Goal: Communication & Community: Answer question/provide support

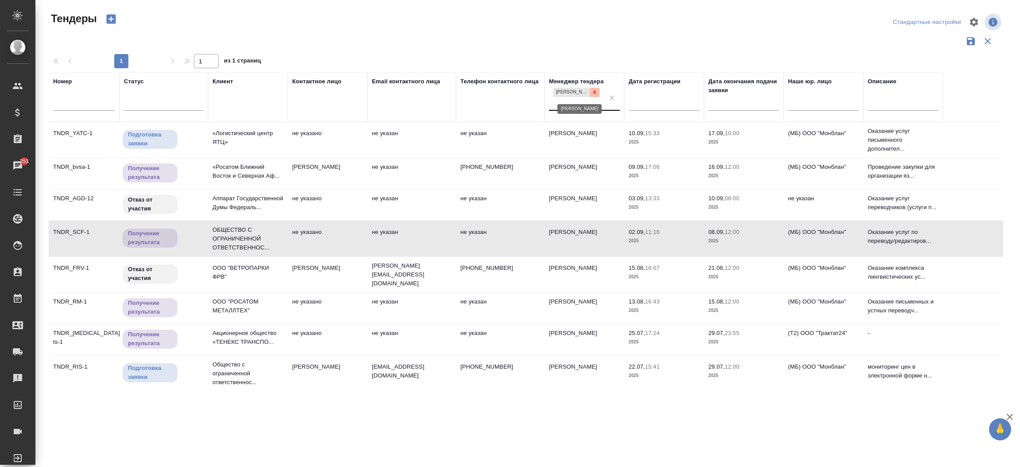
click at [593, 94] on icon at bounding box center [595, 92] width 6 height 6
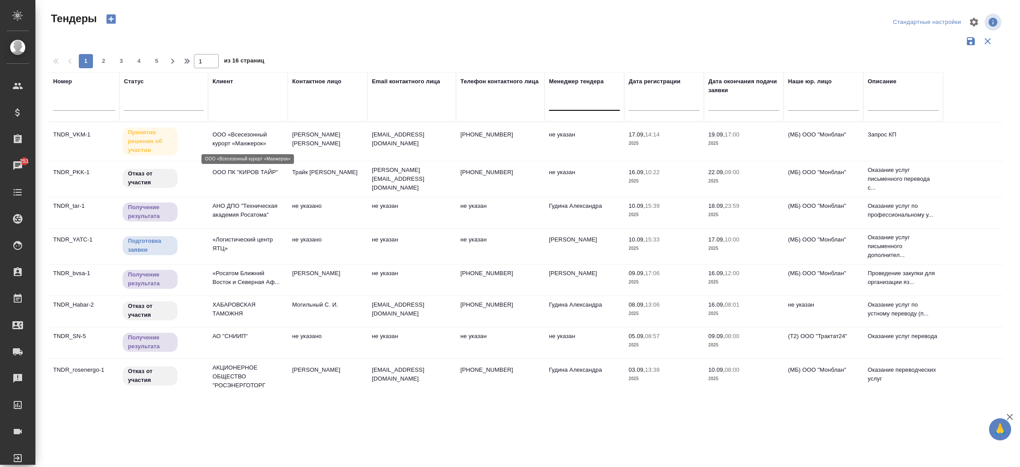
click at [243, 145] on p "ООО «Всесезонный курорт «Манжерок»" at bounding box center [248, 139] width 71 height 18
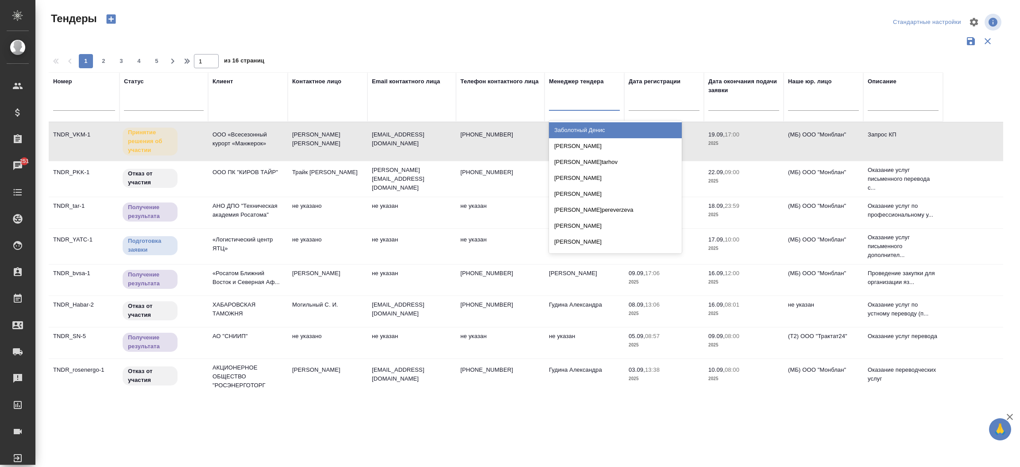
click at [597, 109] on div at bounding box center [584, 102] width 71 height 17
type input "моси"
click at [594, 125] on div "Мосина Ирина" at bounding box center [615, 130] width 133 height 16
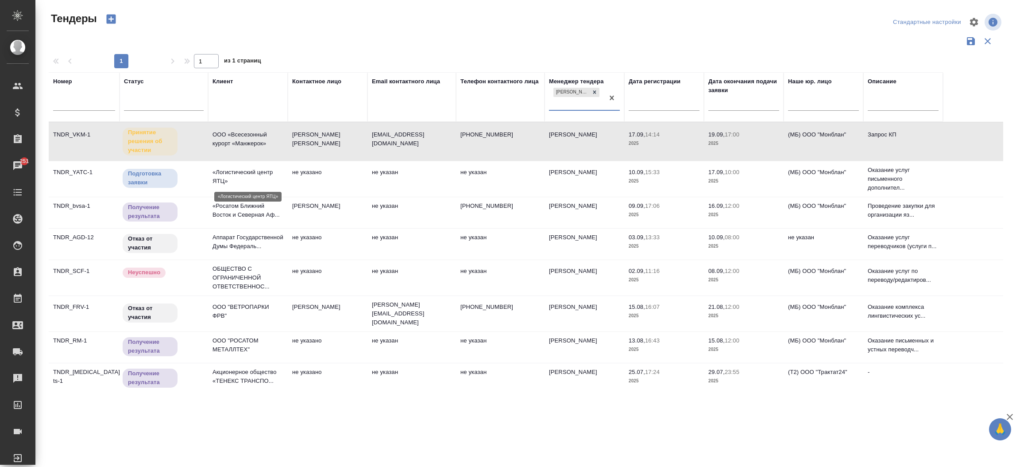
click at [260, 171] on p "«Логистический центр ЯТЦ»" at bounding box center [248, 177] width 71 height 18
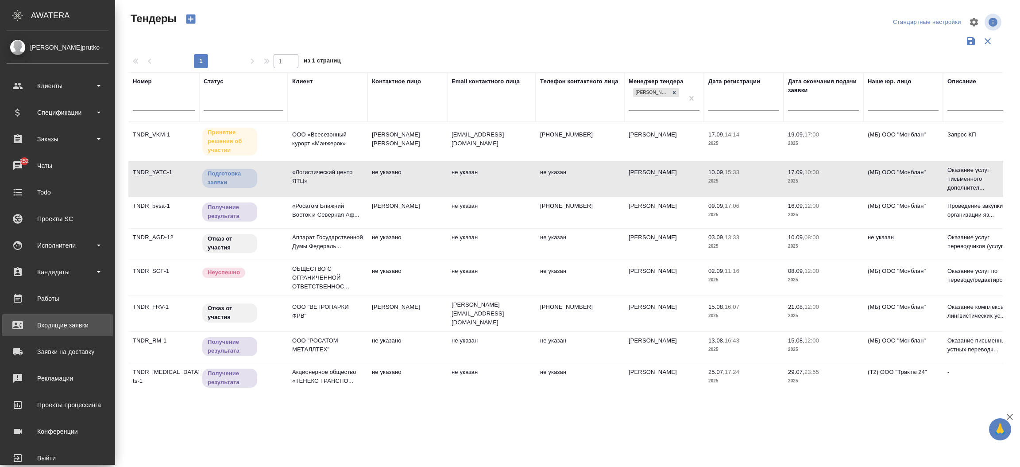
click at [43, 326] on div "Входящие заявки" at bounding box center [58, 324] width 102 height 13
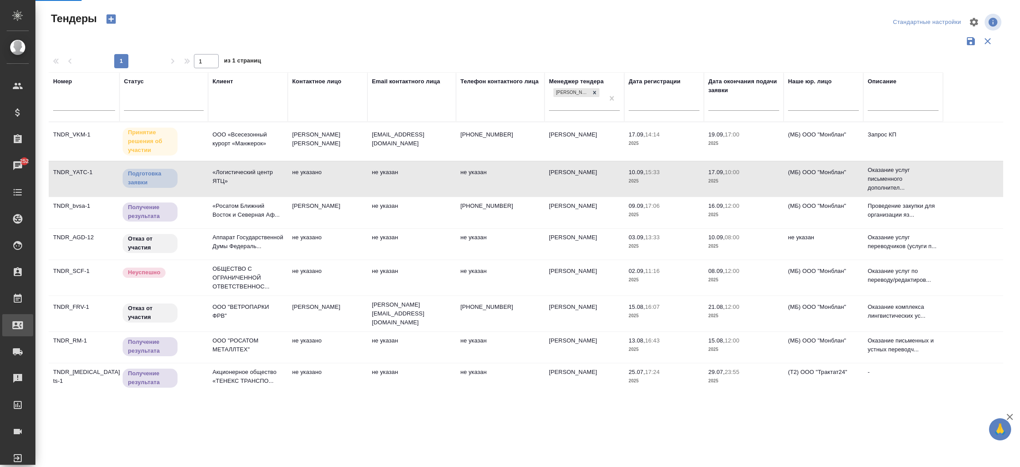
click at [18, 326] on div "Входящие заявки" at bounding box center [7, 324] width 22 height 13
click at [43, 326] on div ".cls-1 fill:#fff; AWATERA Прутько Ирина i.prutko Клиенты Спецификации Заказы 25…" at bounding box center [510, 233] width 1020 height 467
select select "RU"
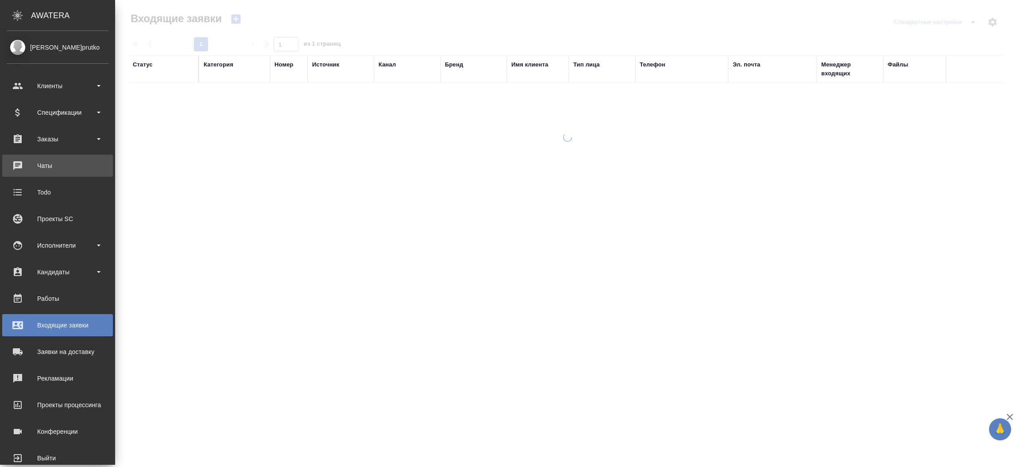
click at [21, 167] on div "Чаты" at bounding box center [58, 165] width 102 height 13
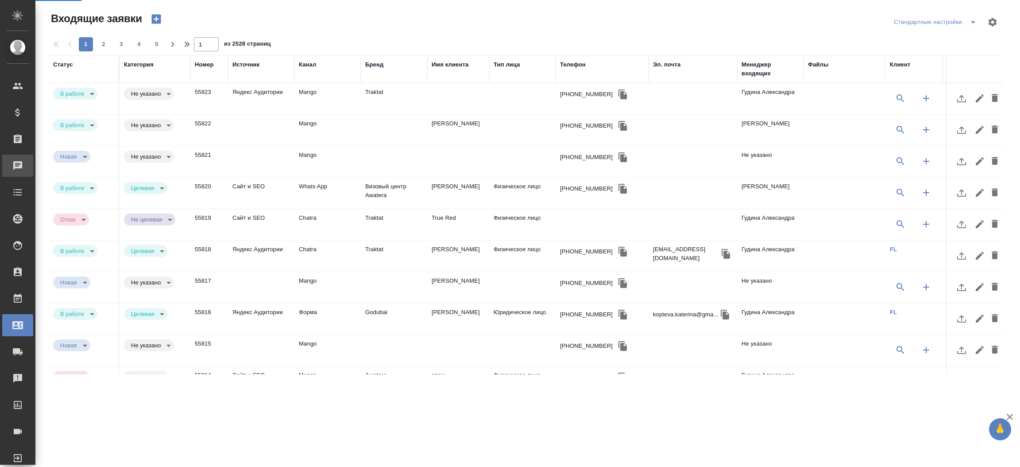
click at [18, 167] on div "Чаты" at bounding box center [7, 165] width 22 height 13
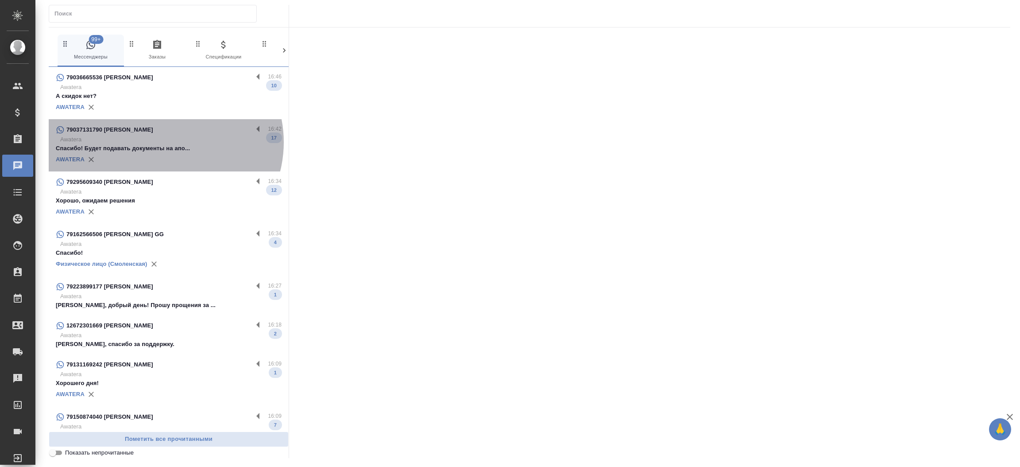
click at [164, 142] on p "Awatera" at bounding box center [170, 139] width 221 height 9
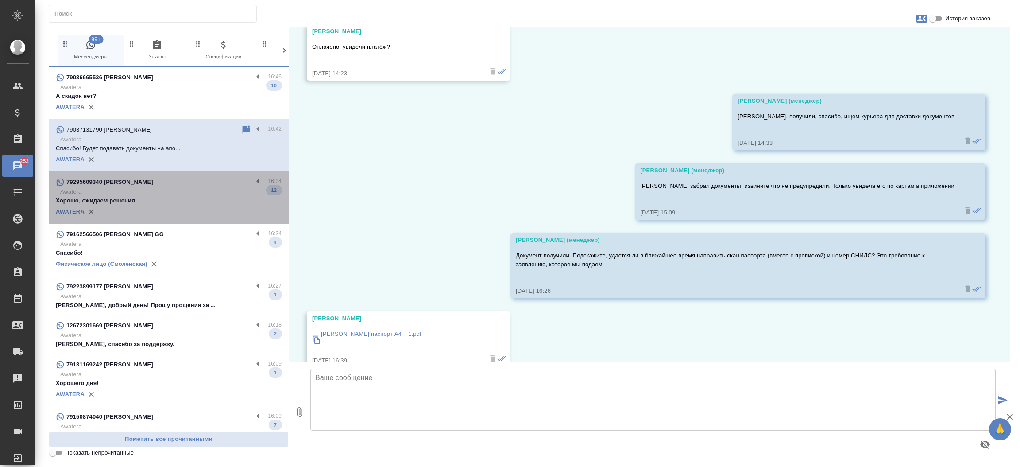
click at [195, 177] on div "79295609340 [PERSON_NAME]" at bounding box center [154, 182] width 197 height 11
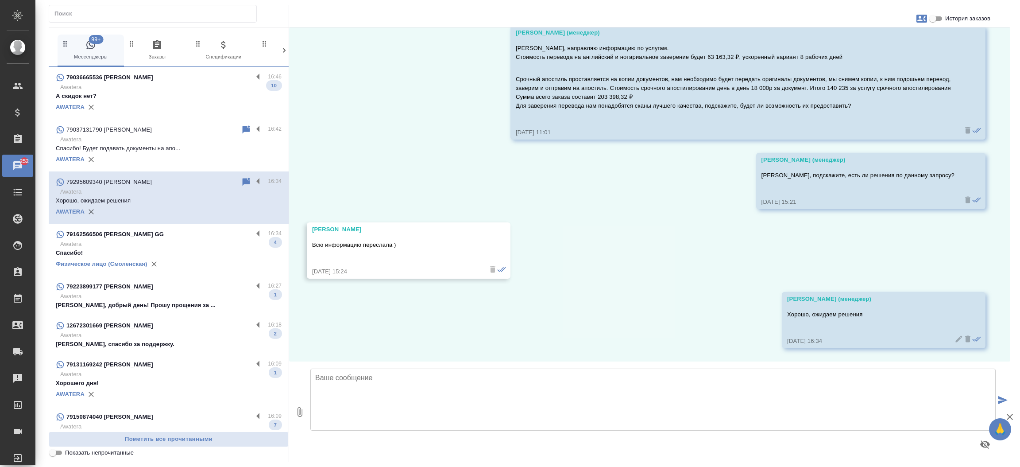
scroll to position [1361, 0]
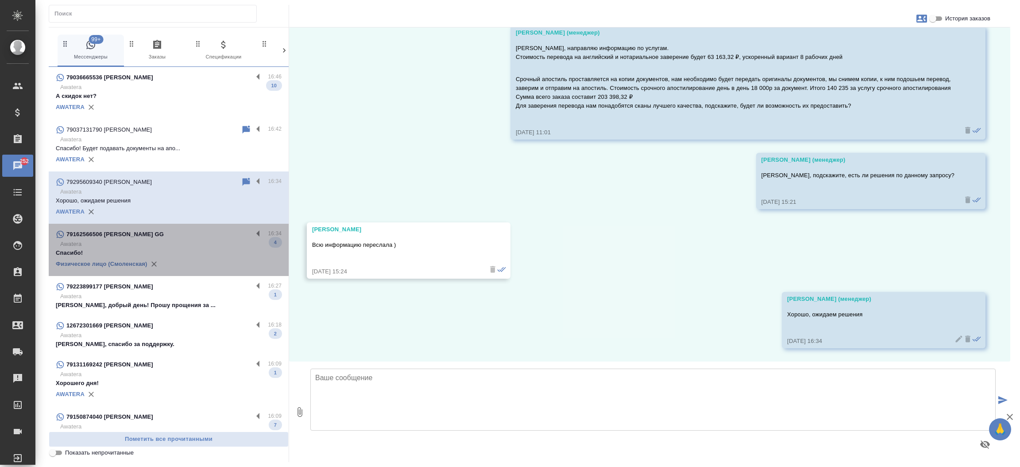
click at [176, 241] on p "Awatera" at bounding box center [170, 244] width 221 height 9
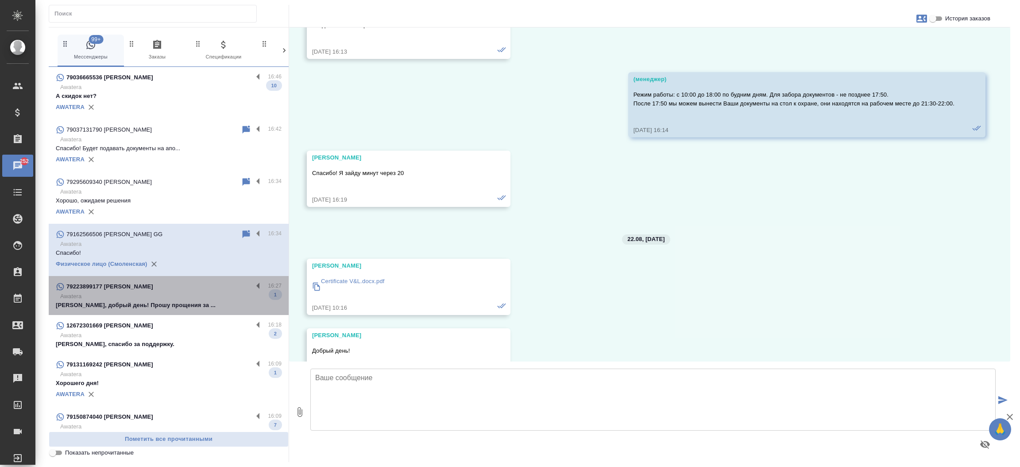
click at [178, 296] on p "Awatera" at bounding box center [170, 296] width 221 height 9
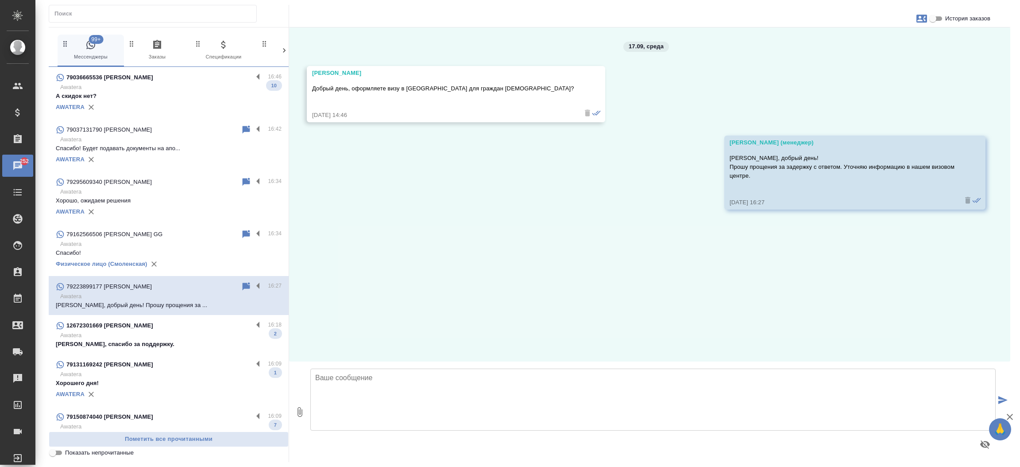
scroll to position [0, 0]
click at [171, 337] on p "Awatera" at bounding box center [170, 335] width 221 height 9
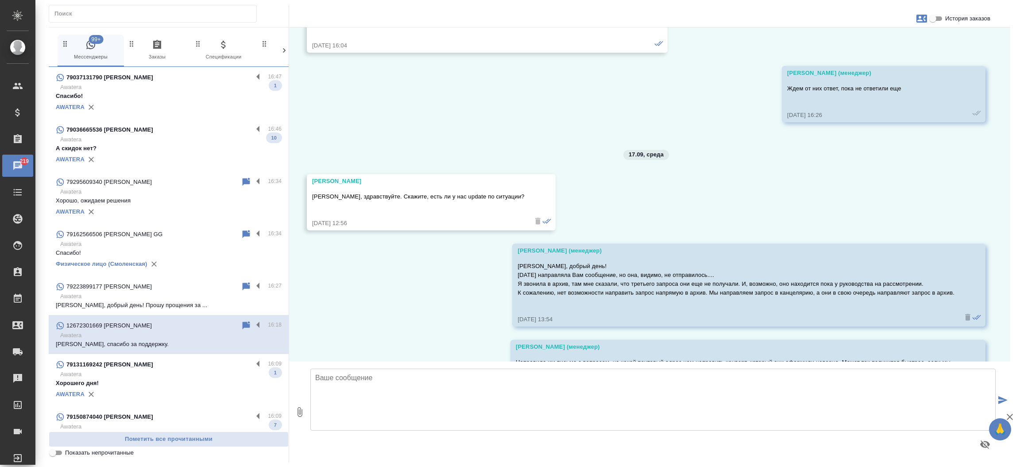
scroll to position [17404, 0]
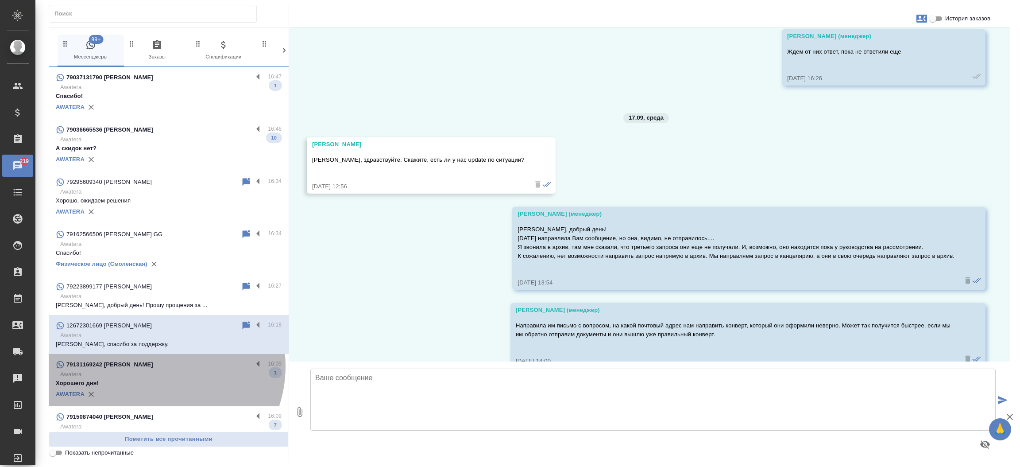
click at [159, 366] on div "79131169242 [PERSON_NAME]" at bounding box center [154, 364] width 197 height 11
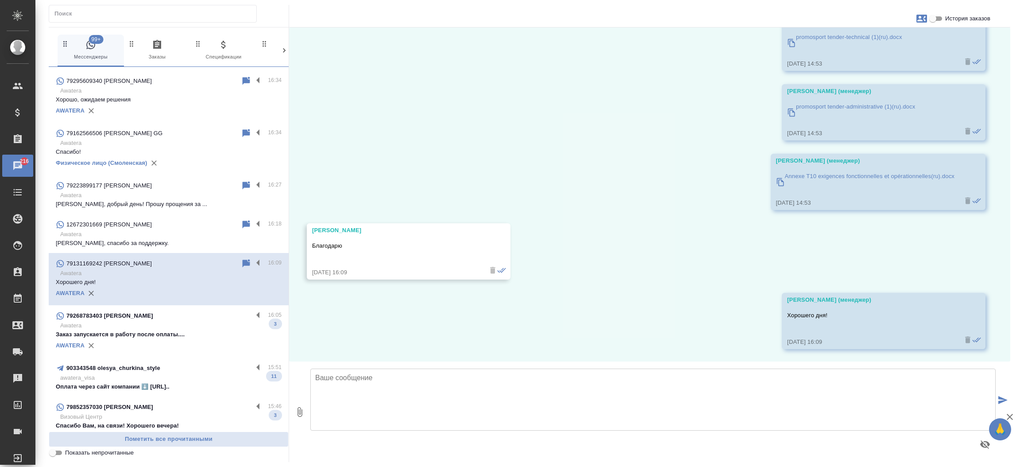
scroll to position [0, 0]
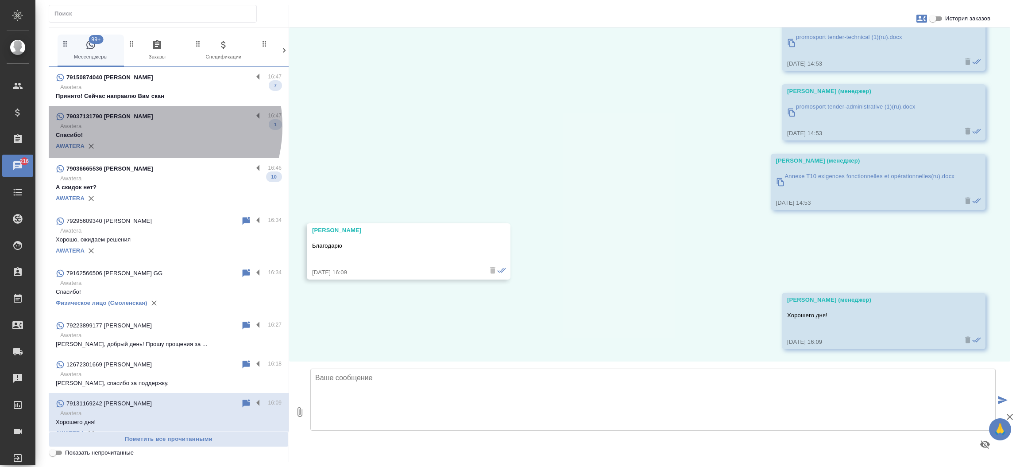
click at [142, 126] on p "Awatera" at bounding box center [170, 126] width 221 height 9
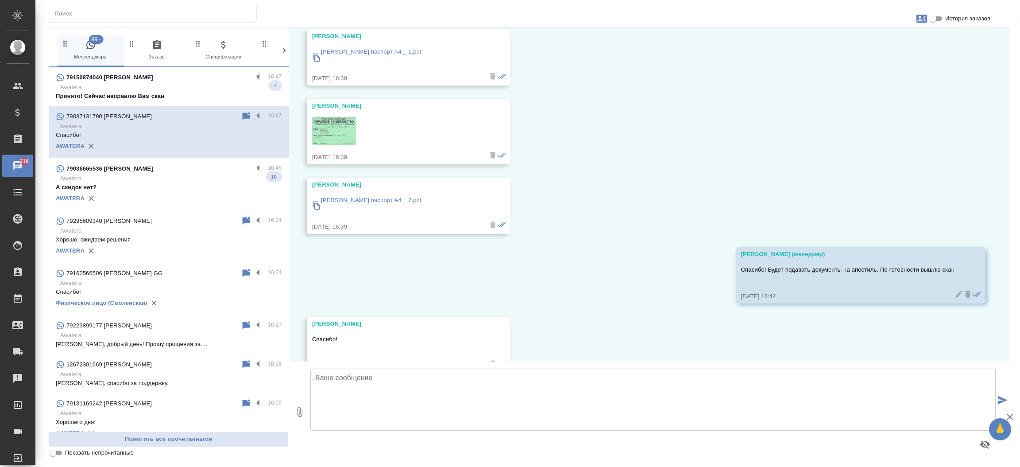
scroll to position [2387, 0]
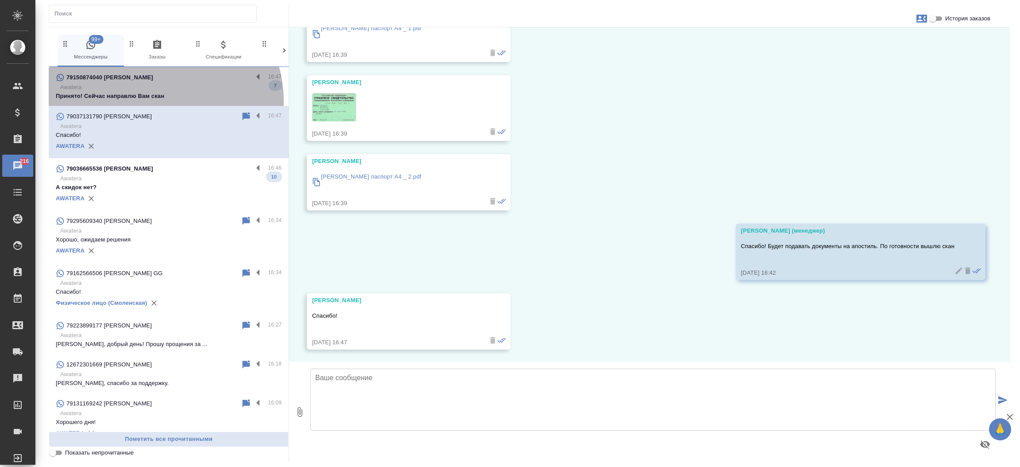
click at [151, 102] on div "79150874040 Борис 16:47 Awatera Принято! Сейчас направлю Вам скан 7" at bounding box center [169, 86] width 240 height 39
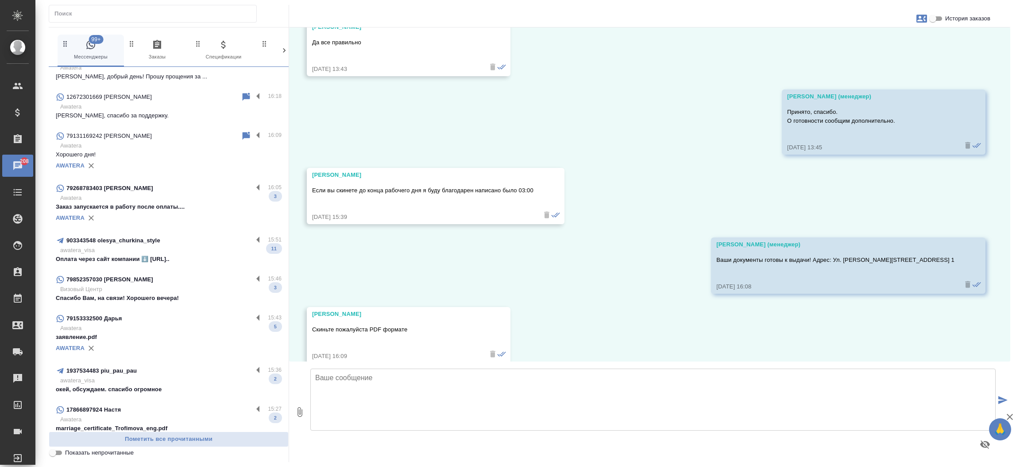
scroll to position [279, 0]
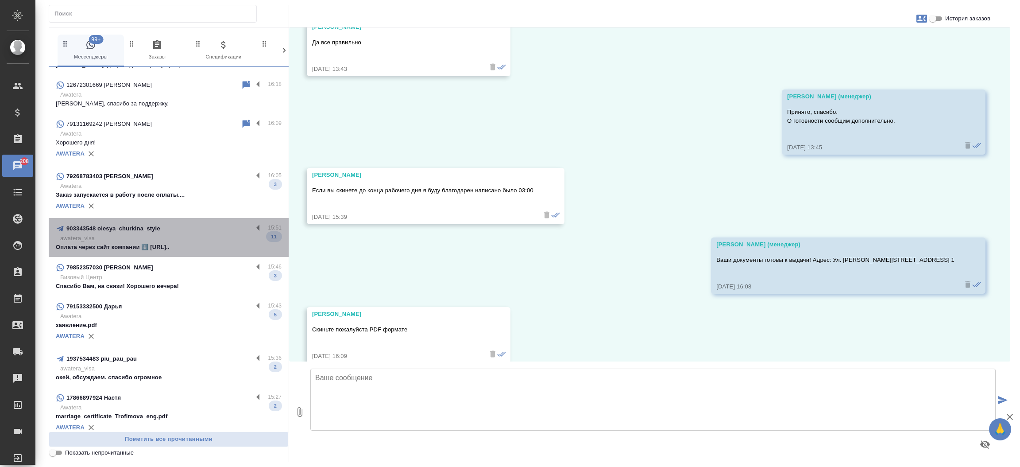
click at [189, 238] on p "awatera_visa" at bounding box center [170, 238] width 221 height 9
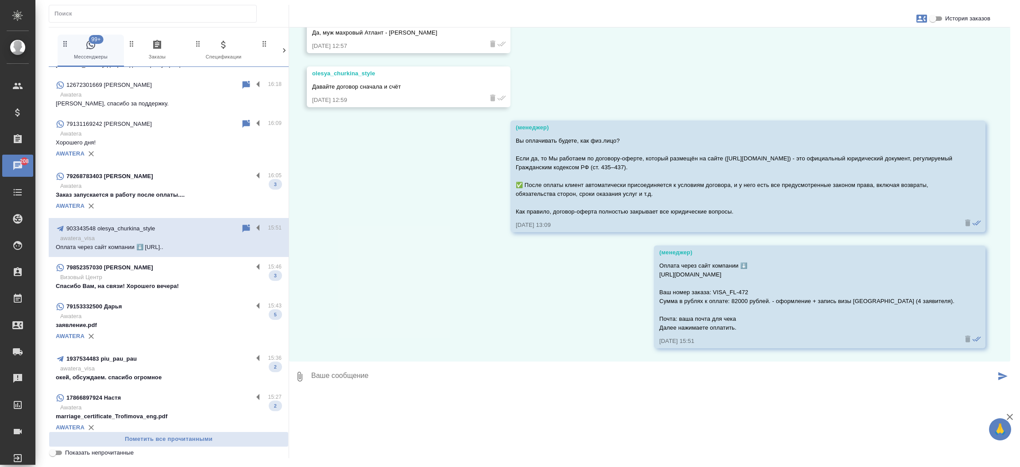
scroll to position [1259, 0]
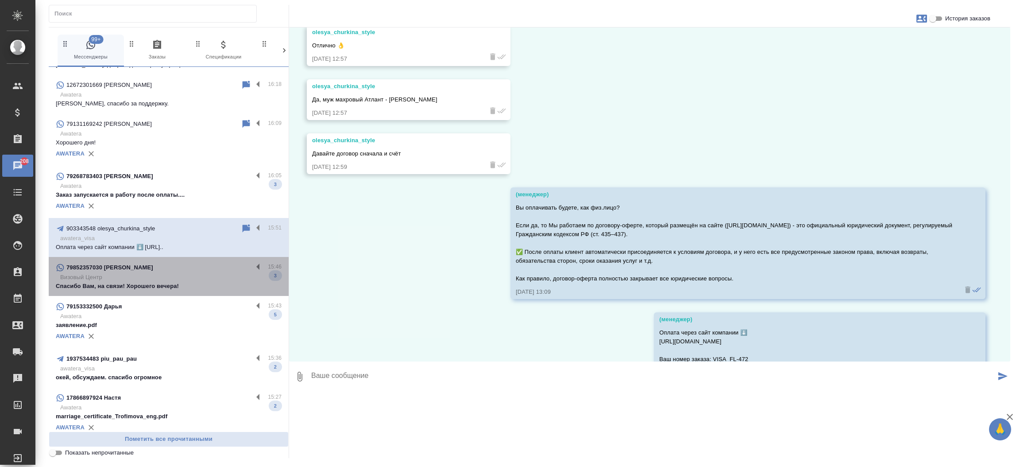
click at [170, 275] on p "Визовый Центр" at bounding box center [170, 277] width 221 height 9
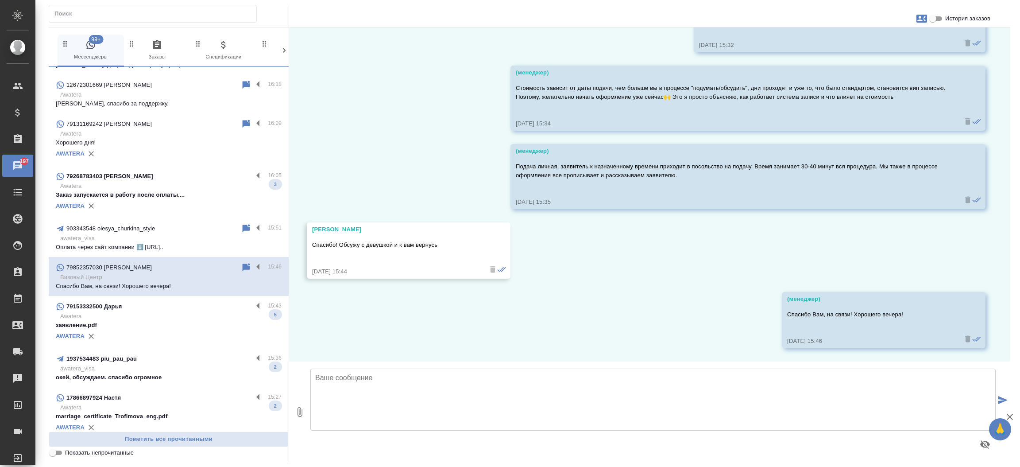
click at [147, 371] on p "awatera_visa" at bounding box center [170, 368] width 221 height 9
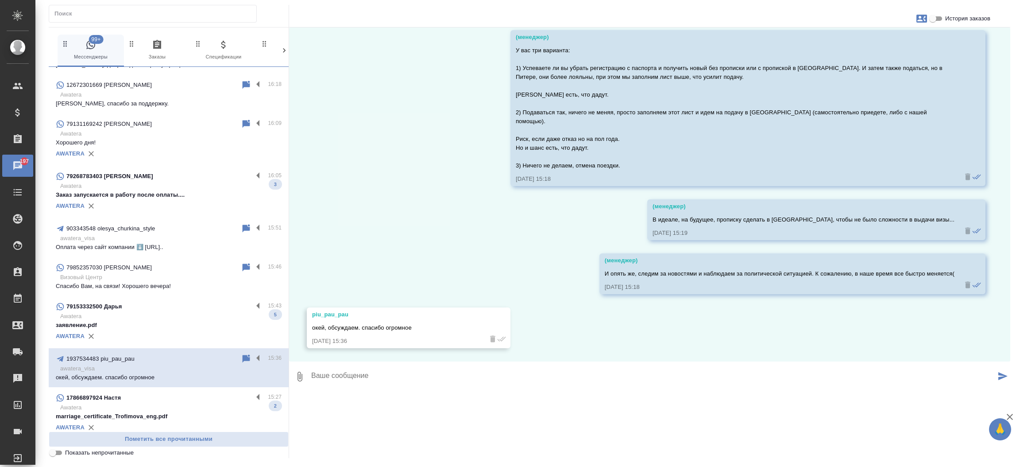
scroll to position [382, 0]
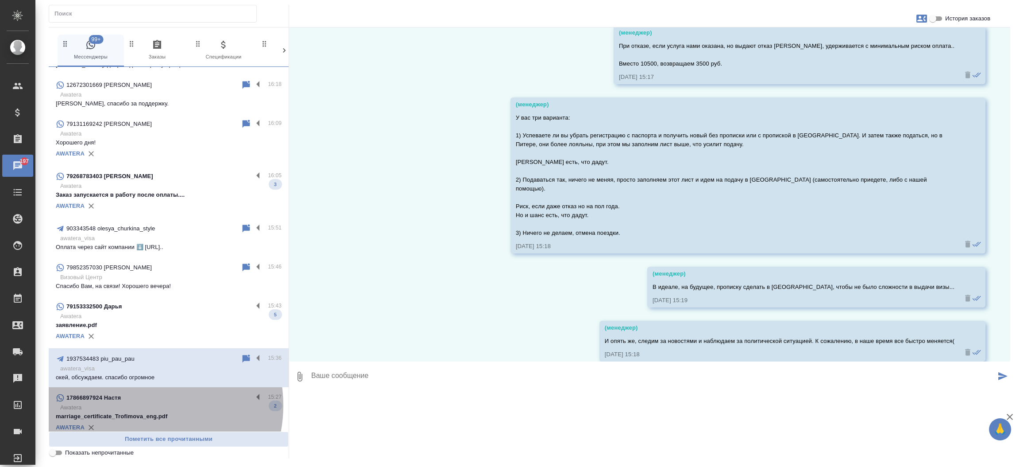
click at [143, 405] on p "Awatera" at bounding box center [170, 407] width 221 height 9
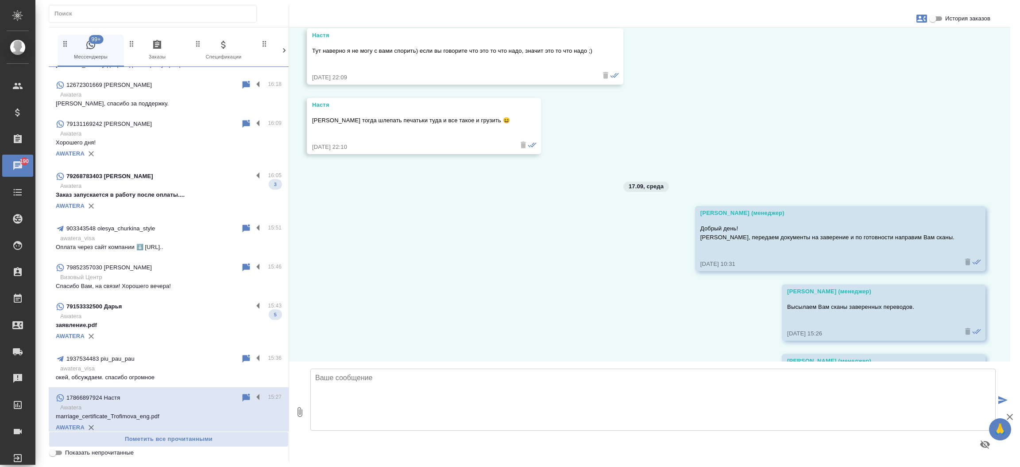
scroll to position [4665, 0]
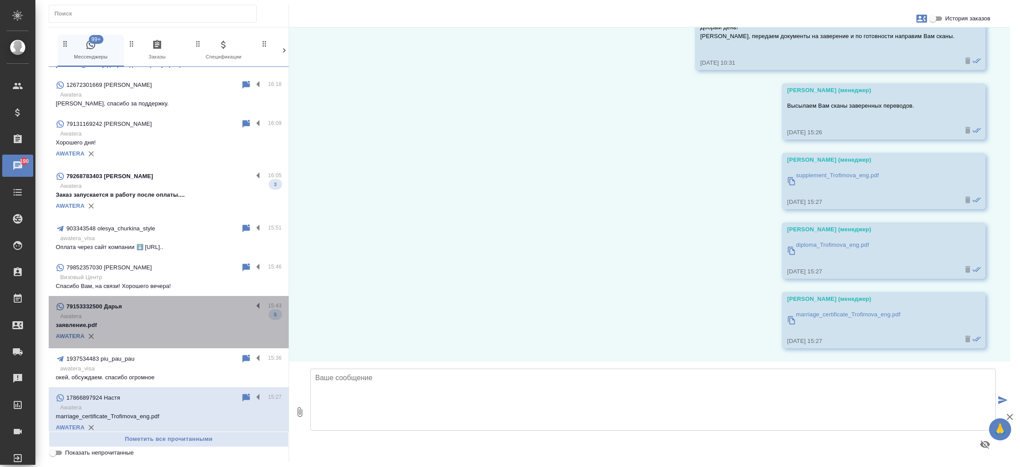
click at [174, 310] on div "79153332500 Дарья" at bounding box center [154, 306] width 197 height 11
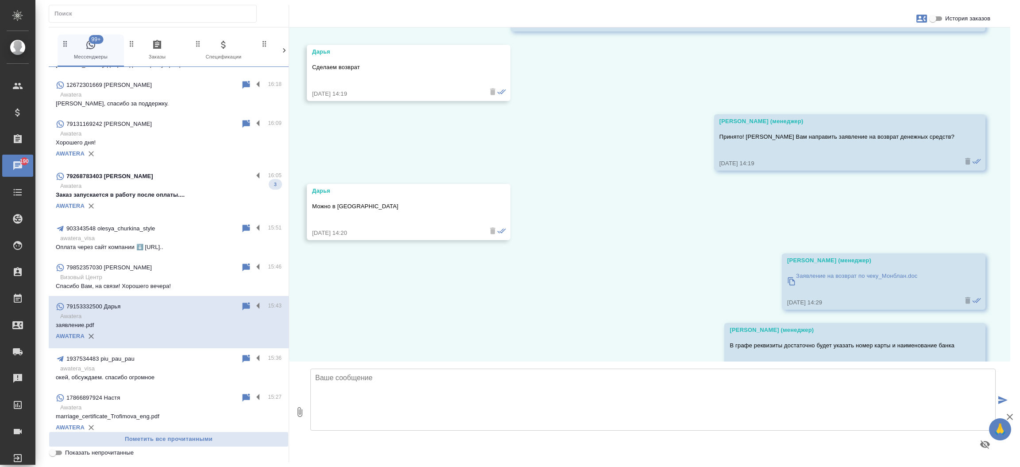
scroll to position [2764, 0]
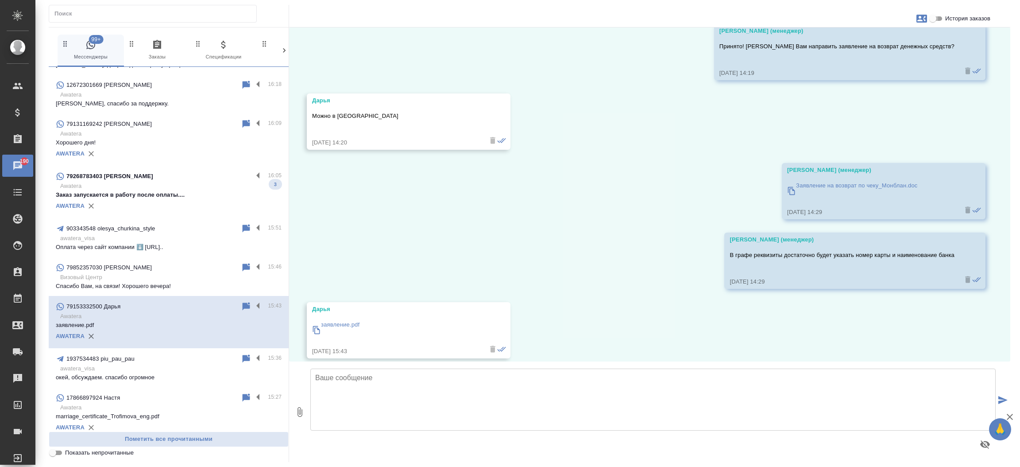
click at [932, 19] on input "История заказов" at bounding box center [933, 18] width 32 height 11
checkbox input "true"
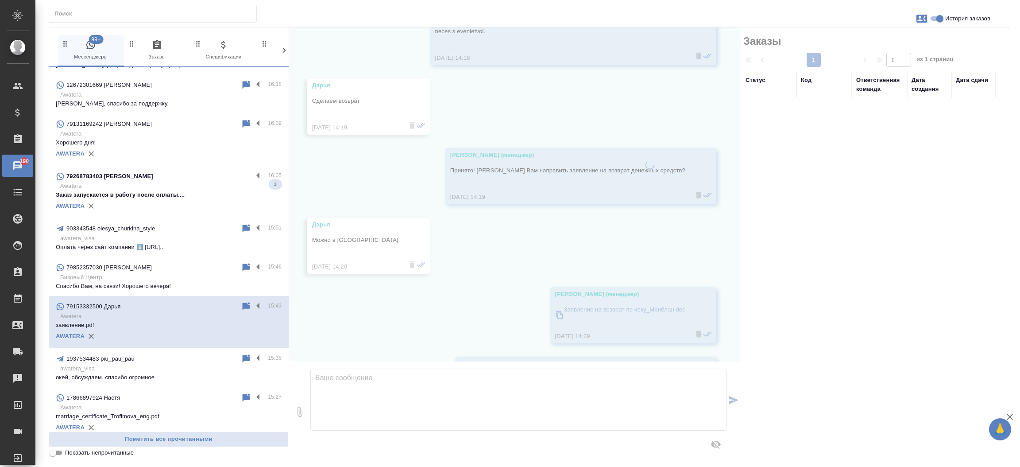
scroll to position [2914, 0]
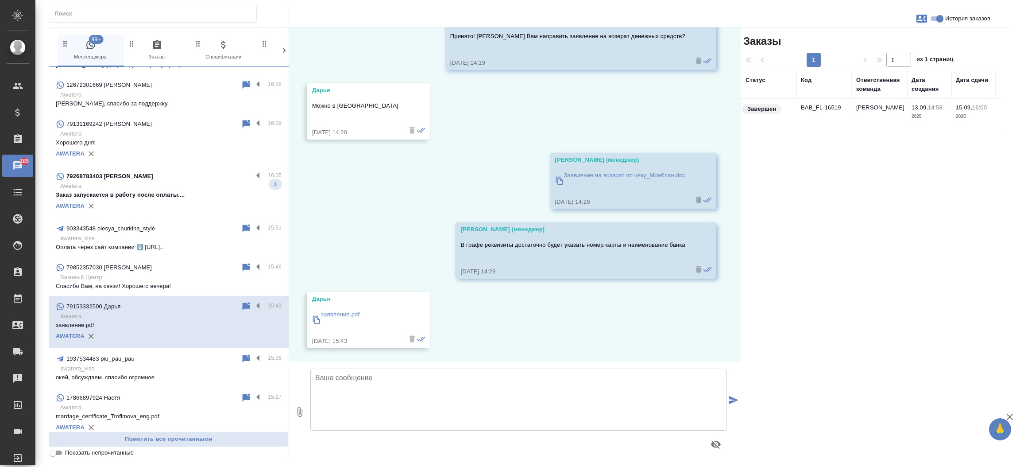
click at [832, 108] on td "BAB_FL-16519" at bounding box center [824, 114] width 55 height 31
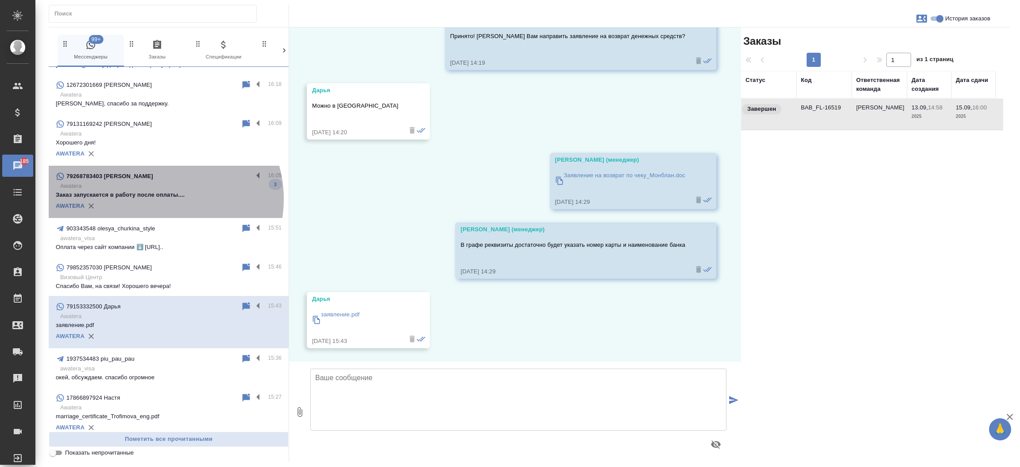
click at [161, 199] on p "Заказ запускается в работу после оплаты...." at bounding box center [169, 194] width 226 height 9
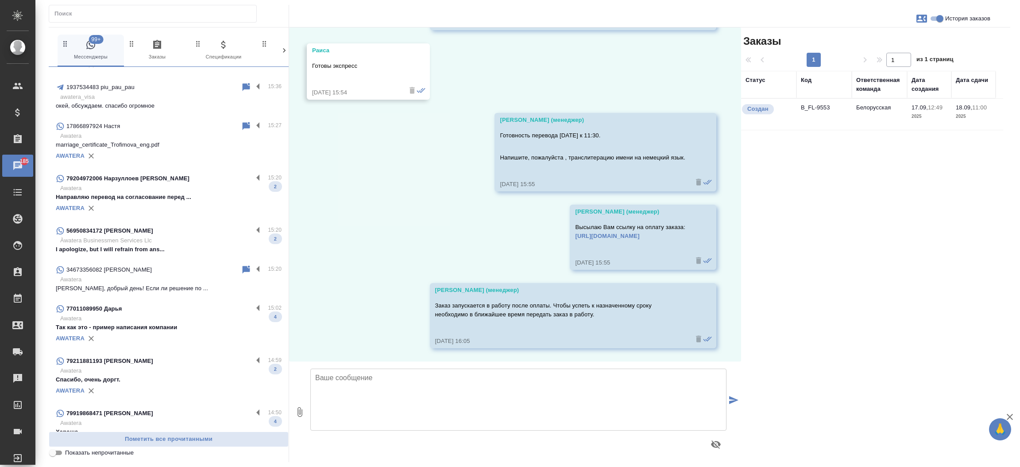
scroll to position [562, 0]
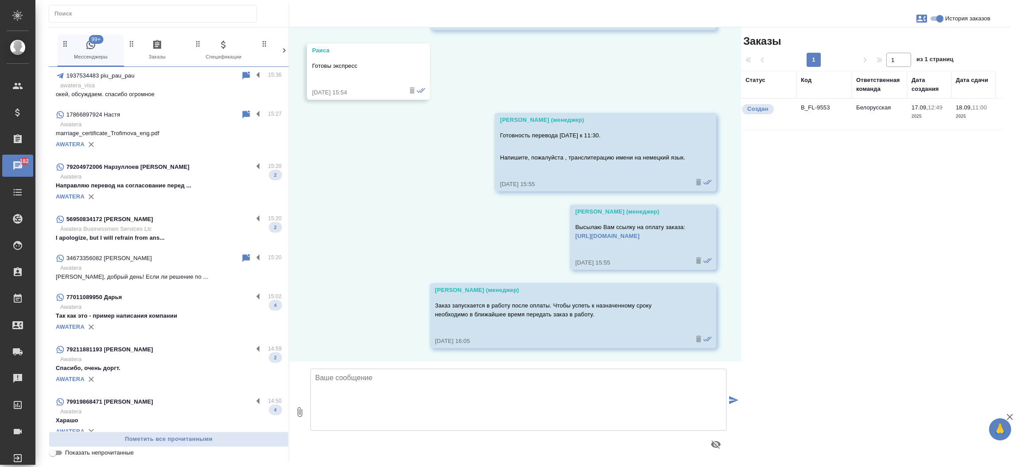
click at [200, 183] on p "Направляю перевод на согласование перед ..." at bounding box center [169, 185] width 226 height 9
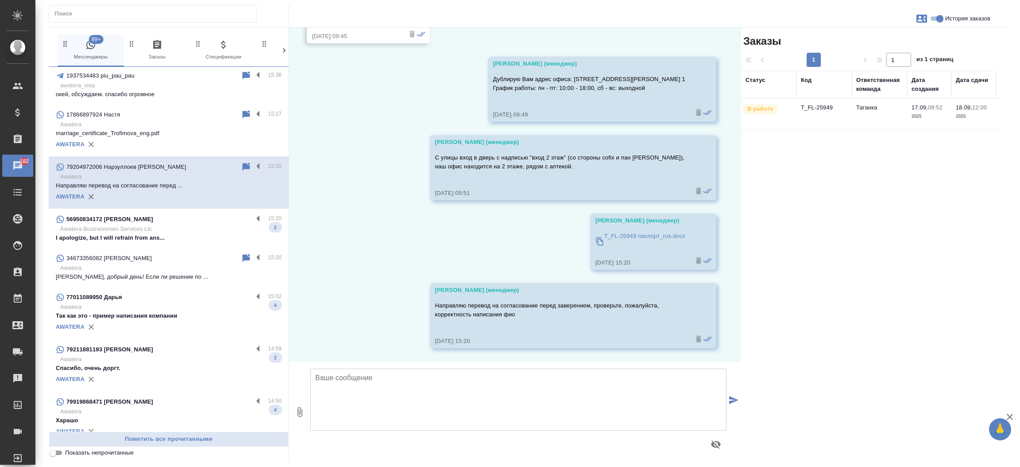
scroll to position [300, 0]
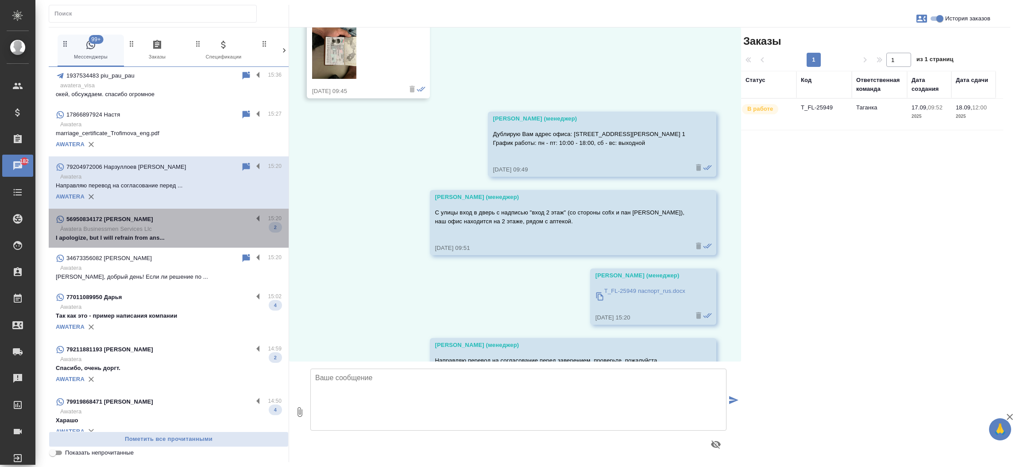
click at [174, 227] on p "Àwatera Businessmen Services Llc" at bounding box center [170, 229] width 221 height 9
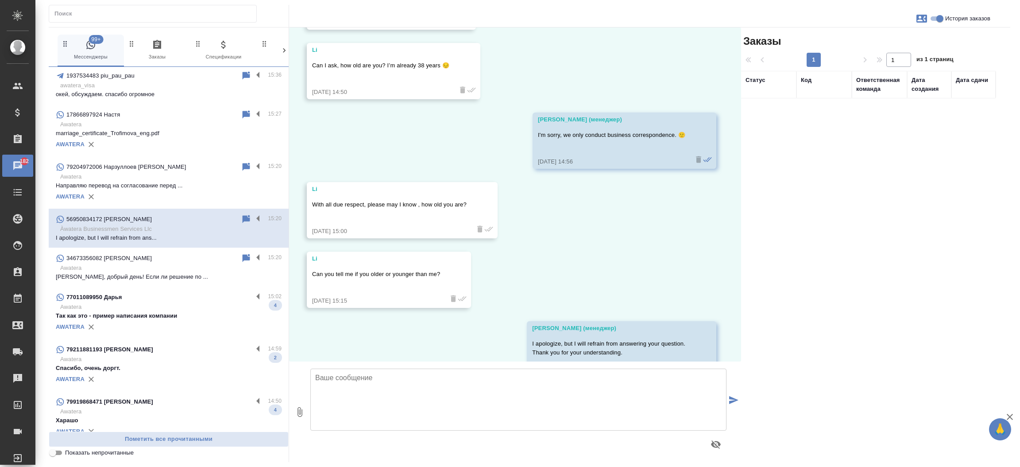
scroll to position [1267, 0]
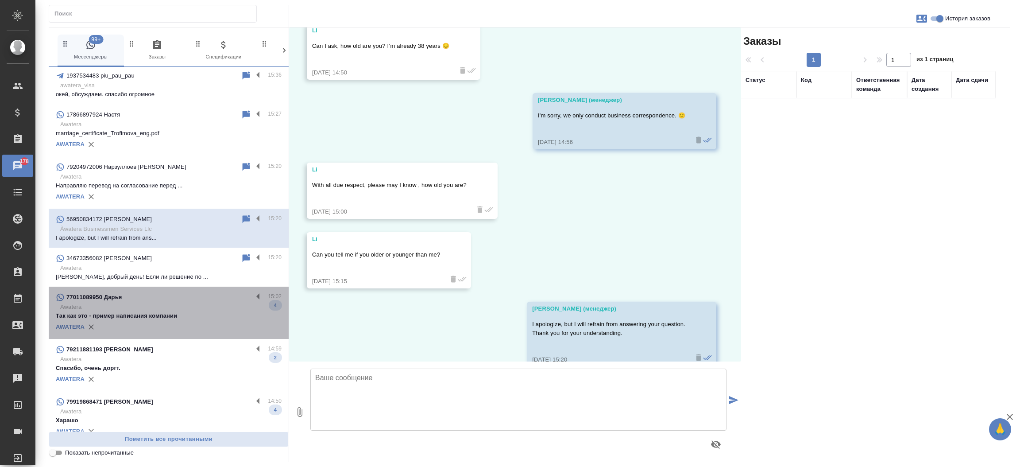
click at [195, 299] on div "77011089950 Дарья" at bounding box center [154, 297] width 197 height 11
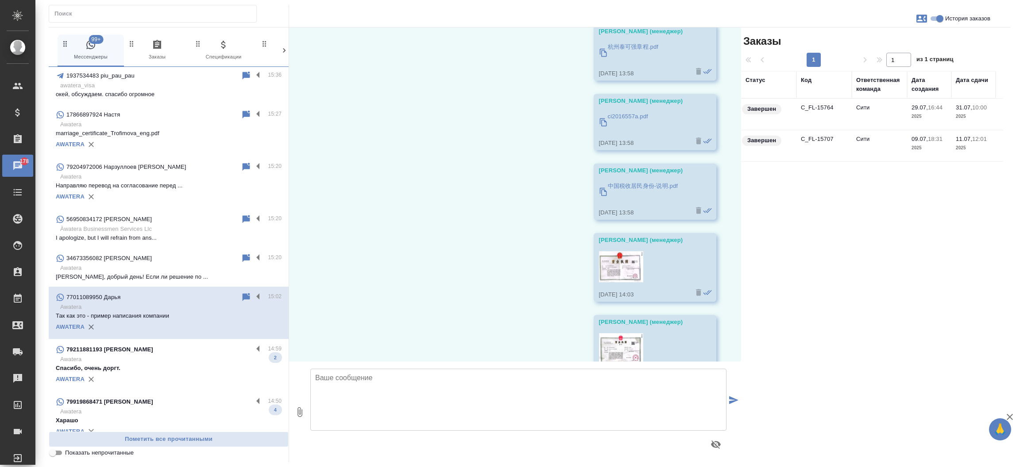
scroll to position [6684, 0]
click at [168, 360] on p "Awatera" at bounding box center [170, 359] width 221 height 9
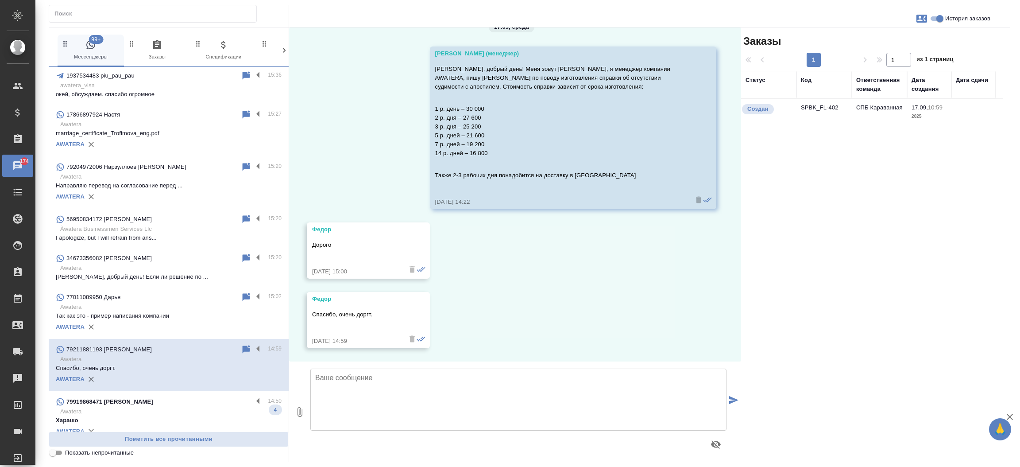
scroll to position [19, 0]
click at [148, 401] on div "79919868471 Сария" at bounding box center [154, 401] width 197 height 11
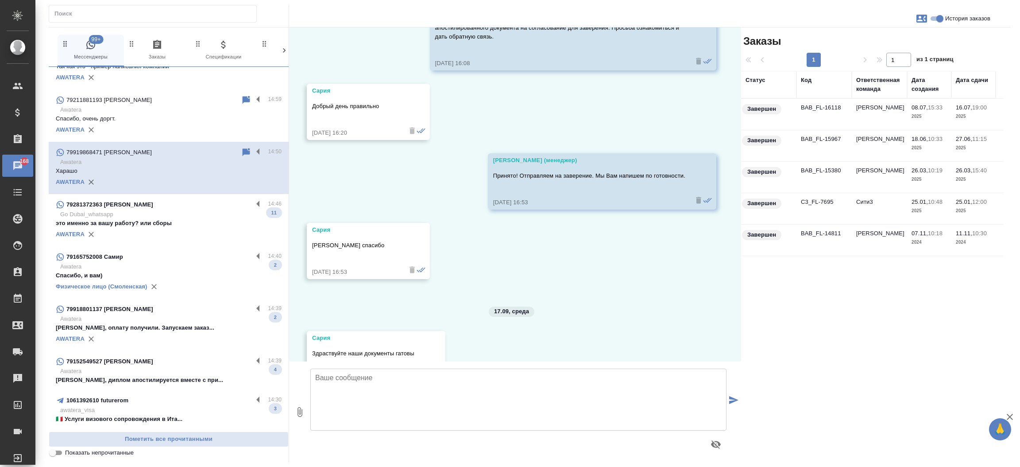
scroll to position [830, 0]
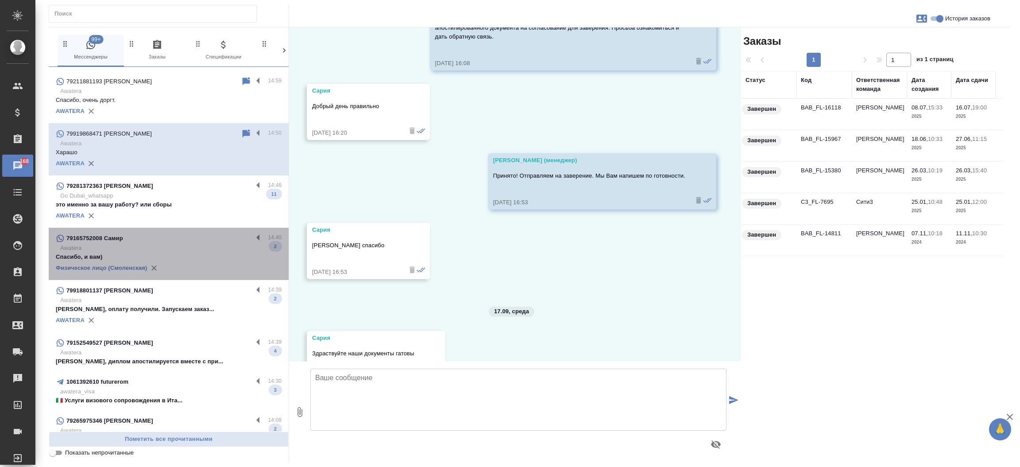
click at [182, 261] on div "Физическое лицо (Смоленская)" at bounding box center [169, 267] width 226 height 13
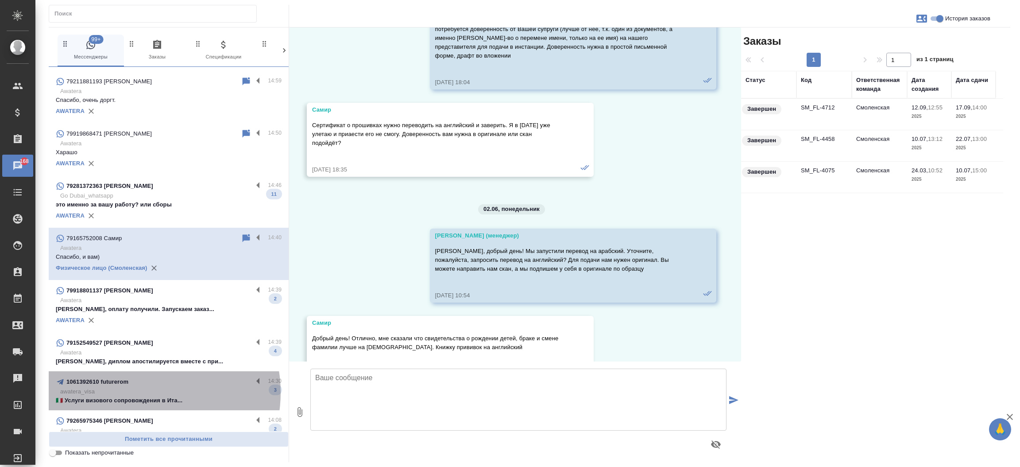
scroll to position [12243, 0]
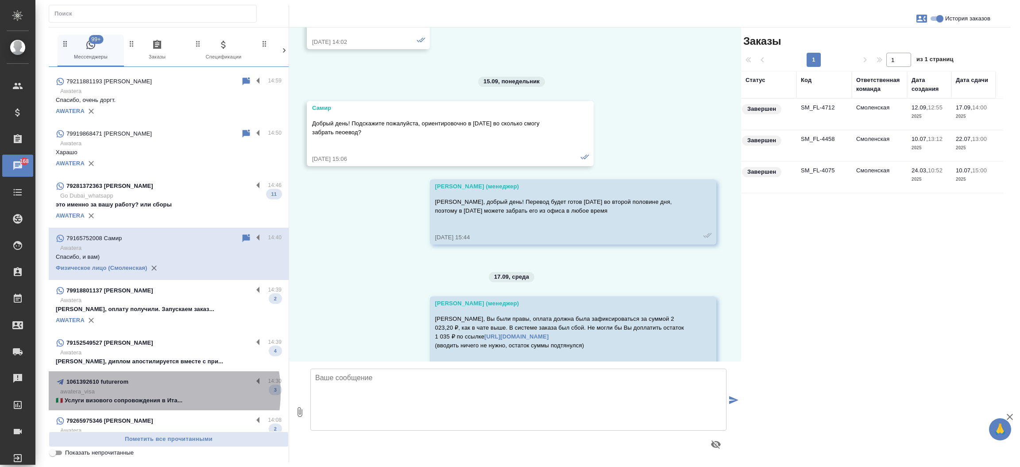
click at [144, 392] on p "awatera_visa" at bounding box center [170, 391] width 221 height 9
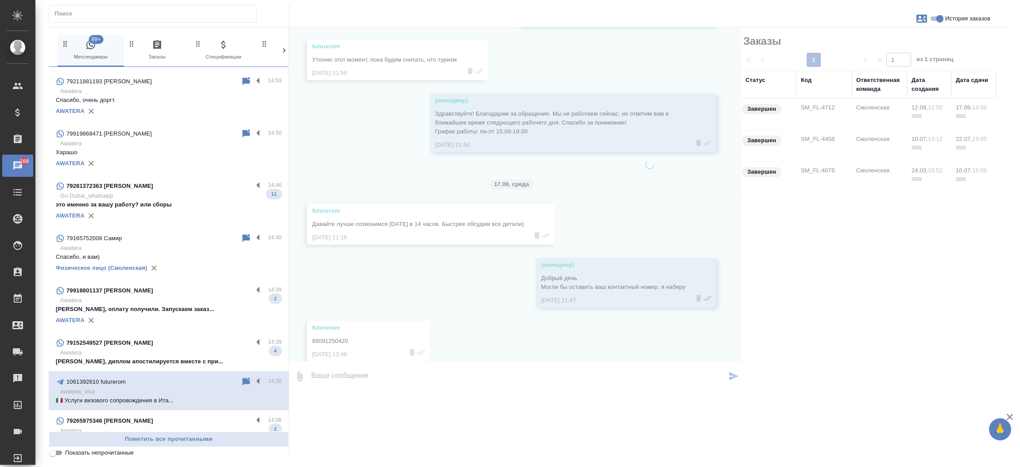
scroll to position [544, 0]
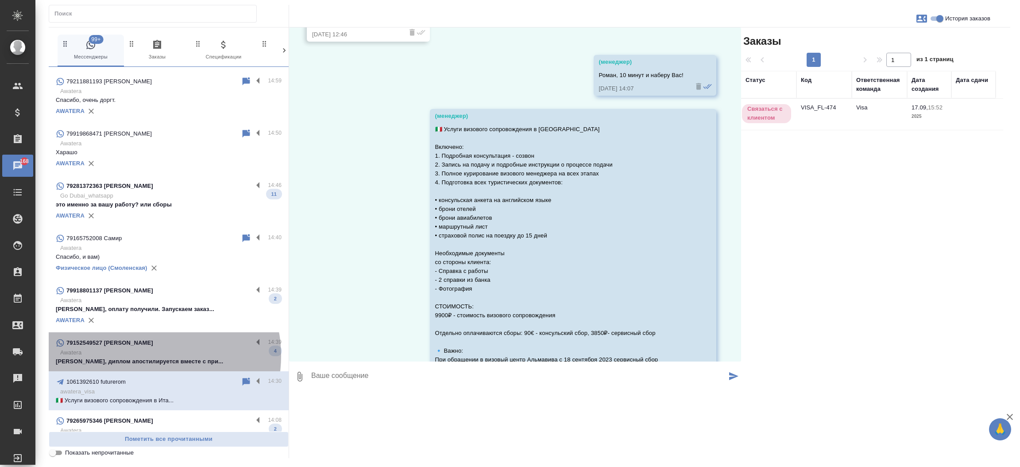
click at [148, 355] on p "Awatera" at bounding box center [170, 352] width 221 height 9
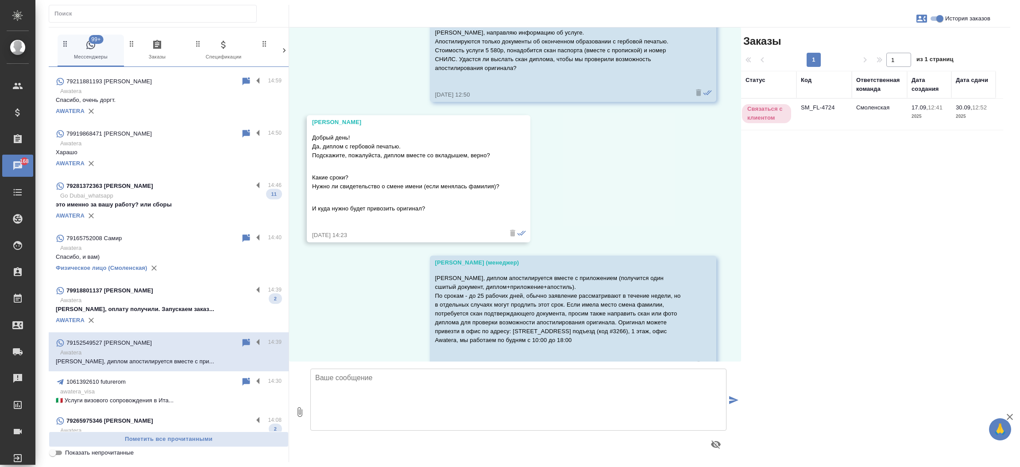
scroll to position [569, 0]
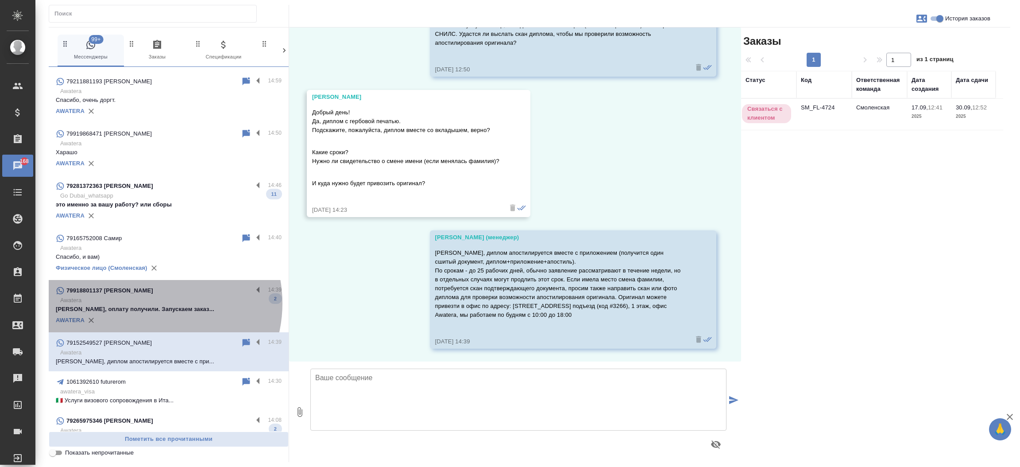
click at [148, 302] on p "Awatera" at bounding box center [170, 300] width 221 height 9
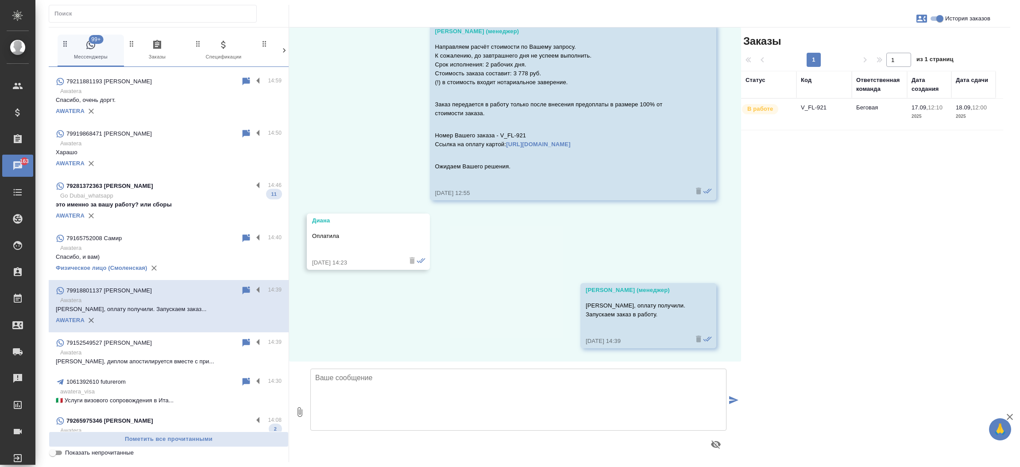
scroll to position [189, 0]
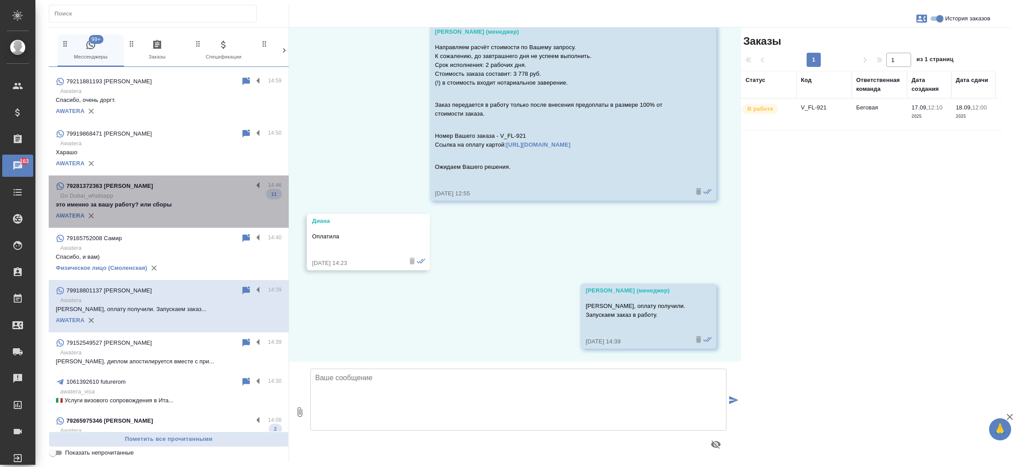
click at [204, 204] on p "это именно за вашу работу? или сборы" at bounding box center [169, 204] width 226 height 9
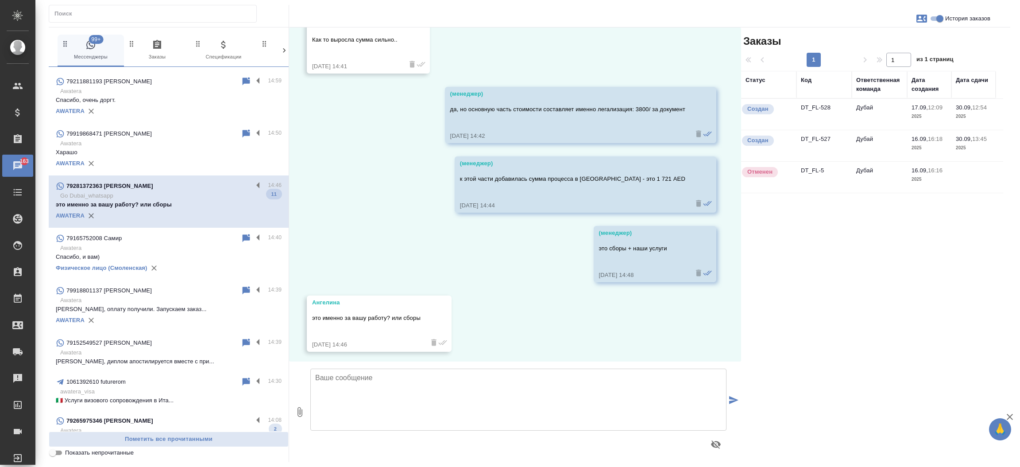
scroll to position [1499, 0]
click at [814, 101] on td "DT_FL-528" at bounding box center [824, 114] width 55 height 31
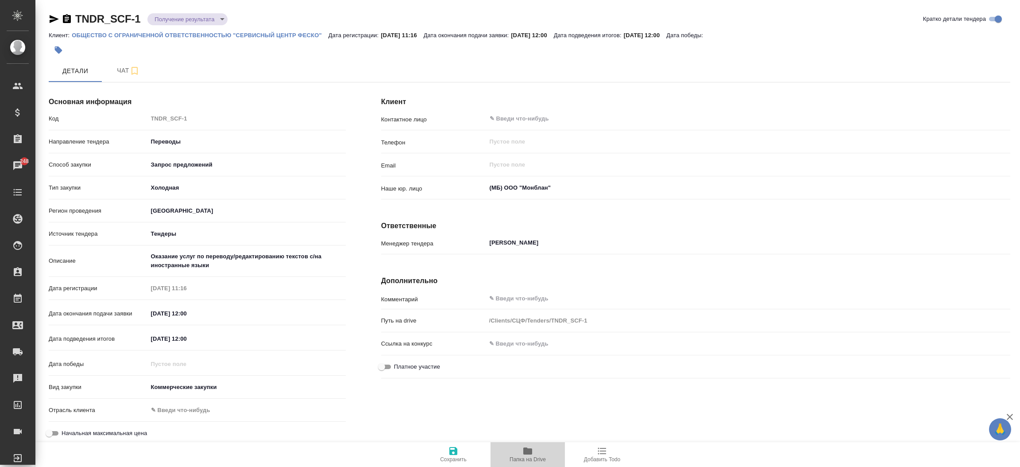
click at [534, 453] on span "Папка на Drive" at bounding box center [528, 454] width 64 height 17
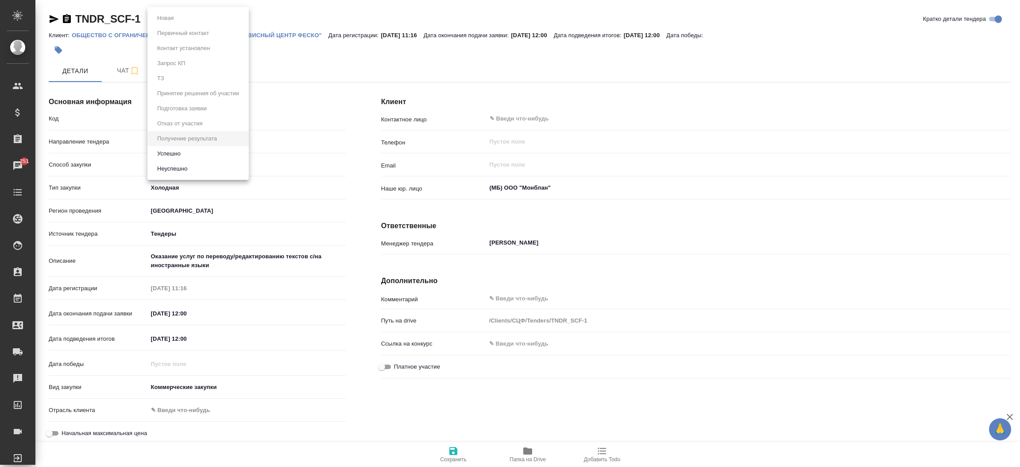
click at [217, 22] on body "🙏 .cls-1 fill:#fff; AWATERA Прутько Ирина i.prutko Клиенты Спецификации Заказы …" at bounding box center [510, 233] width 1020 height 467
click at [171, 167] on button "Неуспешно" at bounding box center [172, 169] width 35 height 10
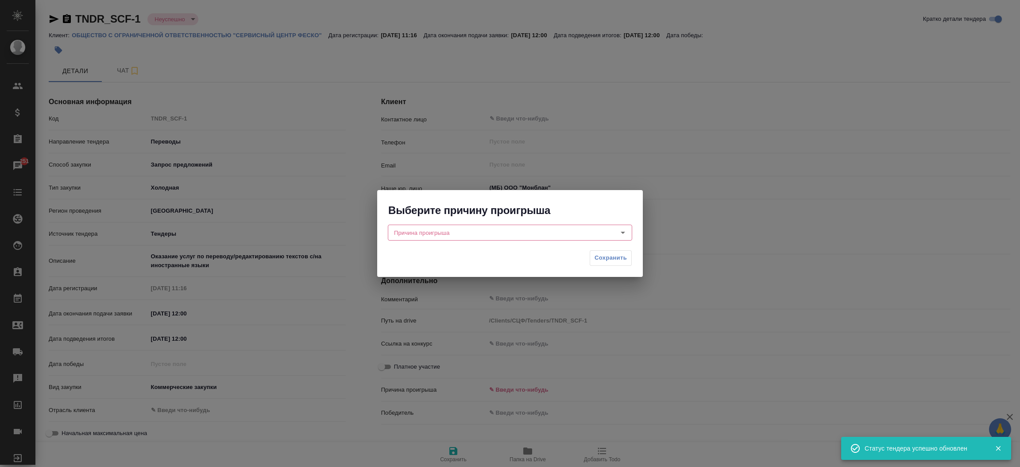
type input "[PERSON_NAME]"
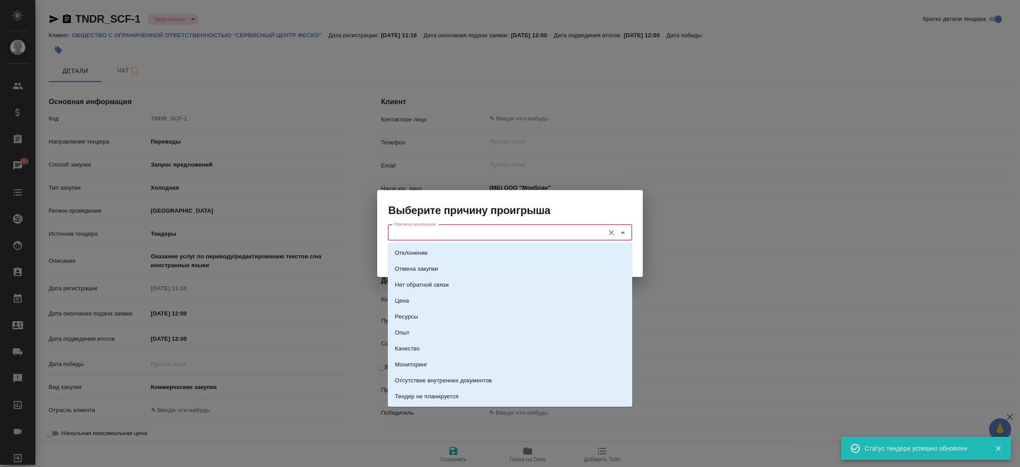
click at [400, 229] on input "Причина проигрыша" at bounding box center [495, 232] width 209 height 11
click at [403, 300] on p "Цена" at bounding box center [402, 300] width 14 height 9
type input "Цена"
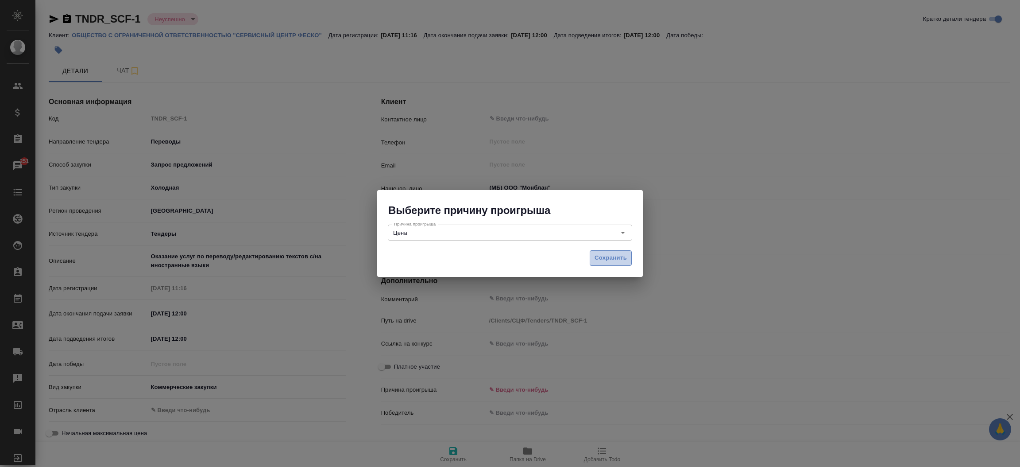
click at [614, 255] on span "Сохранить" at bounding box center [611, 258] width 32 height 10
type textarea "x"
type input "price"
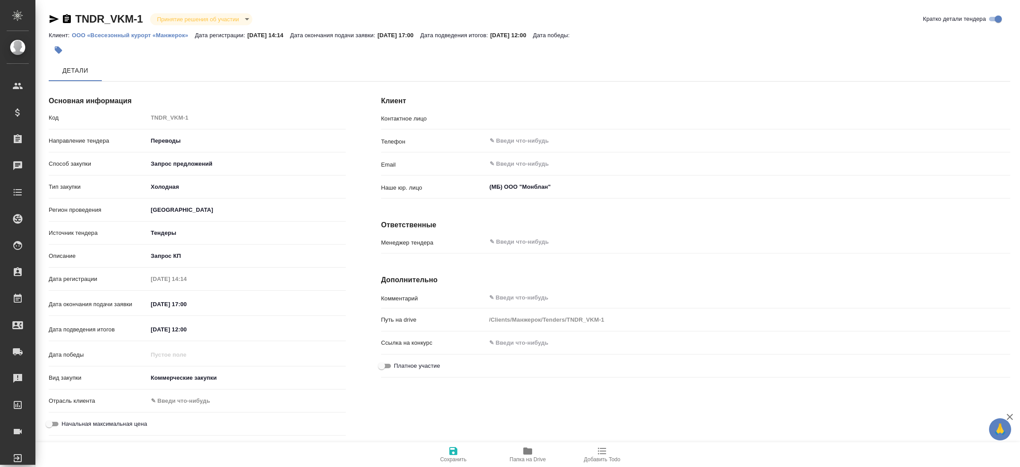
type input "Гридилёва Оксана Александровна"
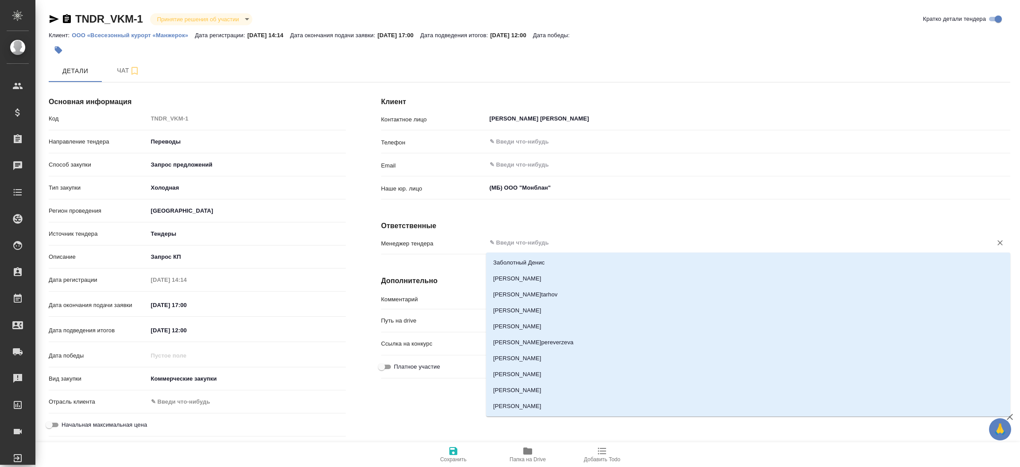
click at [517, 241] on input "text" at bounding box center [733, 242] width 489 height 11
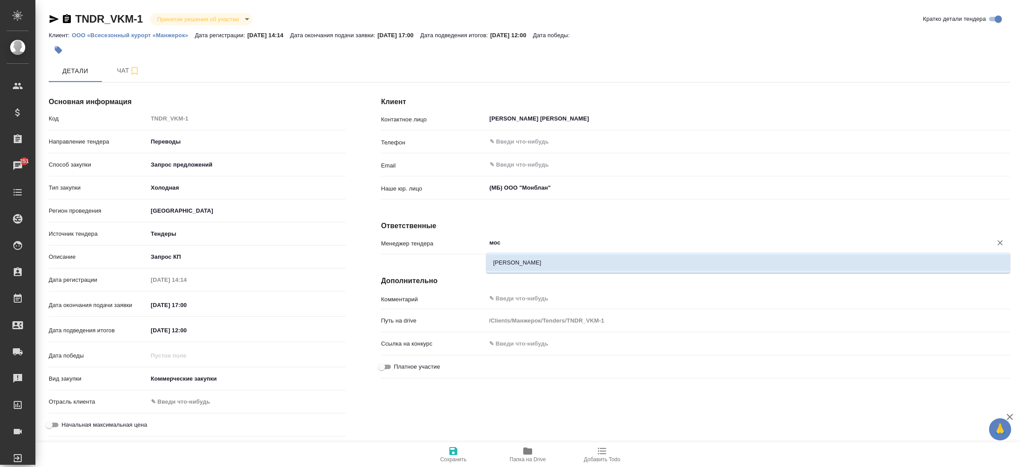
click at [523, 262] on li "[PERSON_NAME]" at bounding box center [748, 263] width 524 height 16
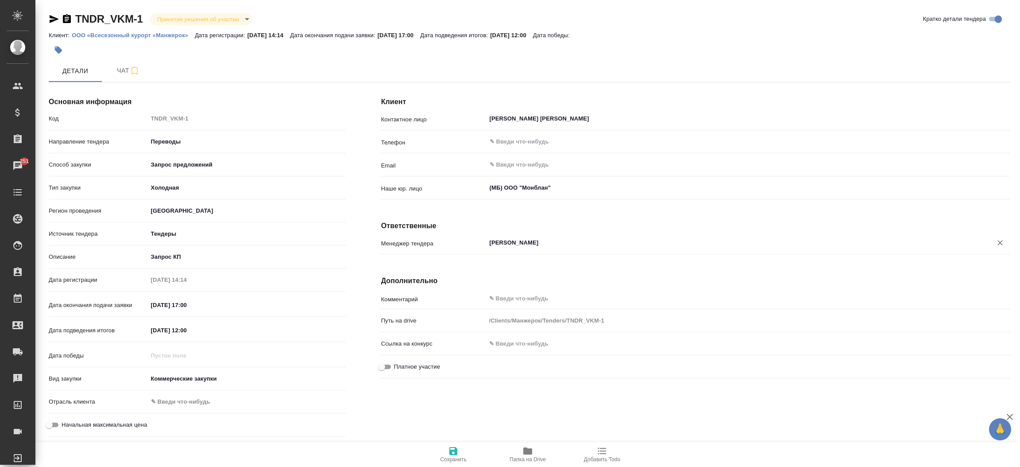
type input "[PERSON_NAME]"
click at [451, 461] on span "Сохранить" at bounding box center [453, 459] width 27 height 6
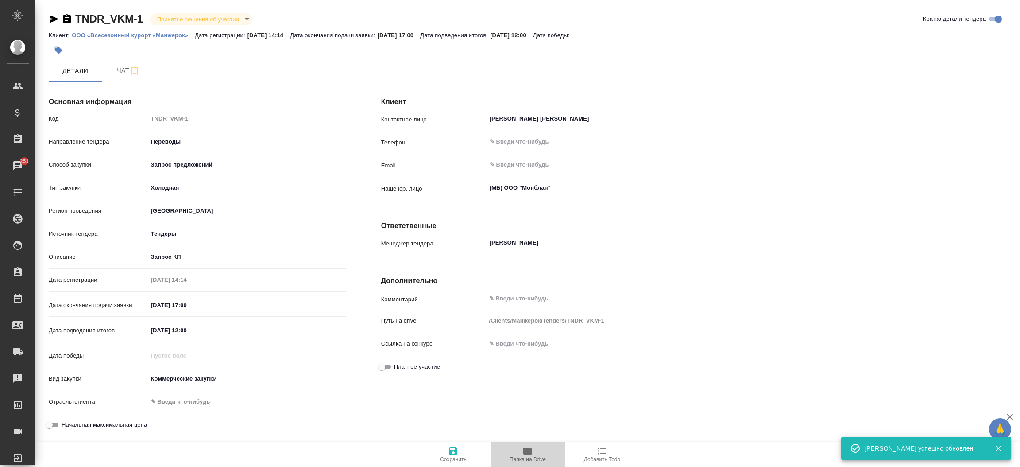
click at [514, 454] on span "Папка на Drive" at bounding box center [528, 454] width 64 height 17
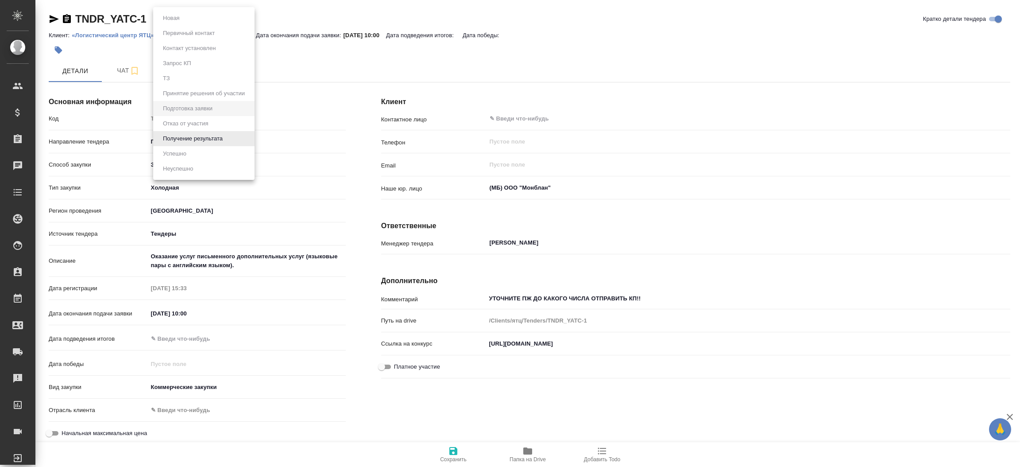
click at [184, 16] on body "🙏 .cls-1 fill:#fff; AWATERA [PERSON_NAME]prutko Клиенты Спецификации Заказы Чат…" at bounding box center [510, 233] width 1020 height 467
click at [208, 135] on button "Получение результата" at bounding box center [192, 139] width 65 height 10
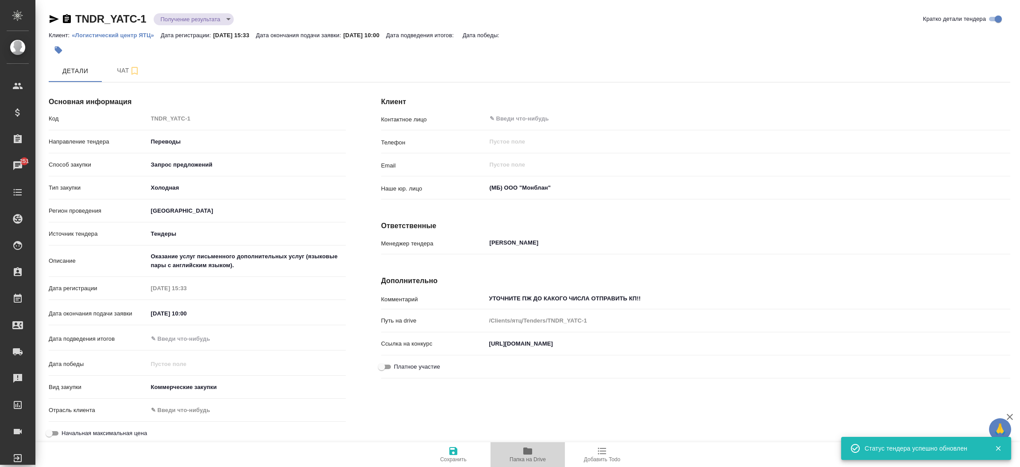
click at [535, 443] on button "Папка на Drive" at bounding box center [528, 454] width 74 height 25
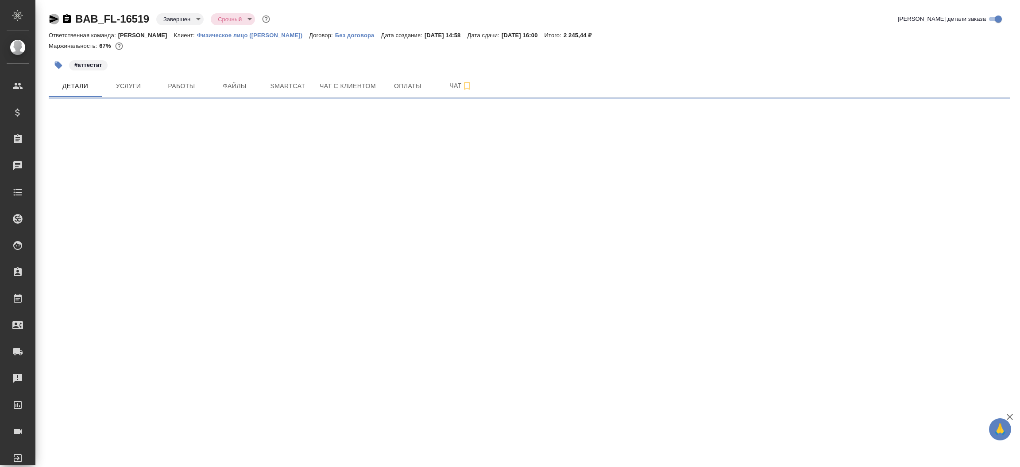
click at [50, 21] on icon "button" at bounding box center [54, 19] width 9 height 8
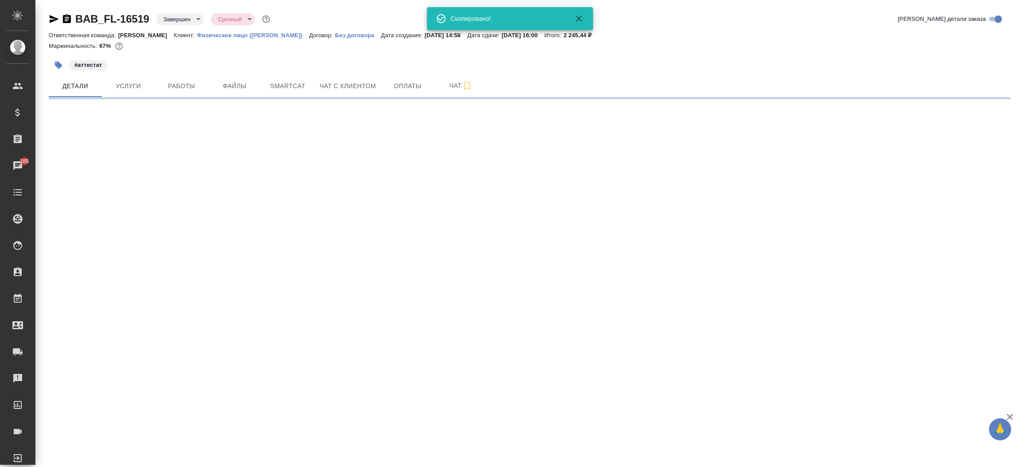
select select "RU"
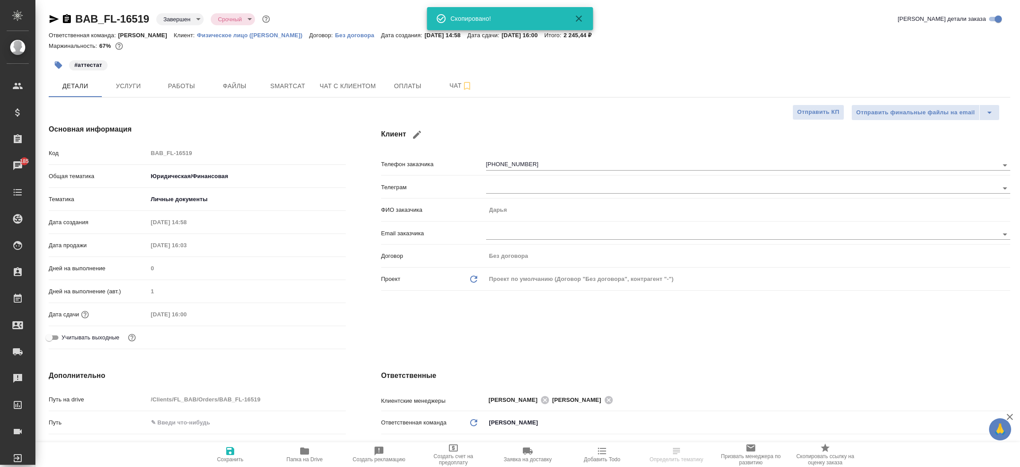
type textarea "x"
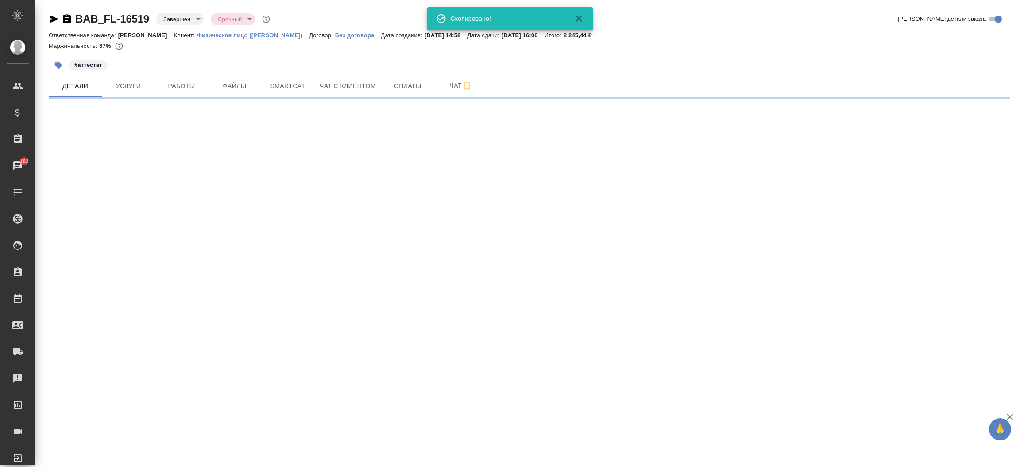
select select "RU"
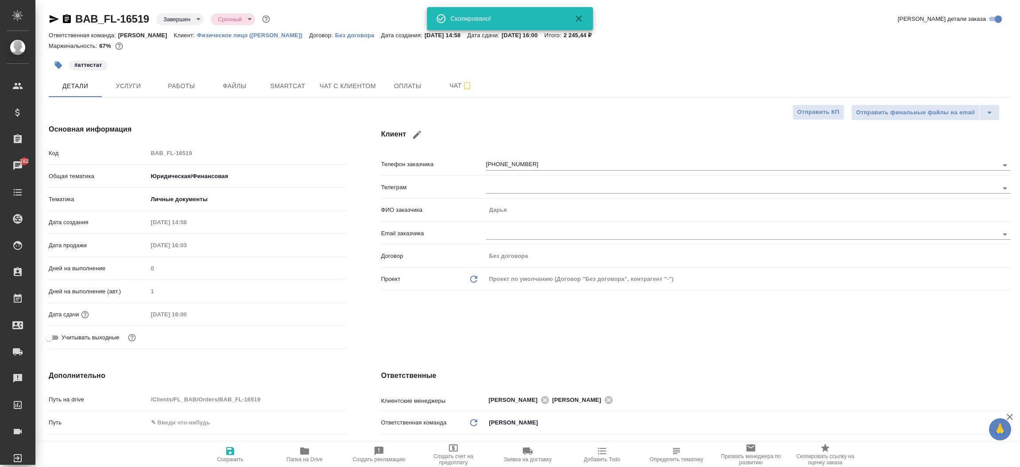
type textarea "x"
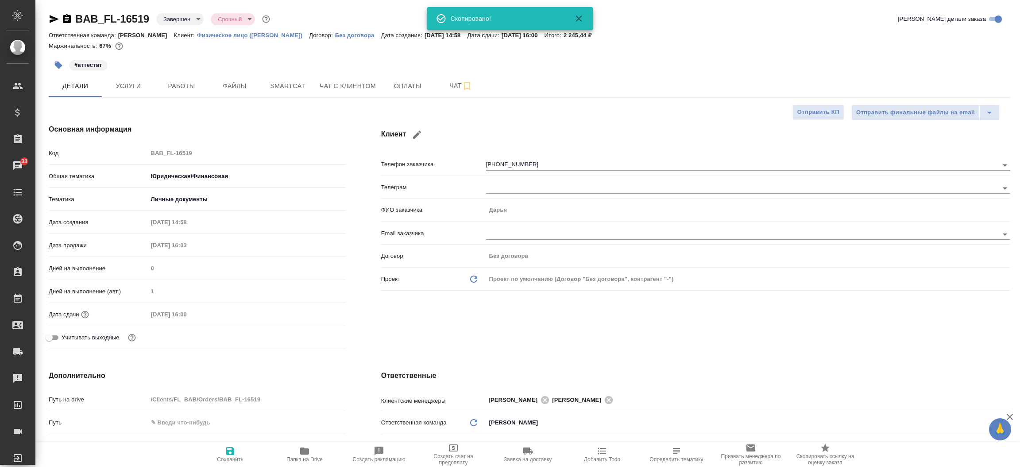
type textarea "x"
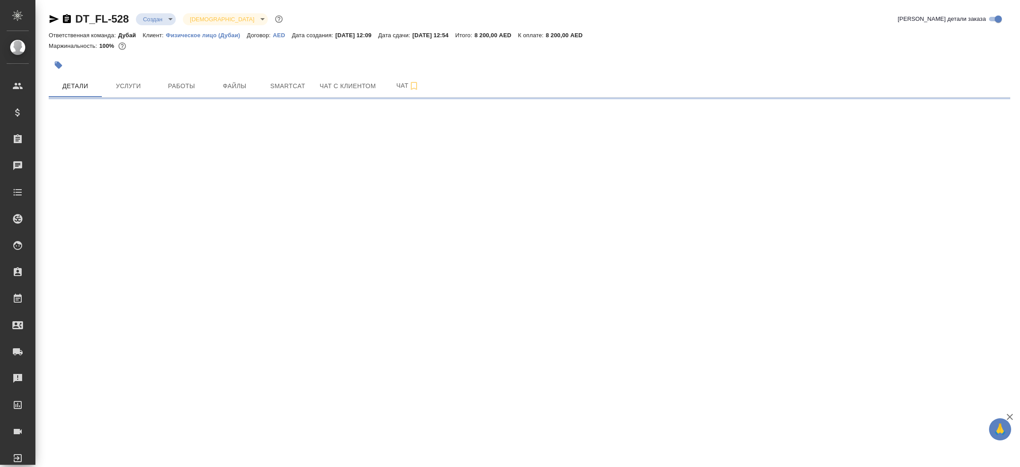
select select "RU"
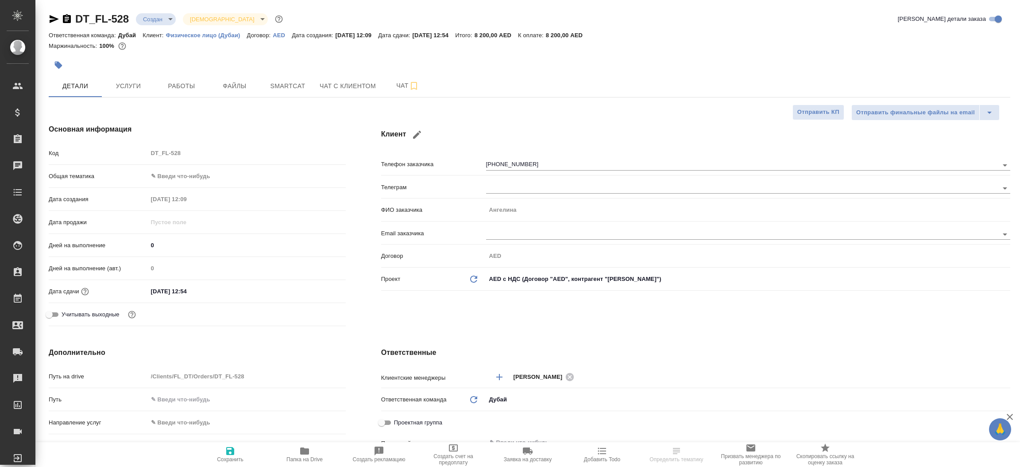
type textarea "x"
click at [53, 19] on icon "button" at bounding box center [54, 19] width 11 height 11
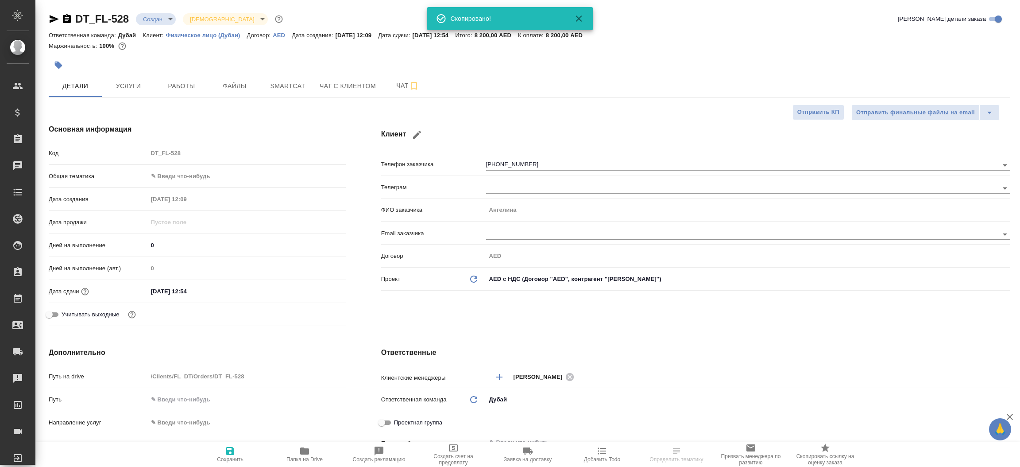
type textarea "x"
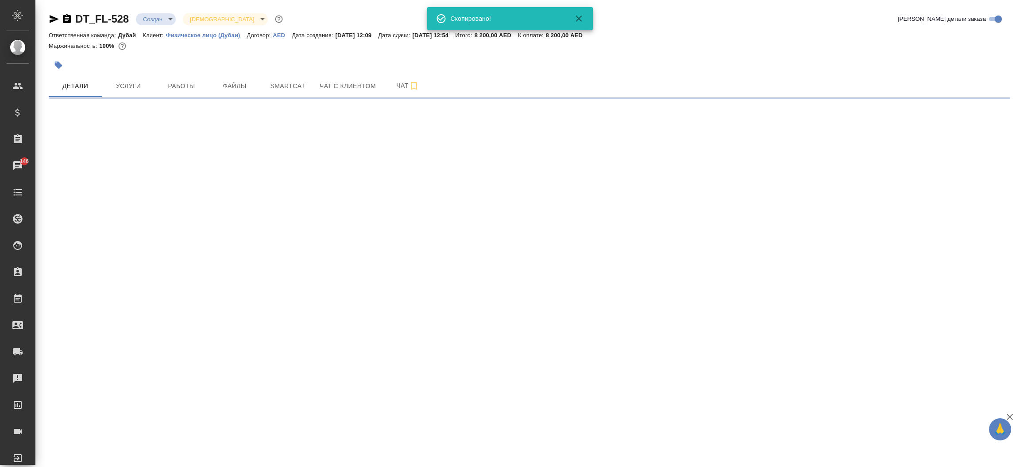
select select "RU"
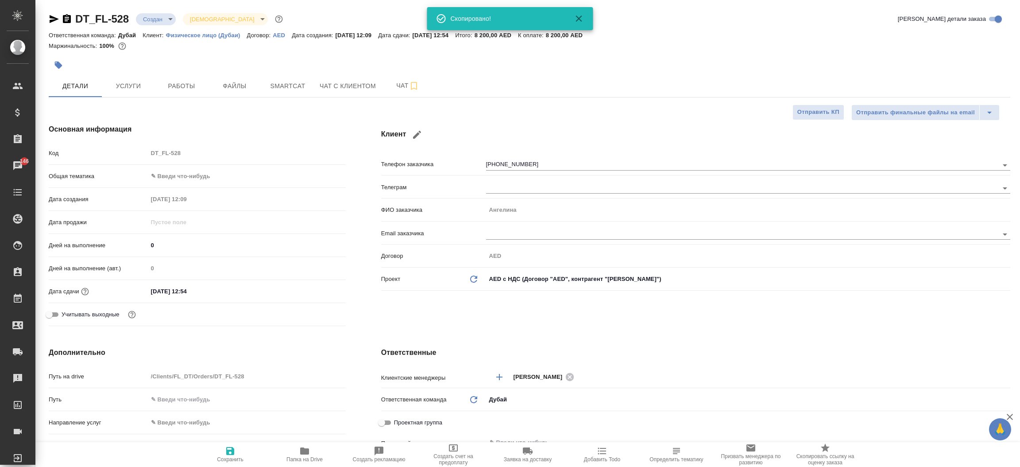
type textarea "x"
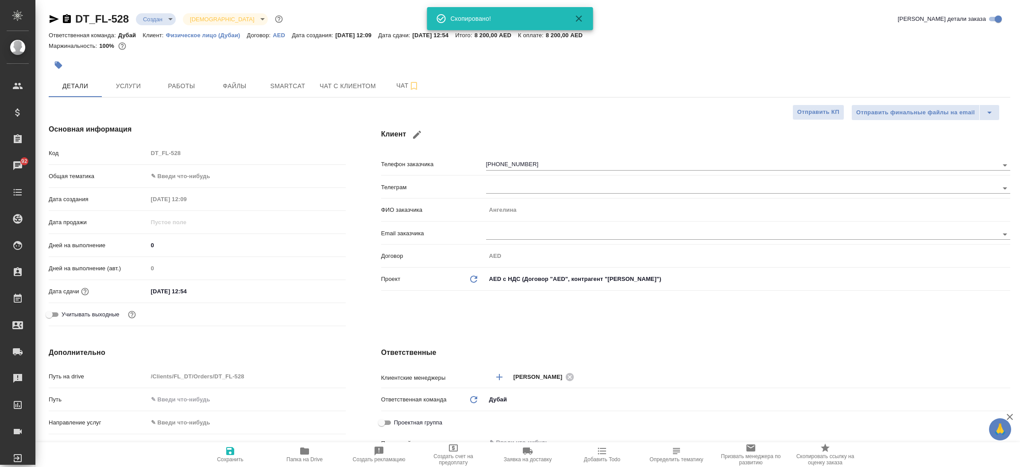
type textarea "x"
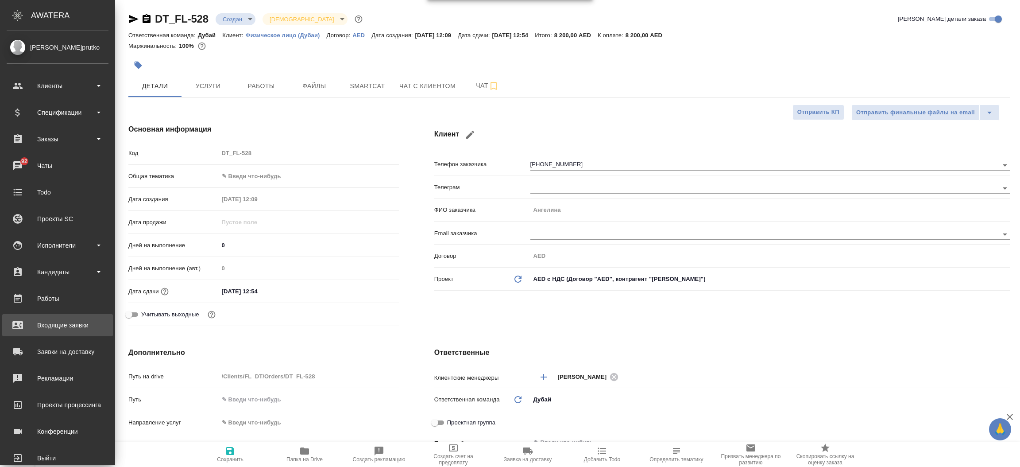
type textarea "x"
click at [28, 324] on div "Входящие заявки" at bounding box center [58, 324] width 102 height 13
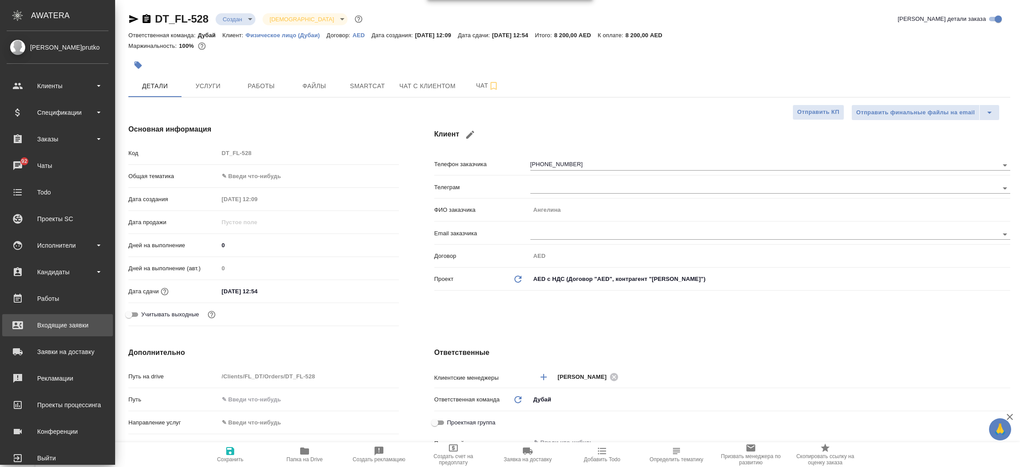
click at [28, 324] on div "Входящие заявки" at bounding box center [58, 324] width 102 height 13
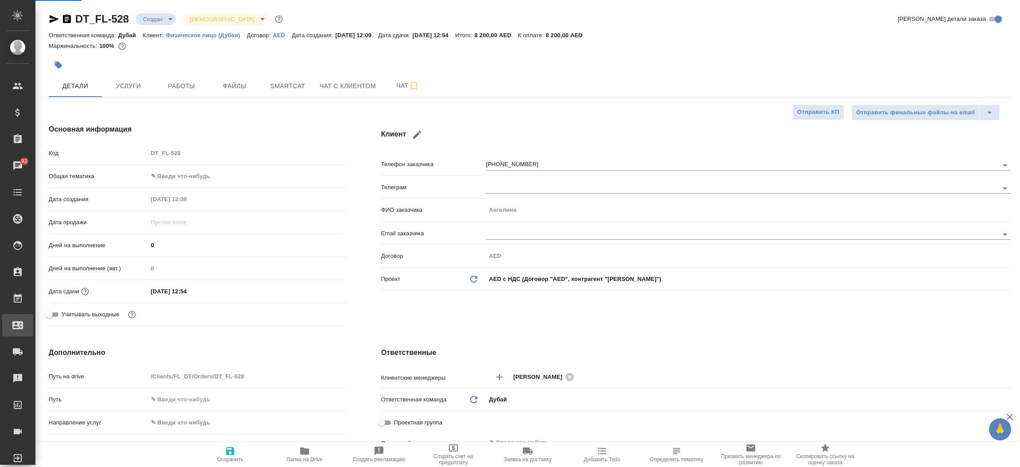
type textarea "x"
select select "RU"
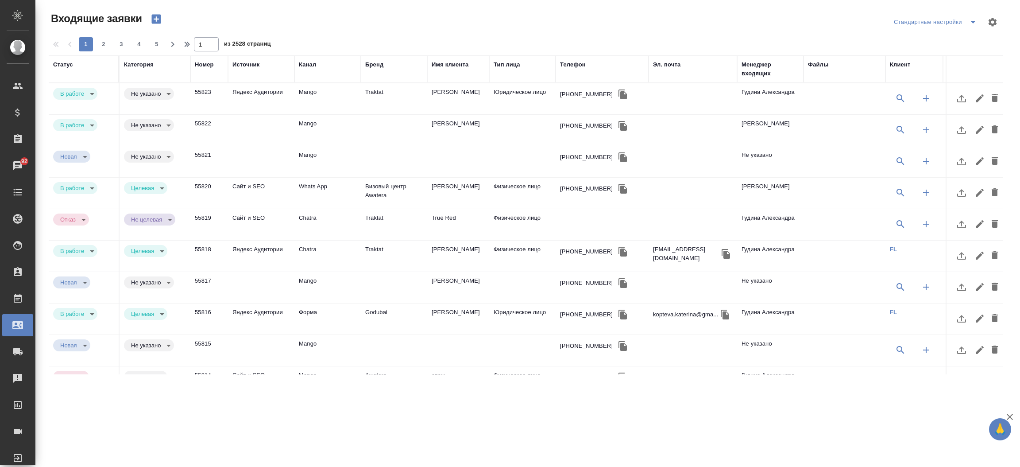
click at [746, 67] on div "Менеджер входящих" at bounding box center [771, 69] width 58 height 18
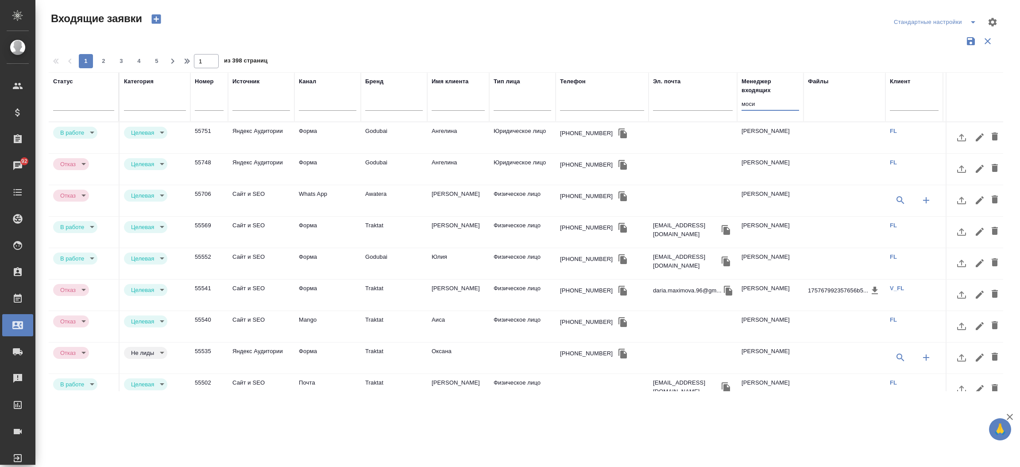
type input "моси"
click at [619, 132] on icon "button" at bounding box center [623, 133] width 8 height 10
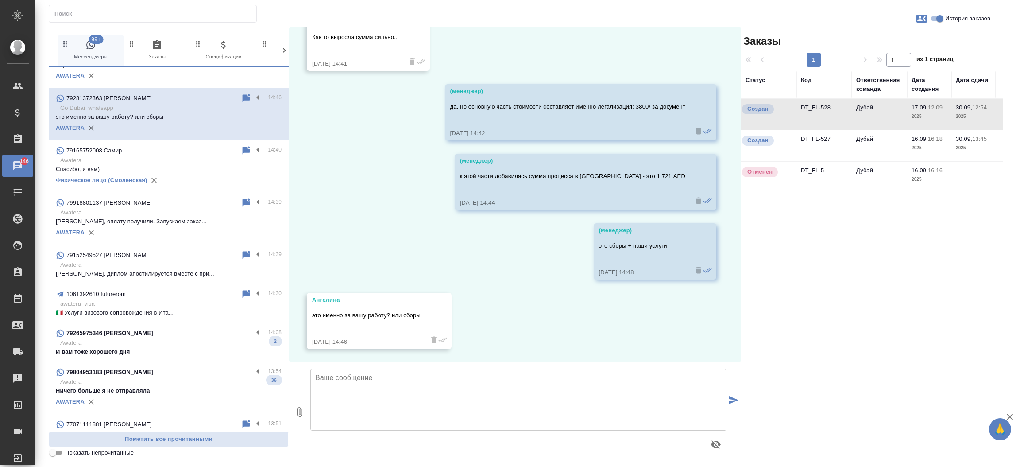
scroll to position [933, 0]
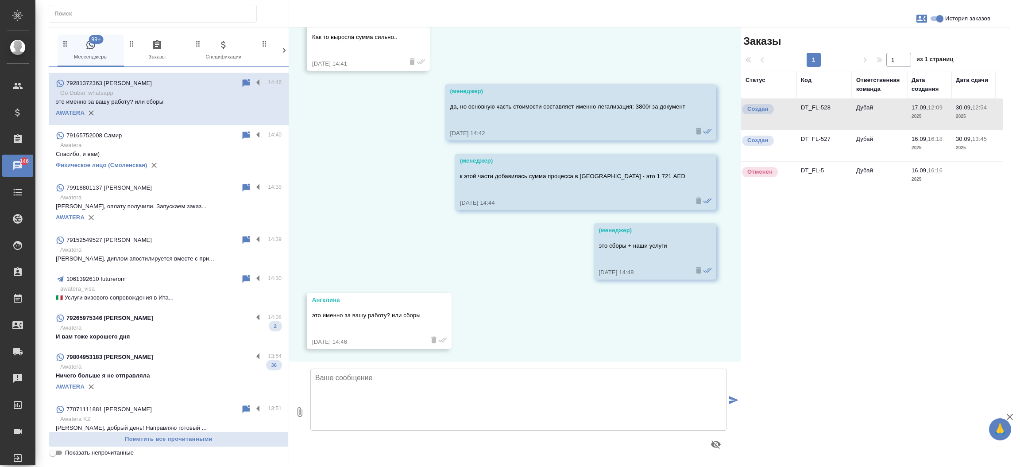
click at [185, 320] on div "79265975346 [PERSON_NAME]" at bounding box center [154, 318] width 197 height 11
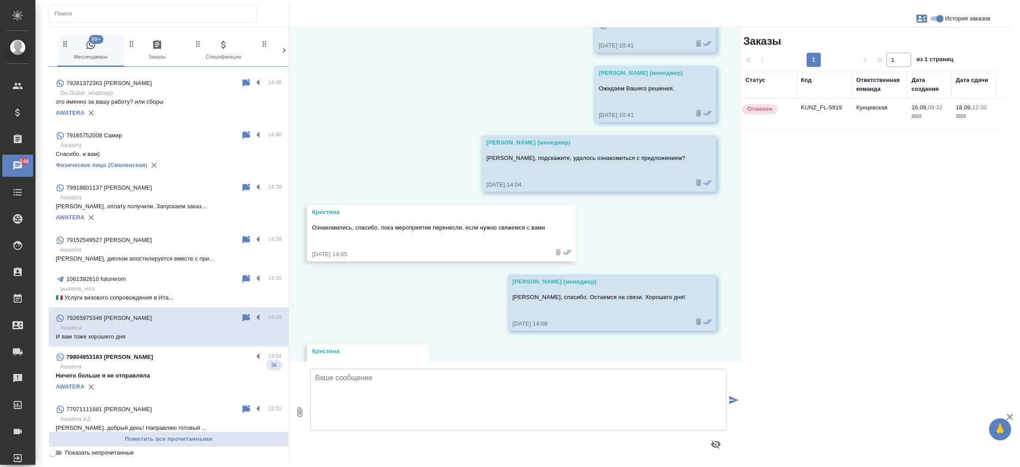
scroll to position [1187, 0]
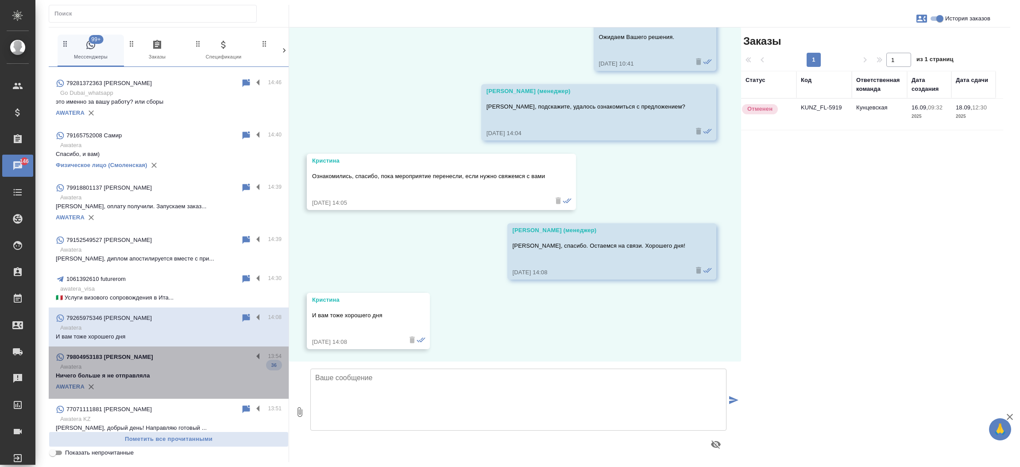
click at [169, 356] on div "79804953183 [PERSON_NAME]" at bounding box center [154, 357] width 197 height 11
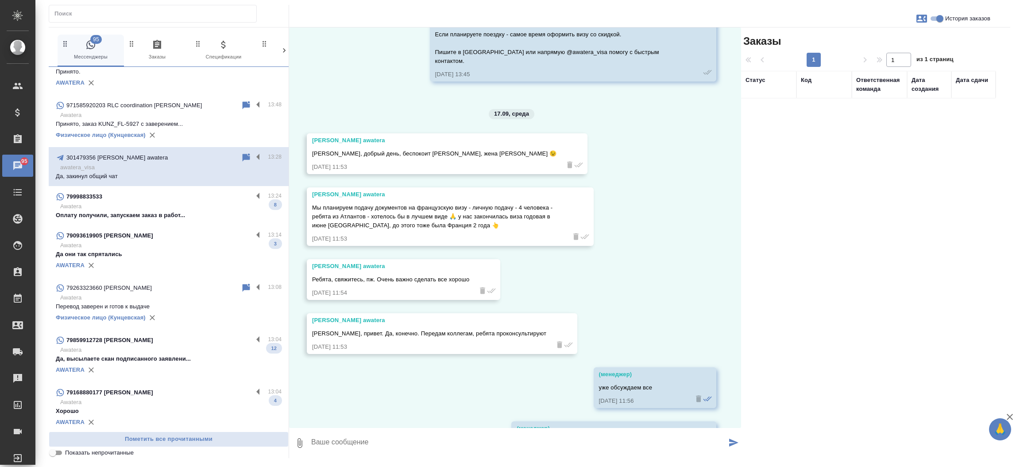
scroll to position [1397, 0]
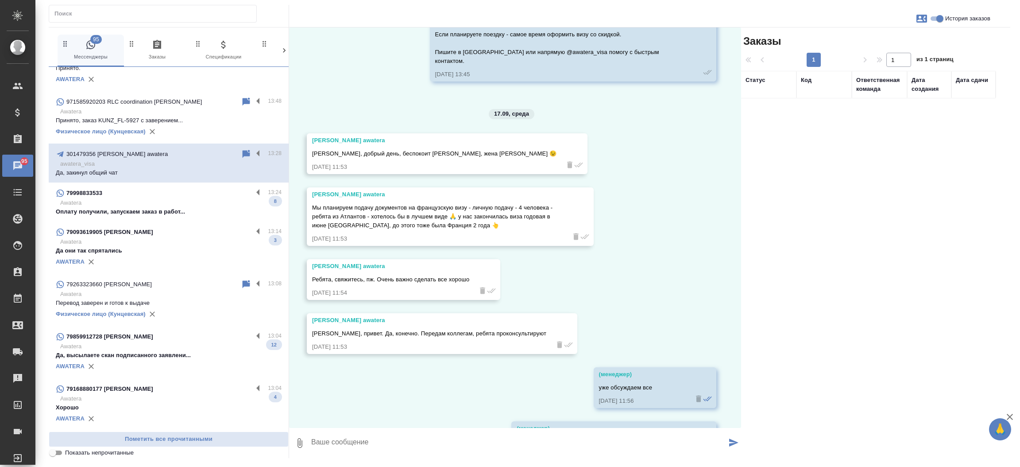
click at [187, 211] on p "Оплату получили, запускаем заказ в работ..." at bounding box center [169, 211] width 226 height 9
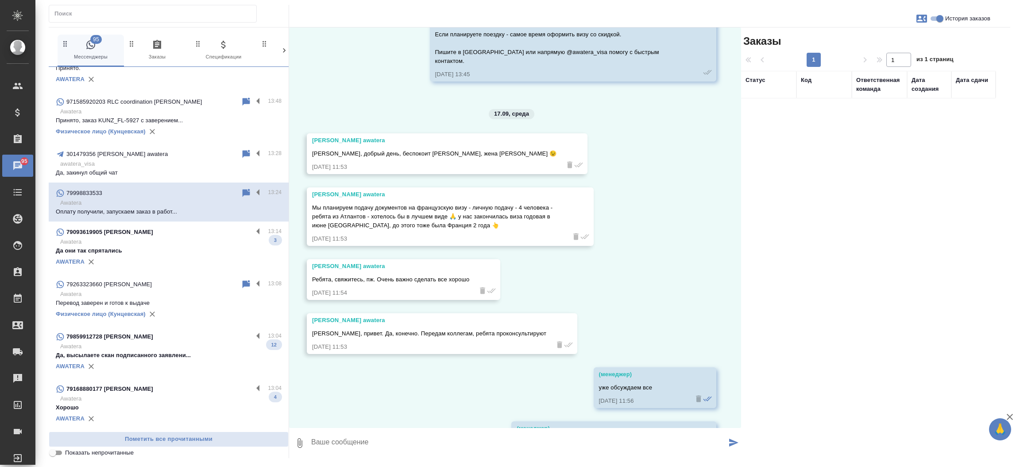
click at [187, 211] on p "Оплату получили, запускаем заказ в работ..." at bounding box center [169, 211] width 226 height 9
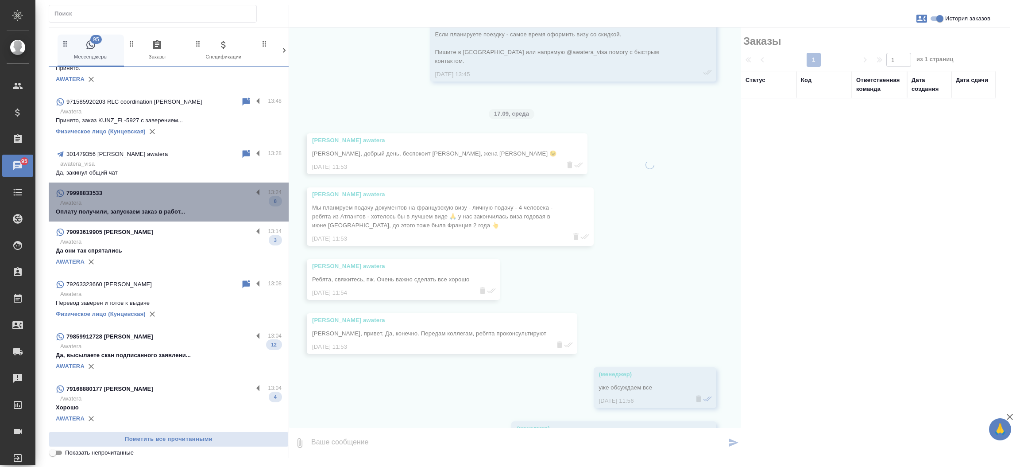
click at [187, 212] on p "Оплату получили, запускаем заказ в работ..." at bounding box center [169, 211] width 226 height 9
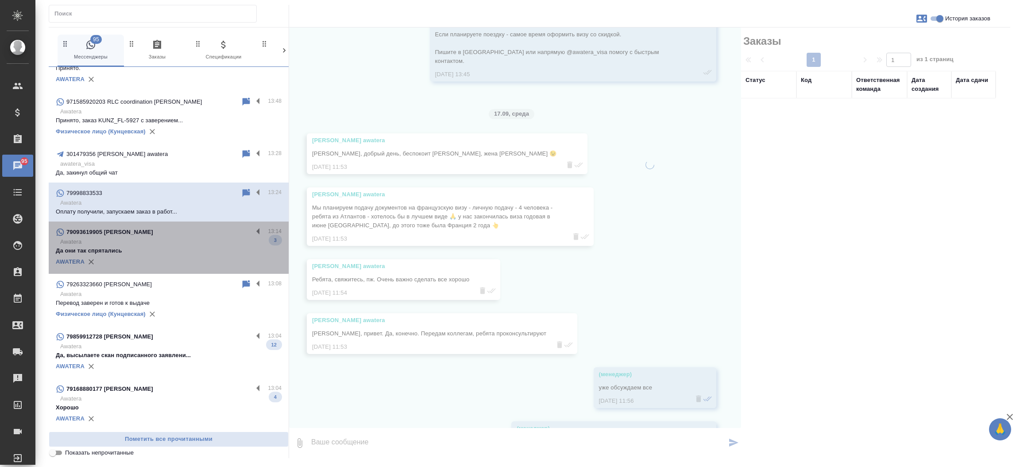
click at [173, 243] on p "Awatera" at bounding box center [170, 241] width 221 height 9
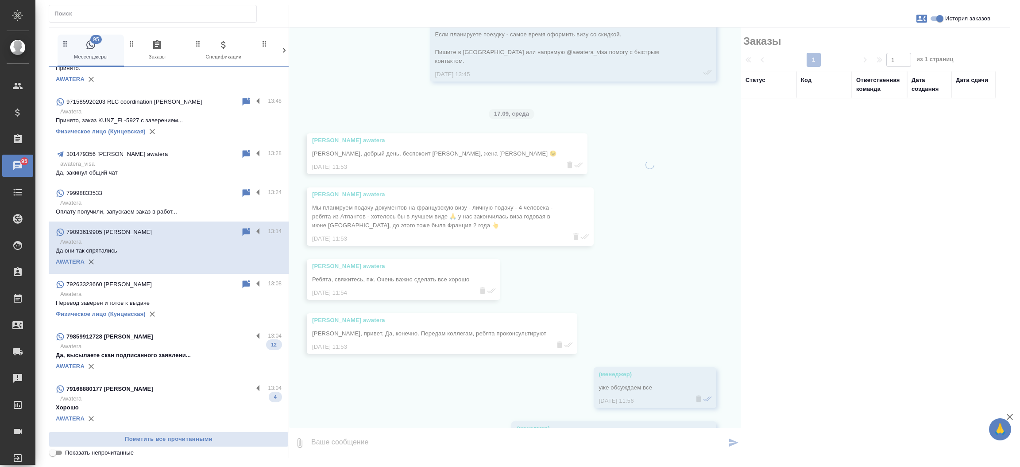
click at [154, 345] on p "Awatera" at bounding box center [170, 346] width 221 height 9
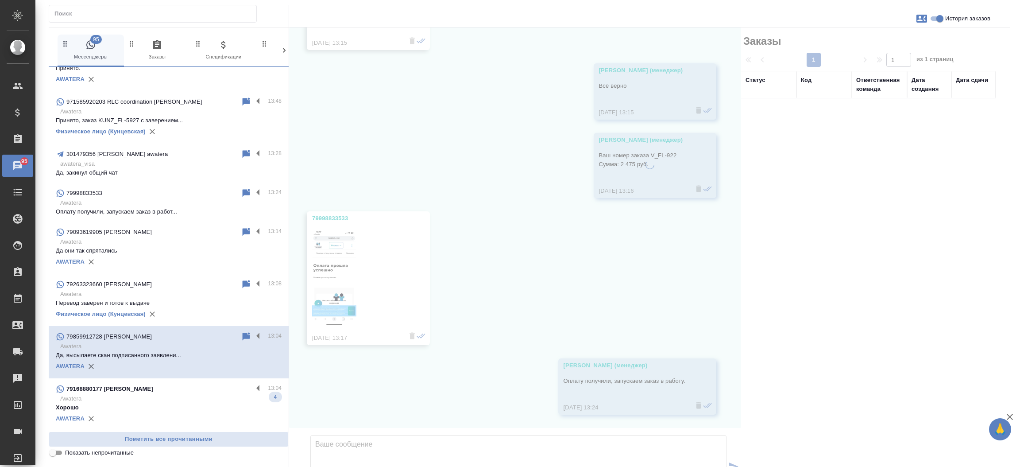
click at [136, 391] on div "79168880177 [PERSON_NAME]" at bounding box center [154, 389] width 197 height 11
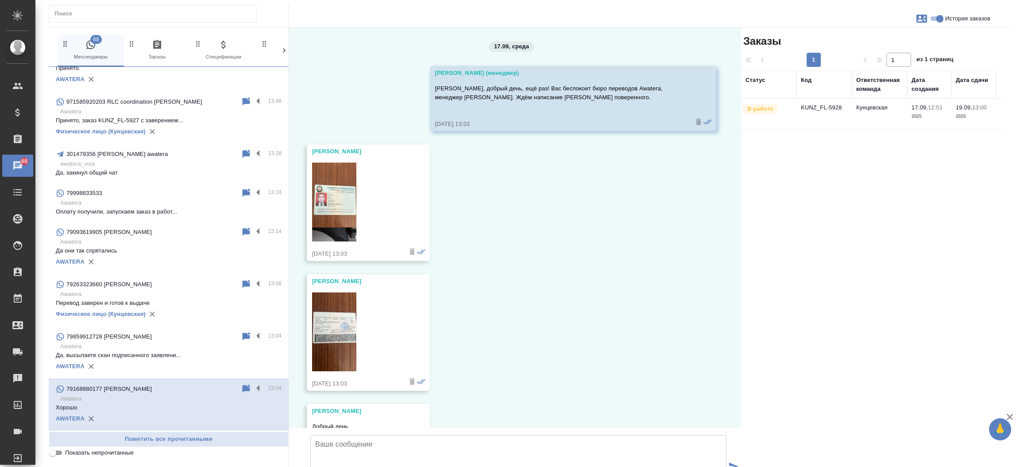
scroll to position [1511, 0]
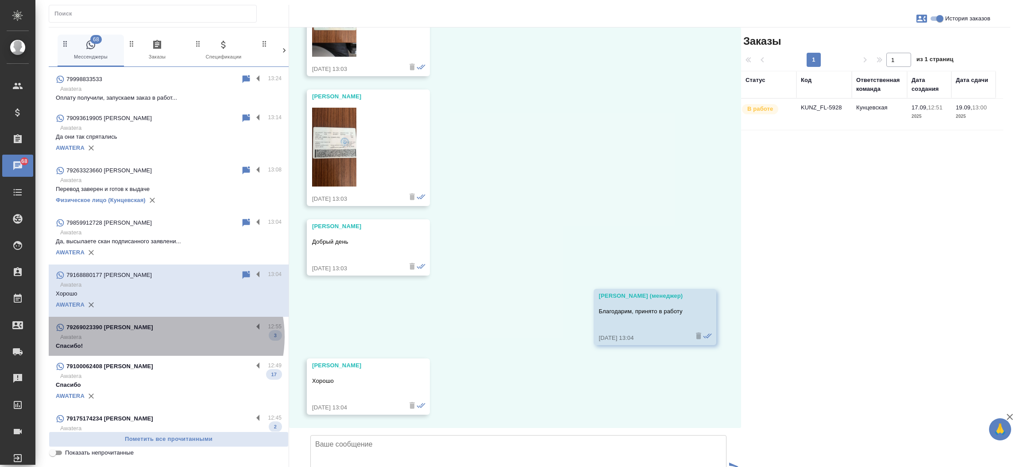
click at [166, 336] on p "Awatera" at bounding box center [170, 337] width 221 height 9
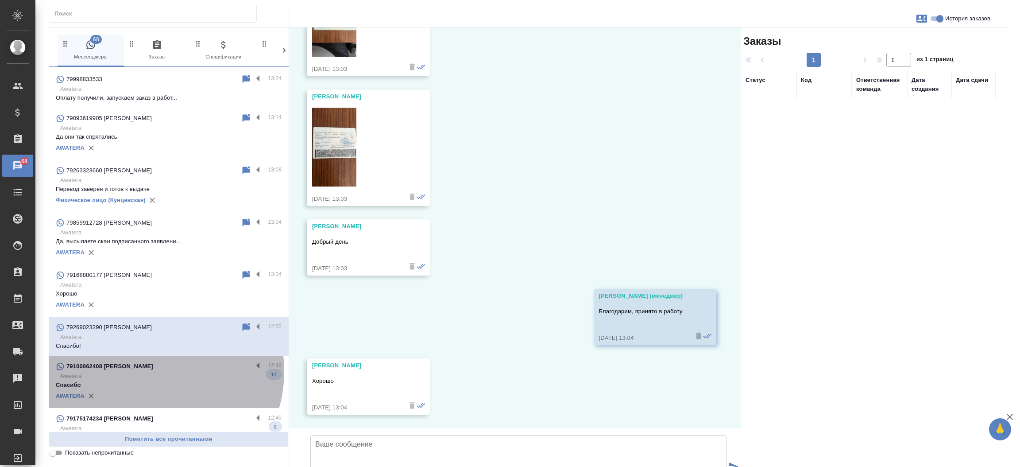
click at [150, 370] on div "79100062408 [PERSON_NAME]" at bounding box center [154, 366] width 197 height 11
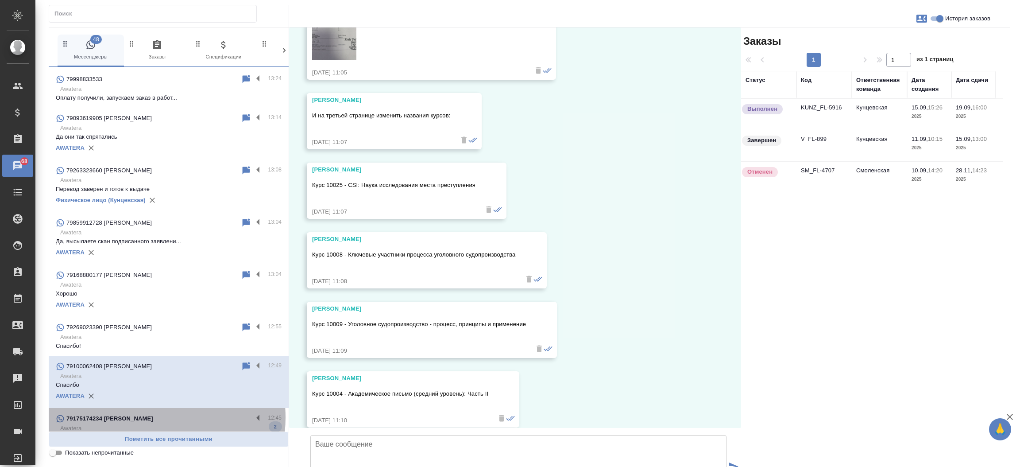
click at [144, 416] on p "79175174234 [PERSON_NAME]" at bounding box center [109, 418] width 87 height 9
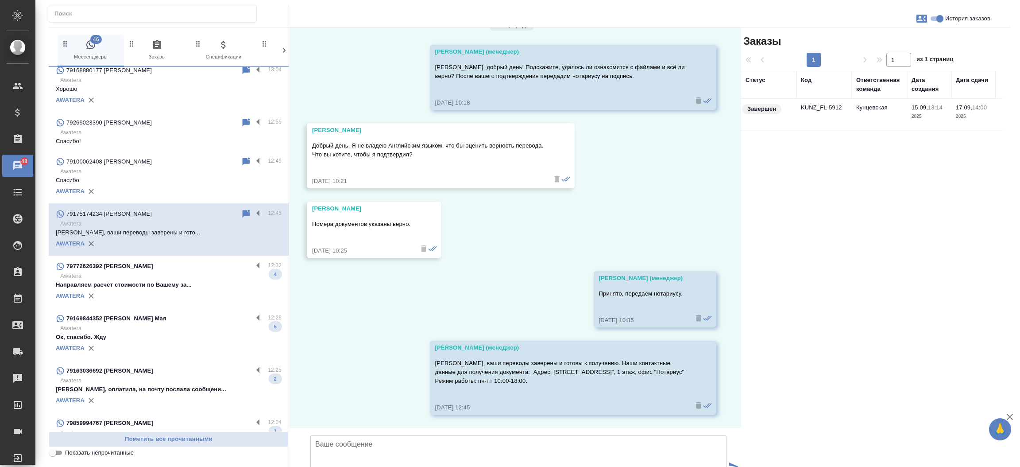
scroll to position [1731, 0]
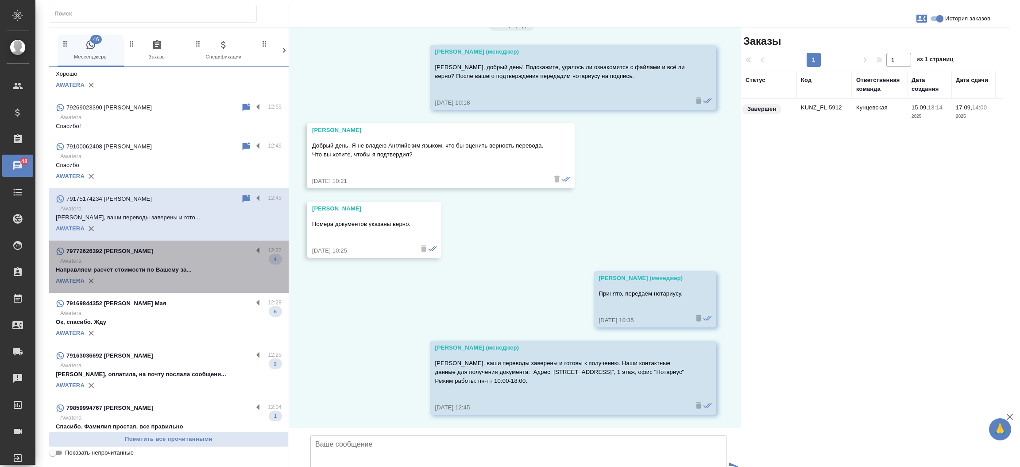
click at [201, 286] on div "AWATERA" at bounding box center [169, 280] width 226 height 13
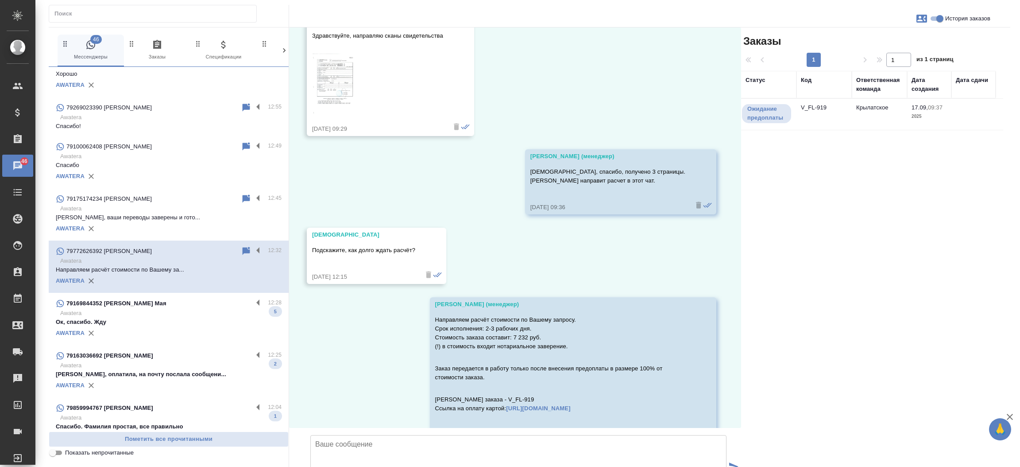
scroll to position [527, 0]
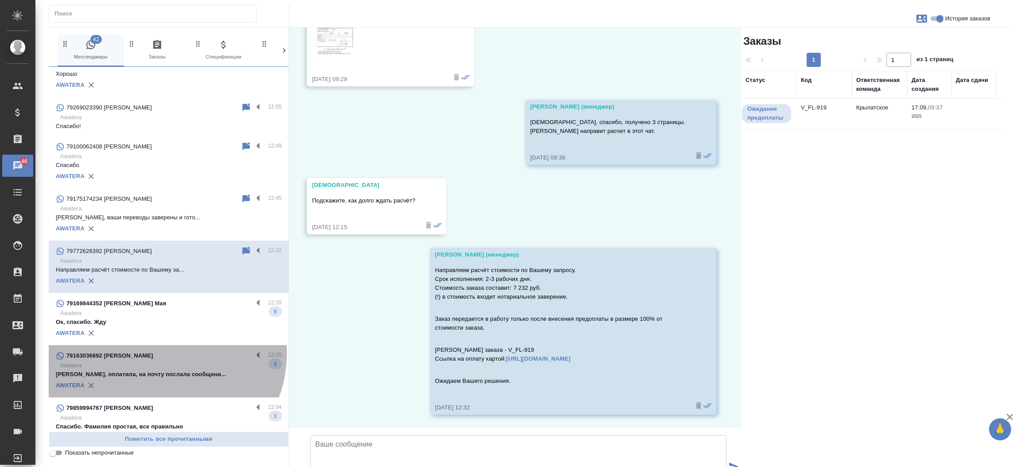
click at [158, 352] on div "79163036692 [PERSON_NAME]" at bounding box center [154, 355] width 197 height 11
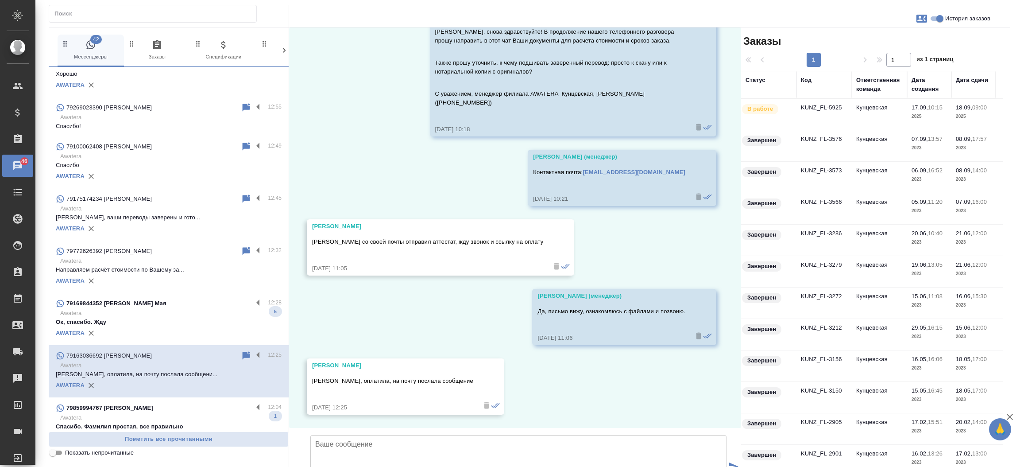
scroll to position [123, 0]
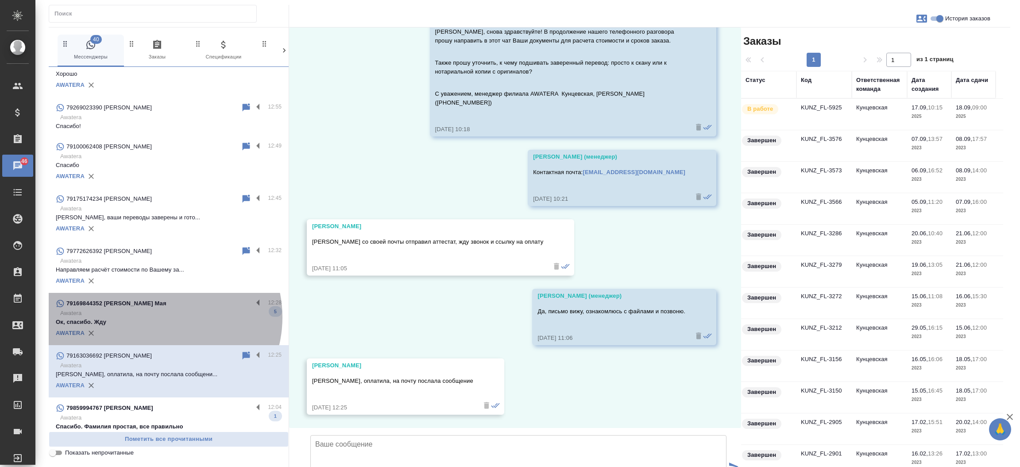
click at [163, 318] on p "Ок, спасибо. Жду" at bounding box center [169, 322] width 226 height 9
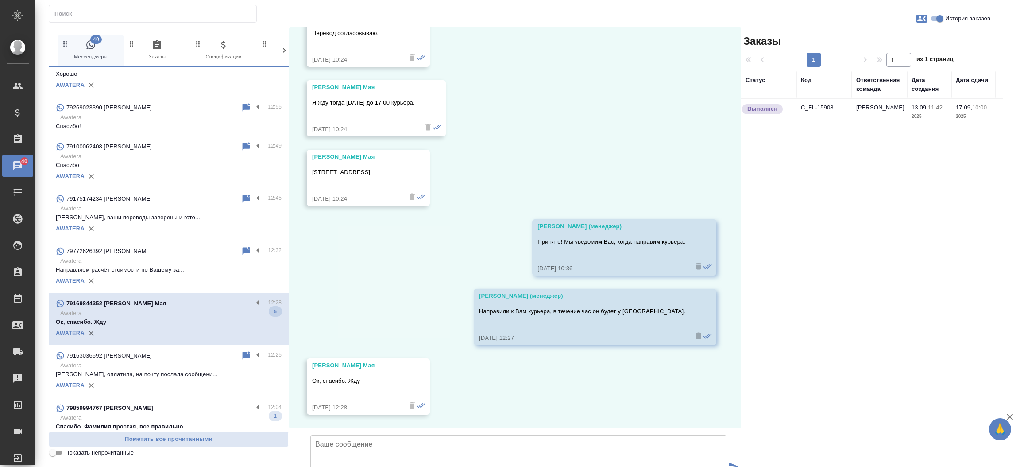
scroll to position [347, 0]
click at [158, 413] on p "Awatera" at bounding box center [170, 417] width 221 height 9
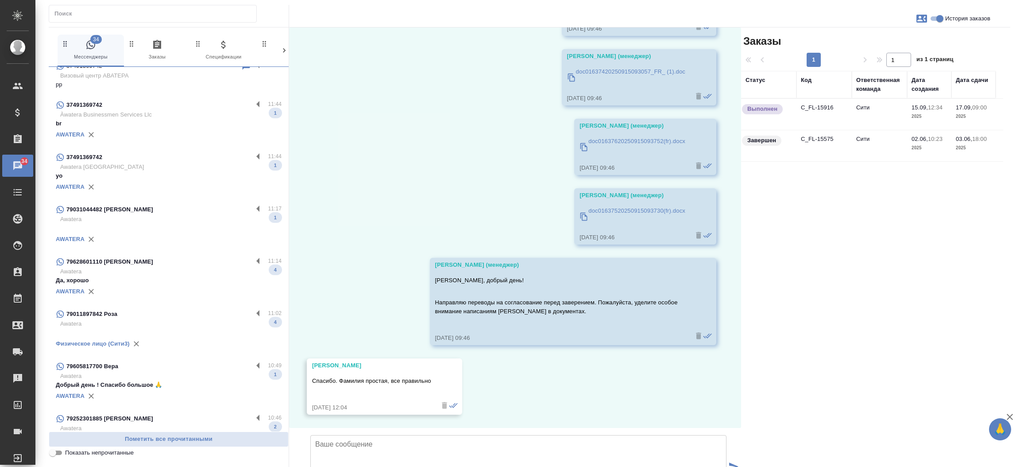
scroll to position [2192, 0]
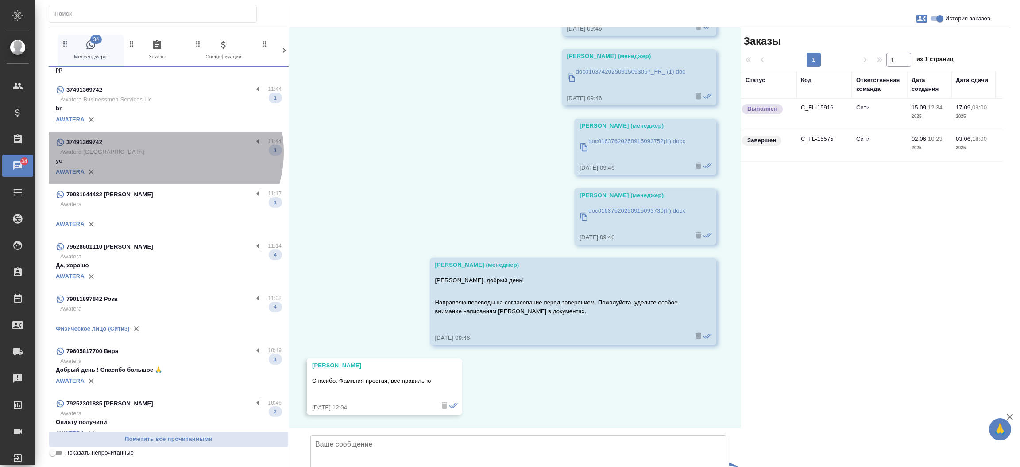
click at [164, 151] on p "Awatera [GEOGRAPHIC_DATA]" at bounding box center [170, 151] width 221 height 9
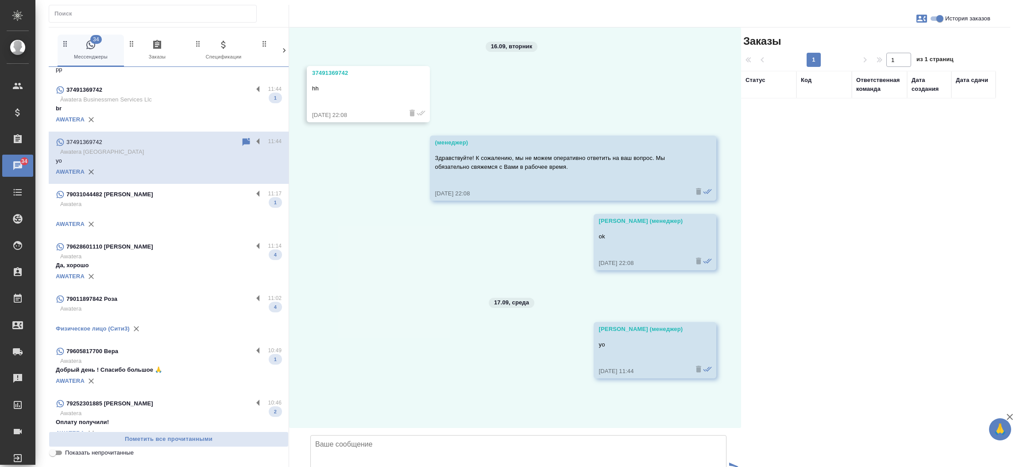
scroll to position [30, 0]
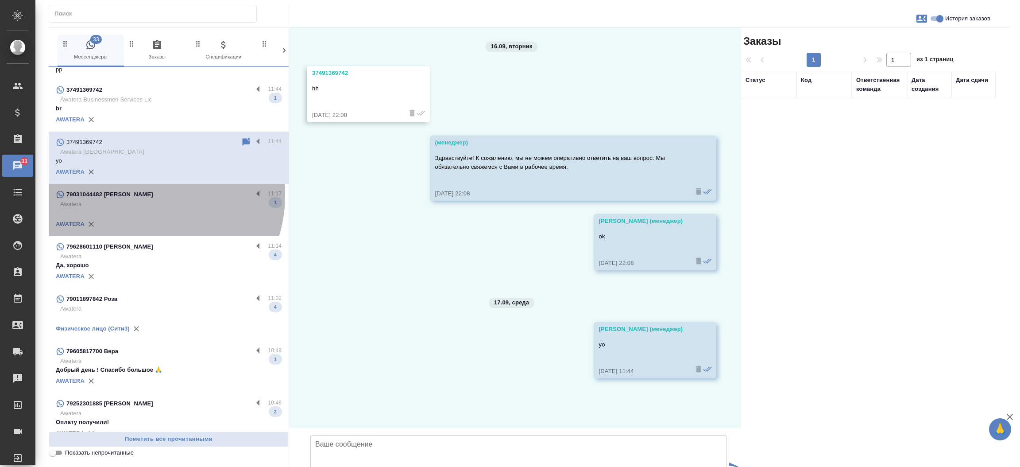
click at [147, 195] on div "79031044482 [PERSON_NAME]" at bounding box center [154, 194] width 197 height 11
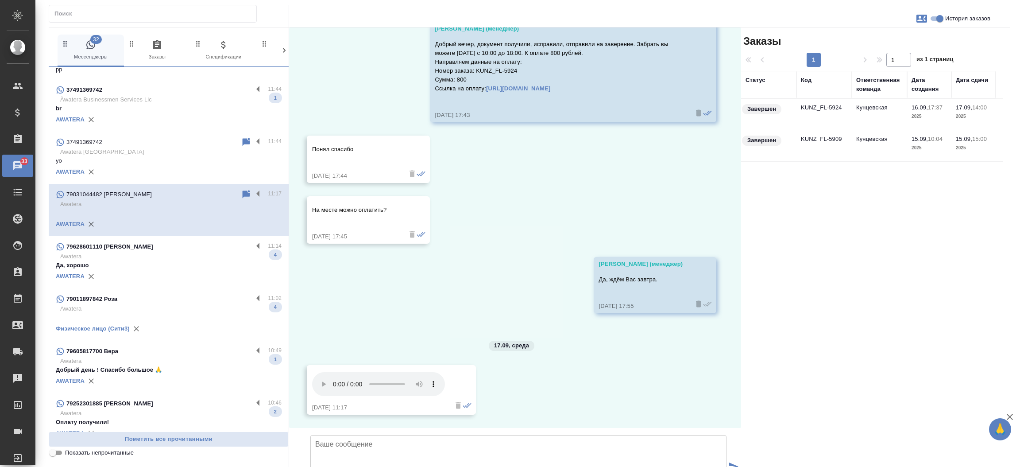
scroll to position [3017, 0]
click at [156, 252] on p "Awatera" at bounding box center [170, 256] width 221 height 9
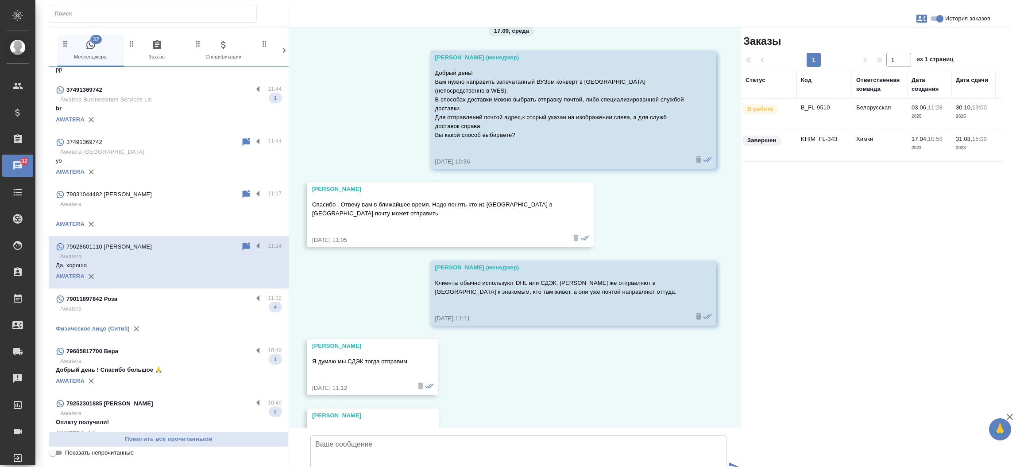
click at [148, 300] on div "79011897842 Роза" at bounding box center [154, 299] width 197 height 11
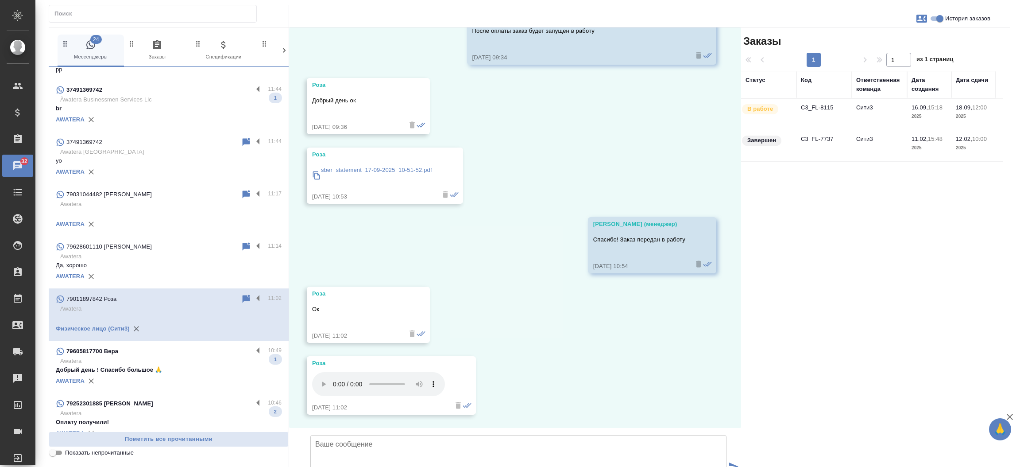
scroll to position [2715, 0]
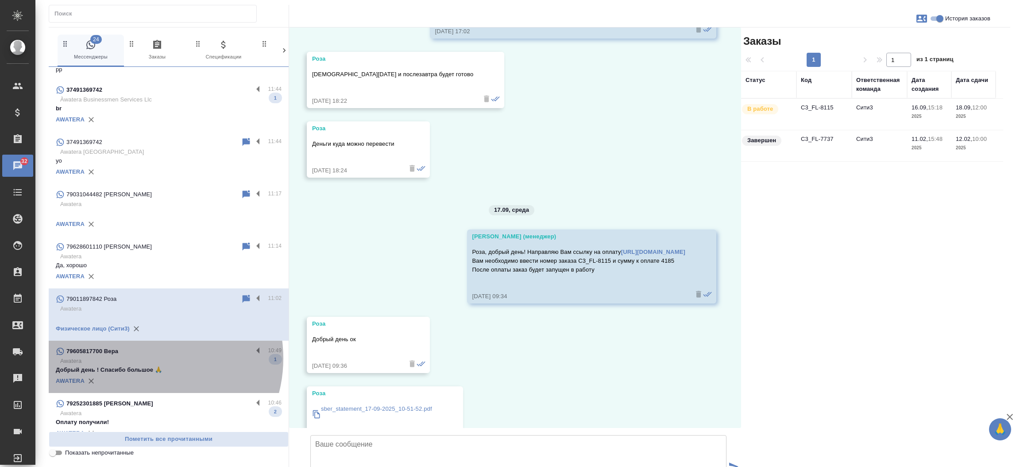
click at [145, 357] on p "Awatera" at bounding box center [170, 360] width 221 height 9
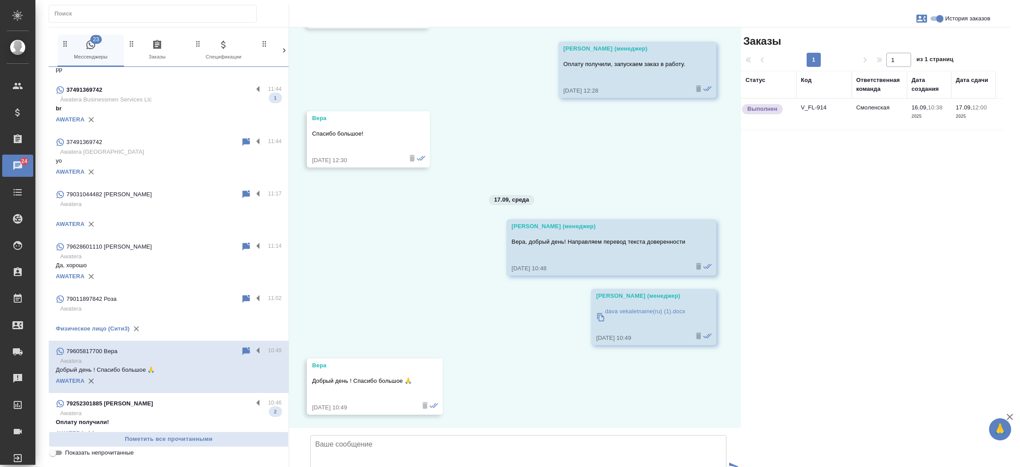
scroll to position [1149, 0]
click at [145, 388] on div "79605817700 Вера 10:49 Awatera Добрый день ! Спасибо большое 🙏 AWATERA" at bounding box center [169, 367] width 240 height 52
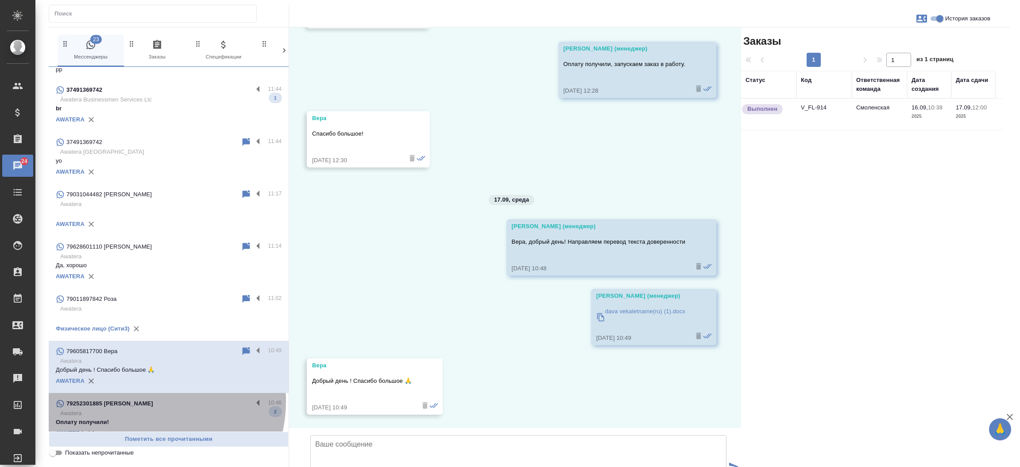
click at [145, 400] on p "79252301885 Воротынцева Ольга Николаевна" at bounding box center [109, 403] width 87 height 9
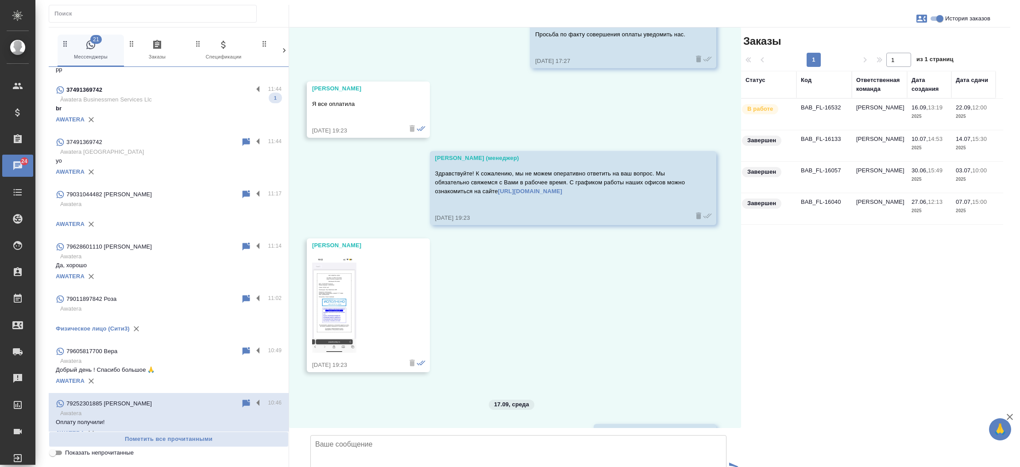
scroll to position [5527, 0]
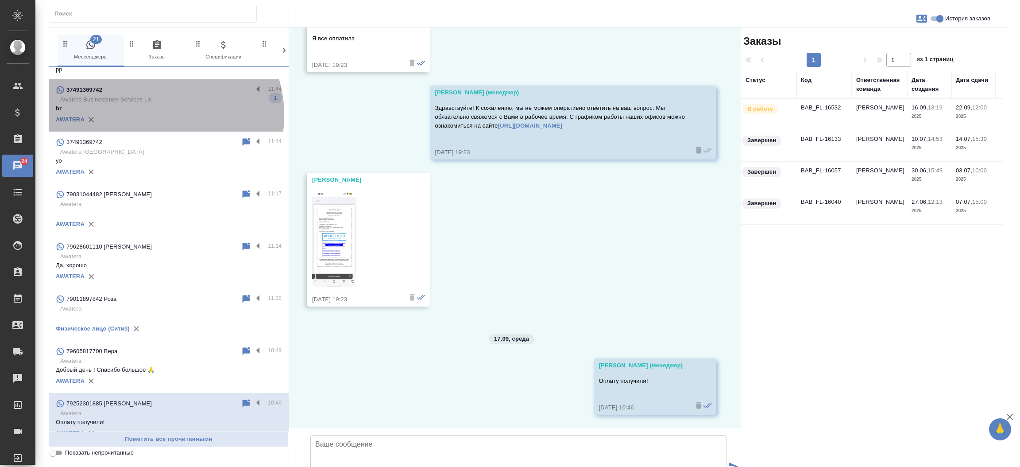
click at [156, 114] on div "AWATERA" at bounding box center [169, 119] width 226 height 13
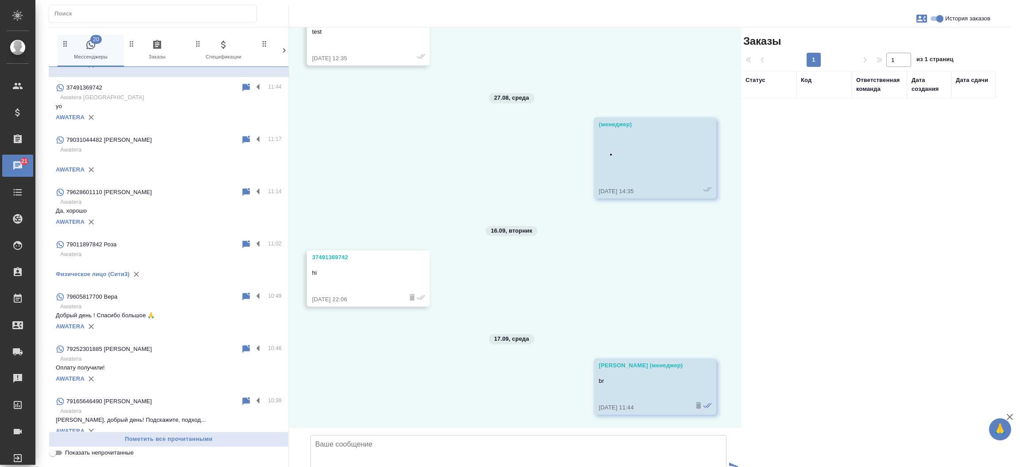
scroll to position [2322, 0]
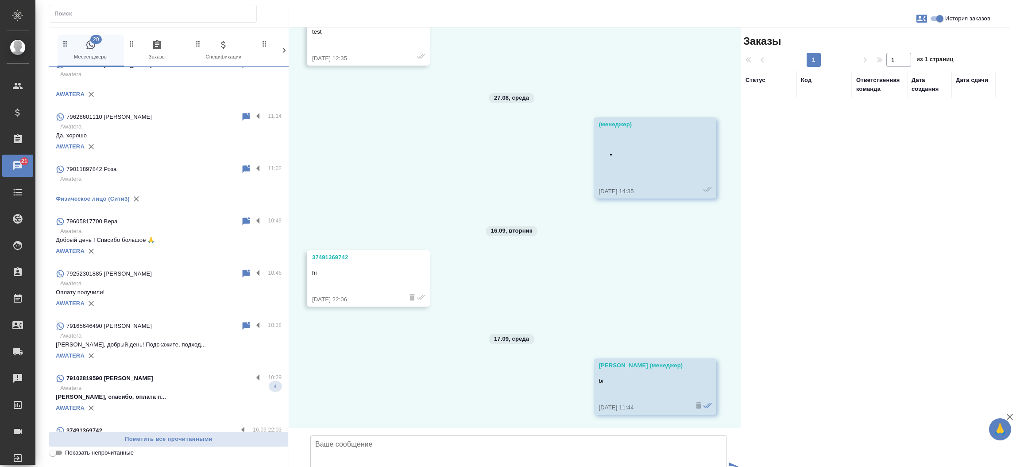
click at [209, 380] on div "79102819590 Валерий Александрович" at bounding box center [154, 378] width 197 height 11
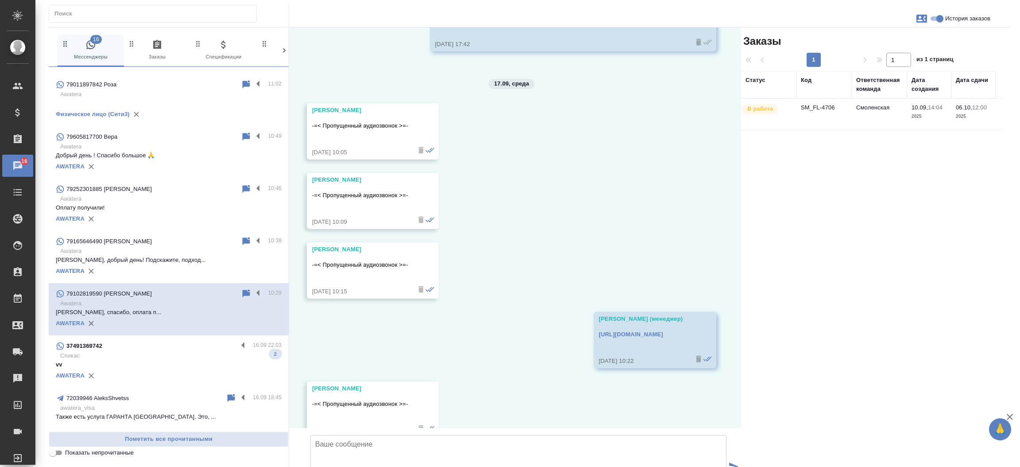
scroll to position [2534, 0]
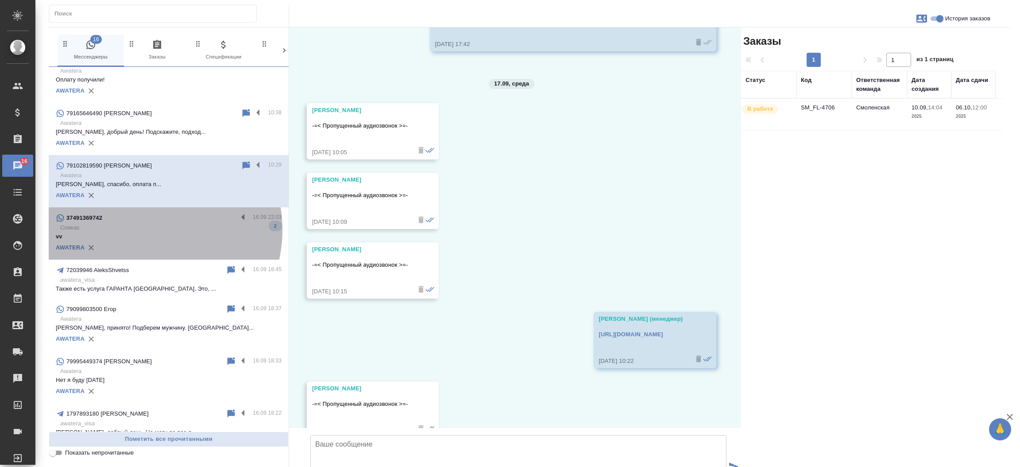
click at [148, 228] on p "Спикас" at bounding box center [170, 227] width 221 height 9
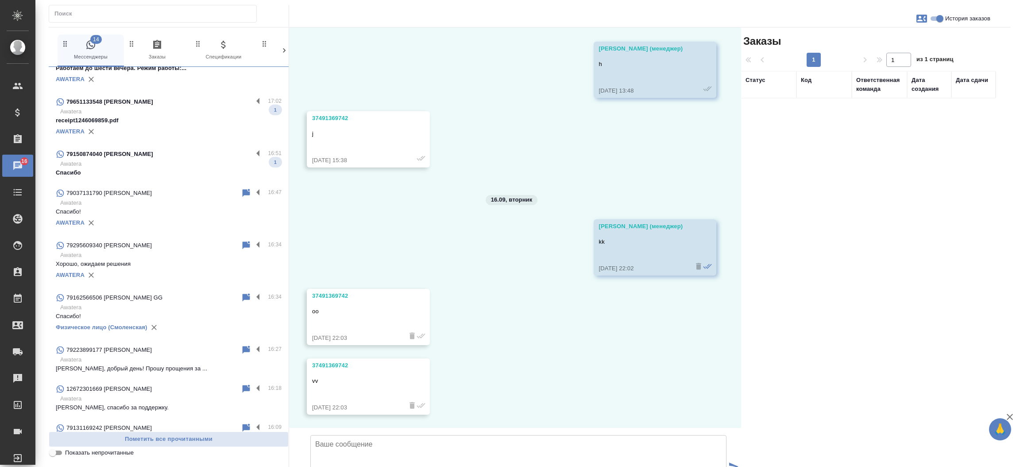
scroll to position [0, 0]
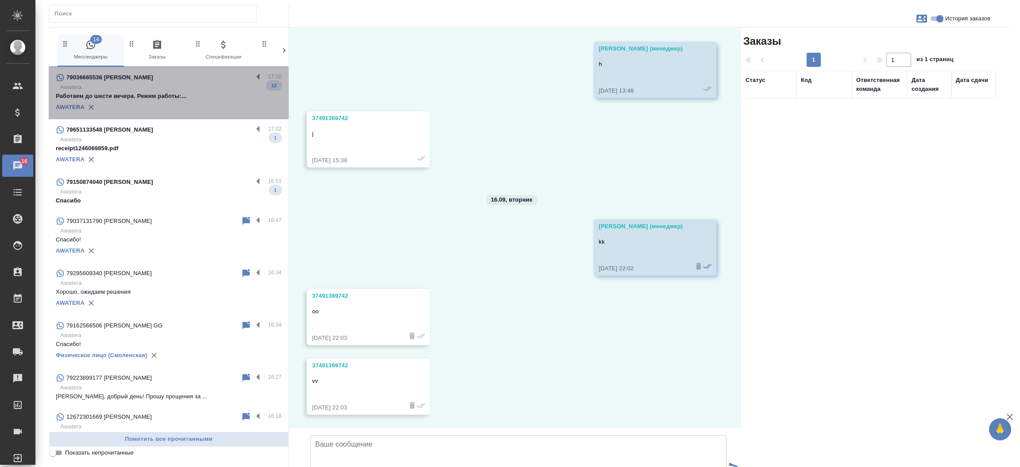
click at [190, 105] on div "AWATERA" at bounding box center [169, 107] width 226 height 13
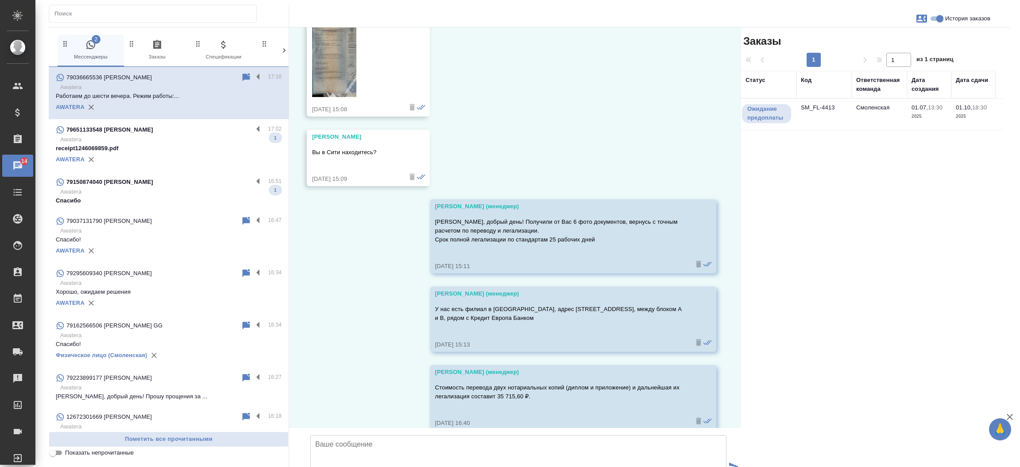
scroll to position [2267, 0]
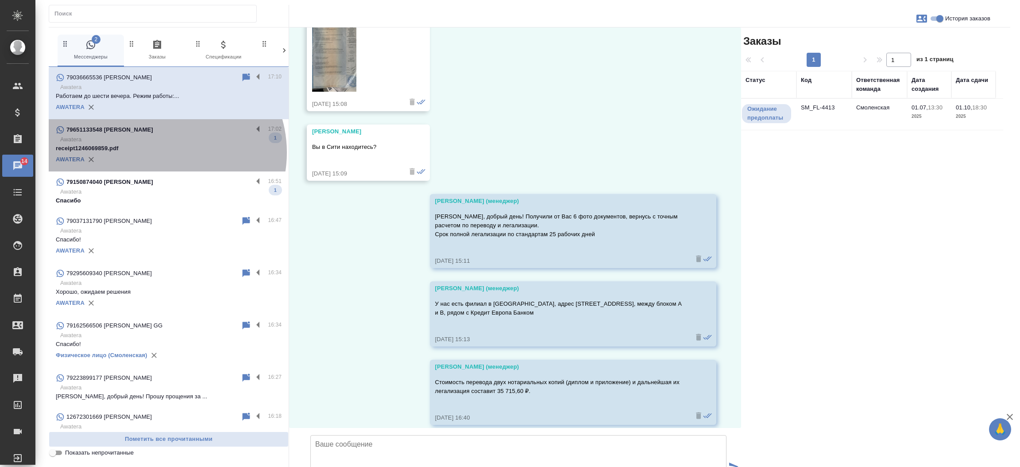
click at [165, 152] on p "receipt1246069859.pdf" at bounding box center [169, 148] width 226 height 9
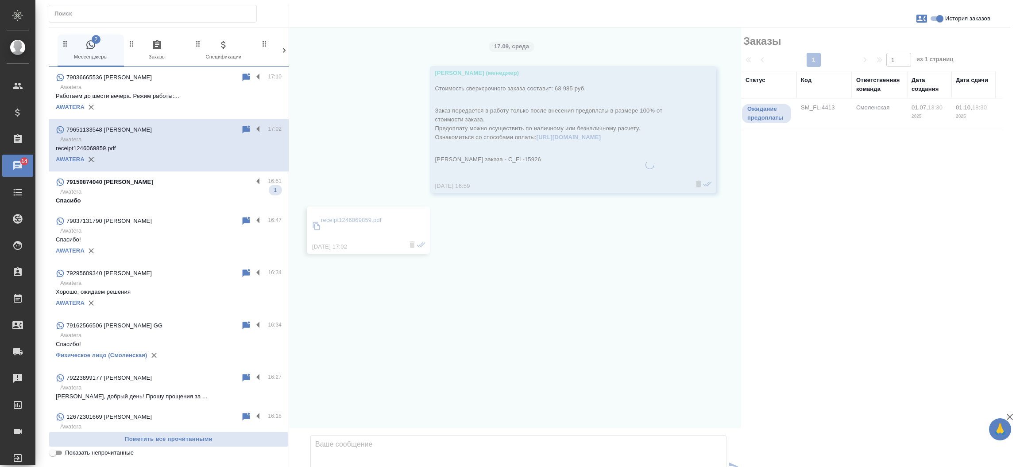
scroll to position [0, 0]
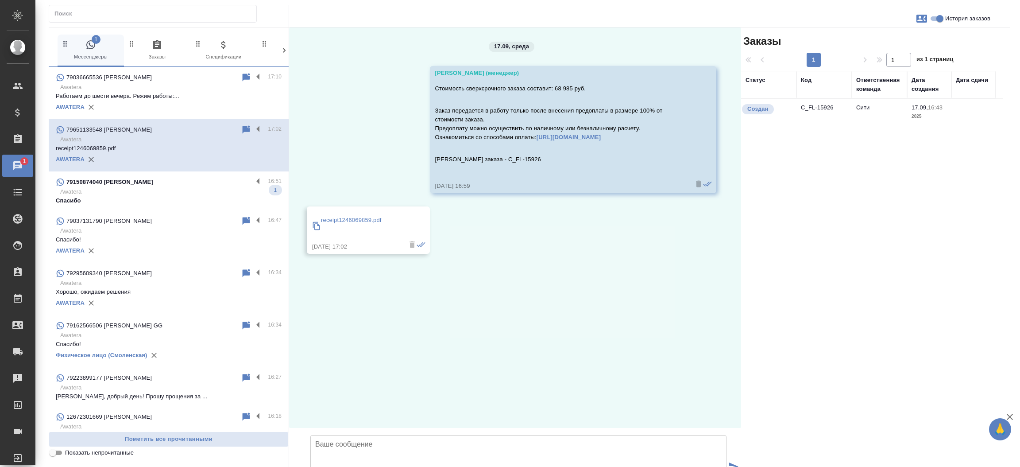
click at [825, 106] on td "C_FL-15926" at bounding box center [824, 114] width 55 height 31
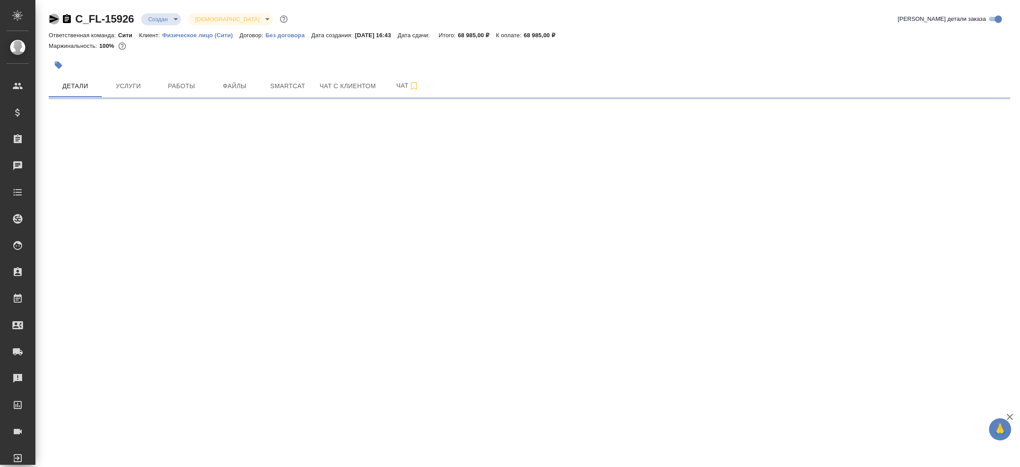
click at [50, 15] on icon "button" at bounding box center [54, 19] width 11 height 11
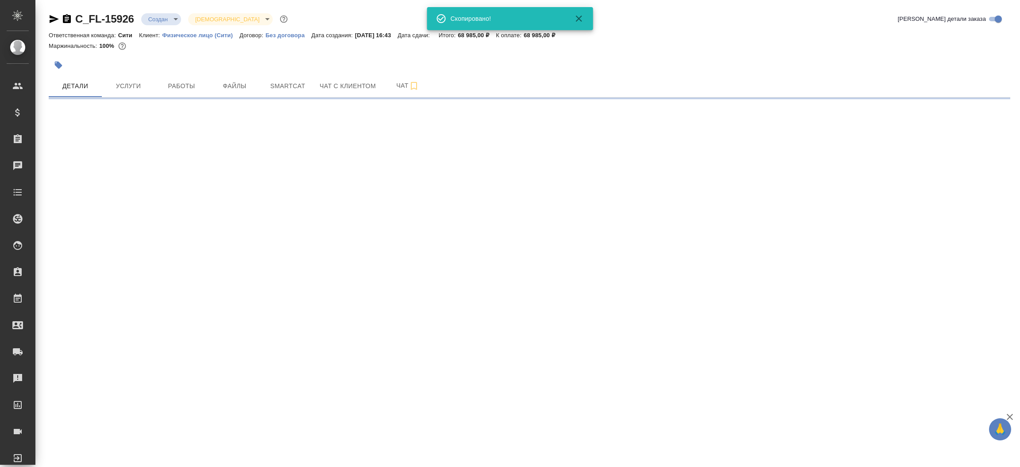
select select "RU"
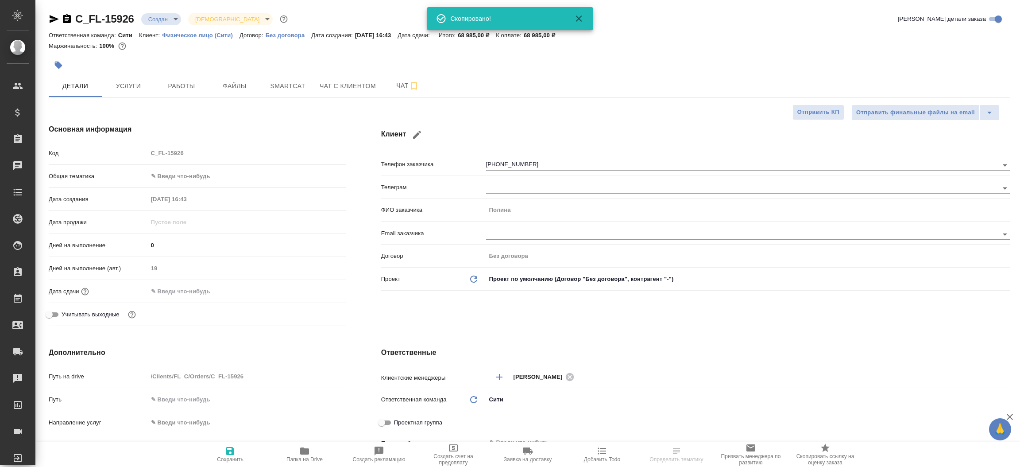
type textarea "x"
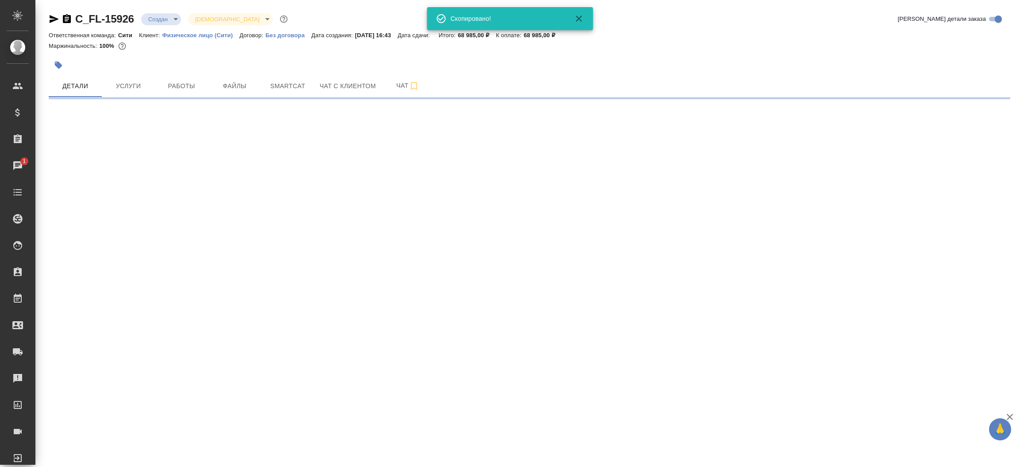
select select "RU"
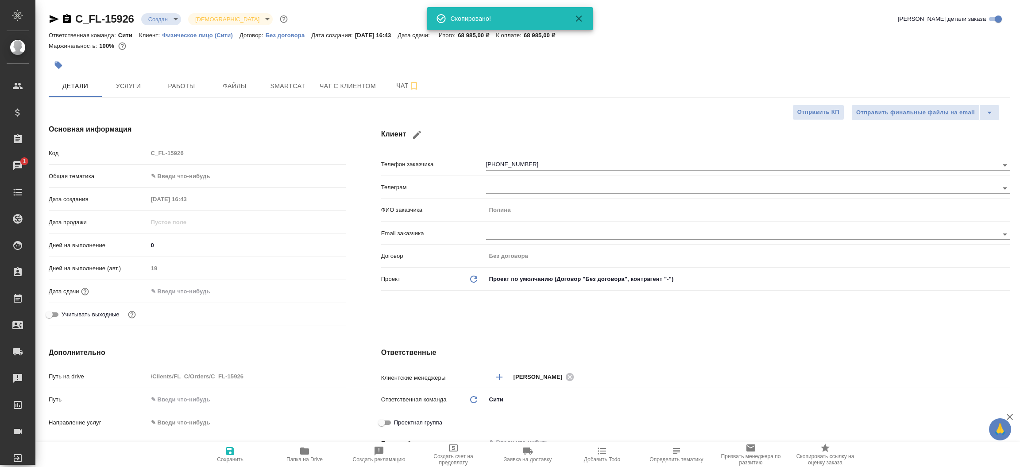
type textarea "x"
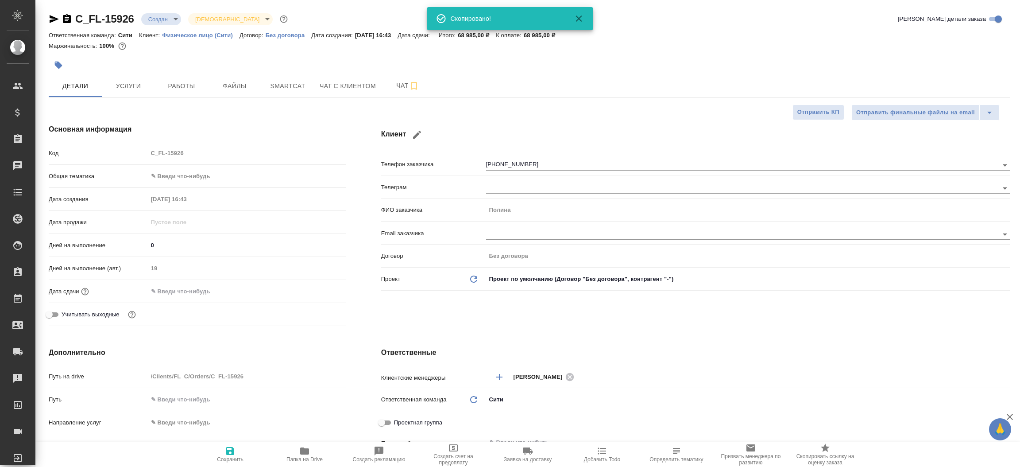
type textarea "x"
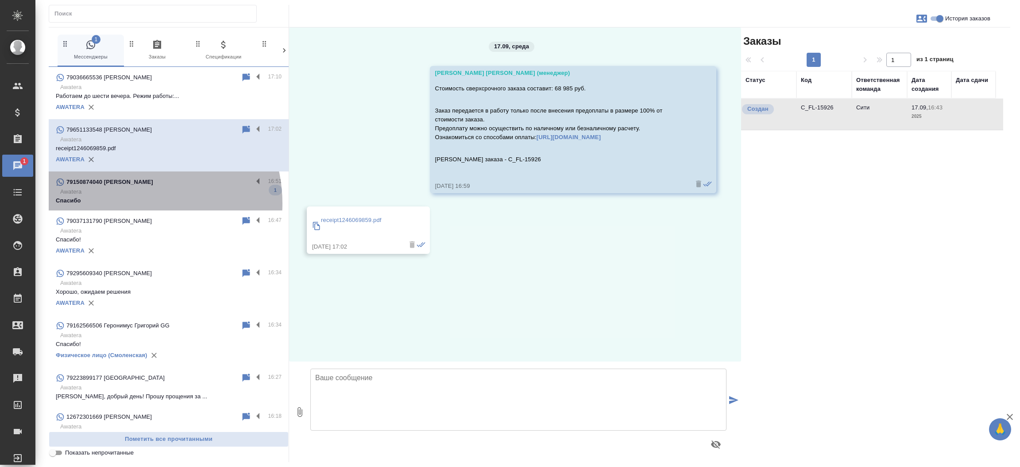
click at [132, 203] on p "Спасибо" at bounding box center [169, 200] width 226 height 9
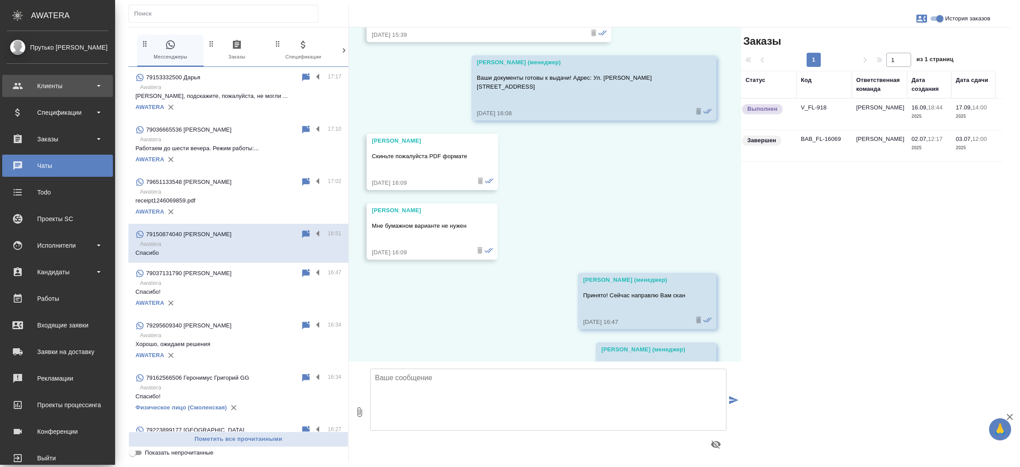
scroll to position [2964, 0]
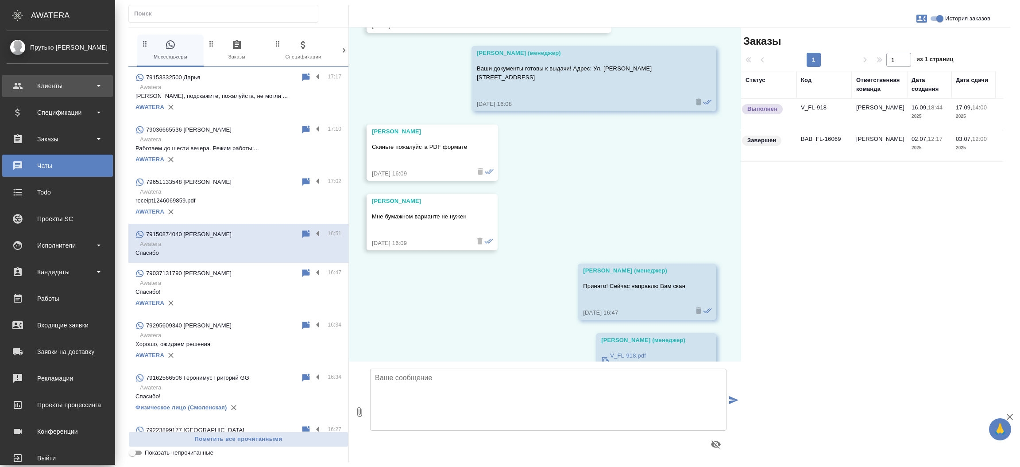
click at [43, 88] on div "Клиенты" at bounding box center [58, 85] width 102 height 13
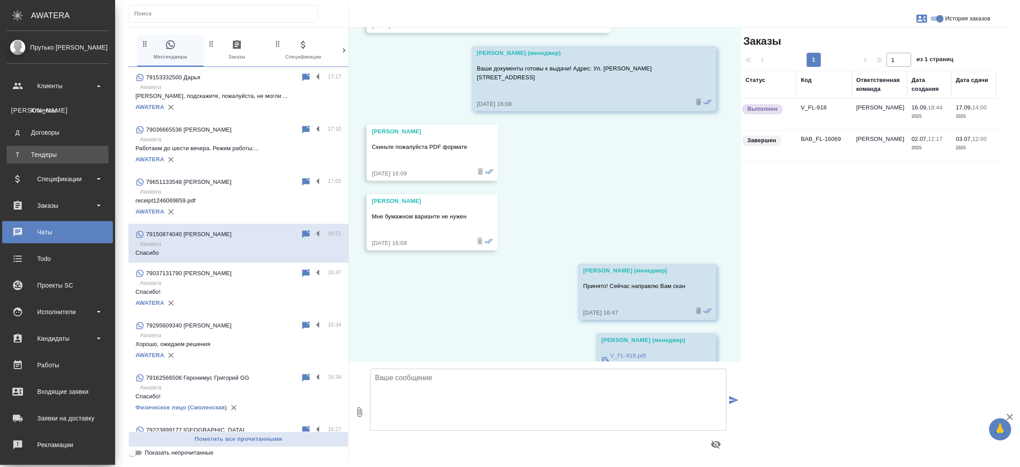
click at [42, 151] on div "Тендеры" at bounding box center [57, 154] width 93 height 9
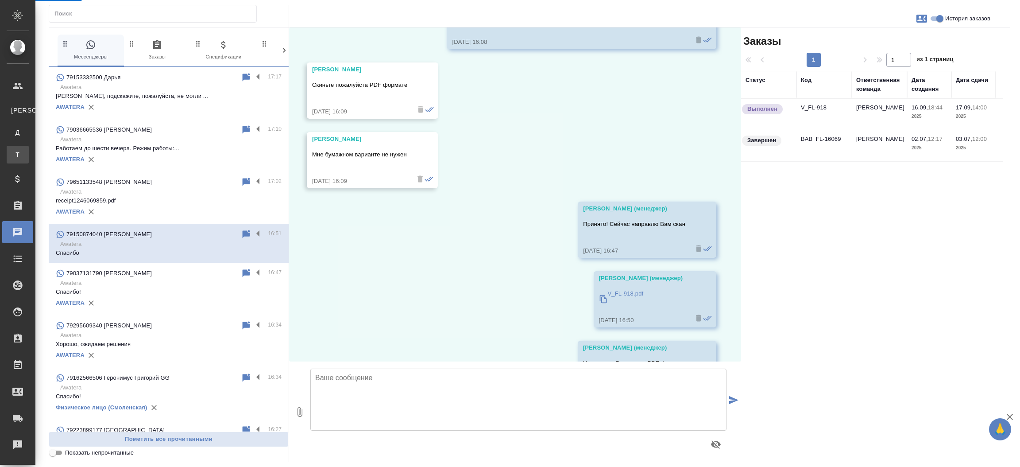
scroll to position [2919, 0]
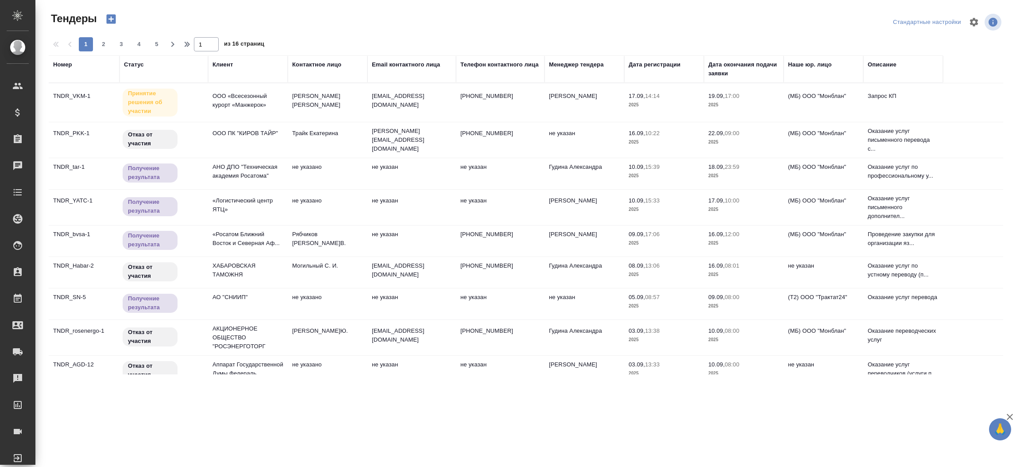
click at [583, 71] on div "Менеджер тендера" at bounding box center [584, 69] width 71 height 18
click at [581, 62] on div "Менеджер тендера" at bounding box center [576, 64] width 55 height 9
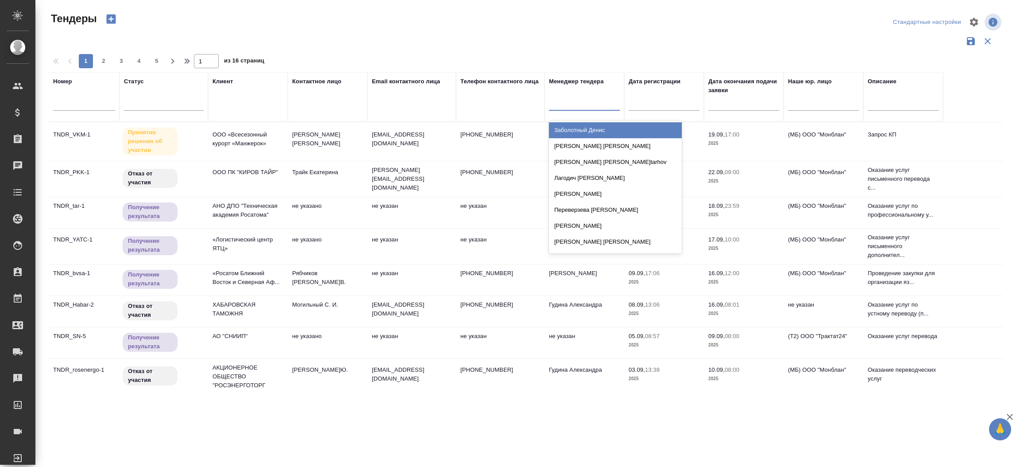
click at [570, 98] on div at bounding box center [584, 101] width 71 height 13
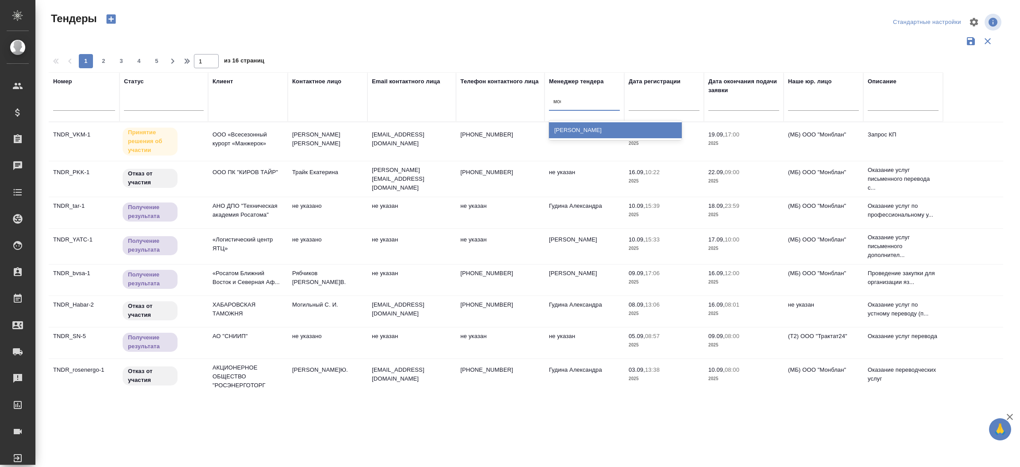
type input "моси"
click at [577, 131] on div "[PERSON_NAME]" at bounding box center [615, 130] width 133 height 16
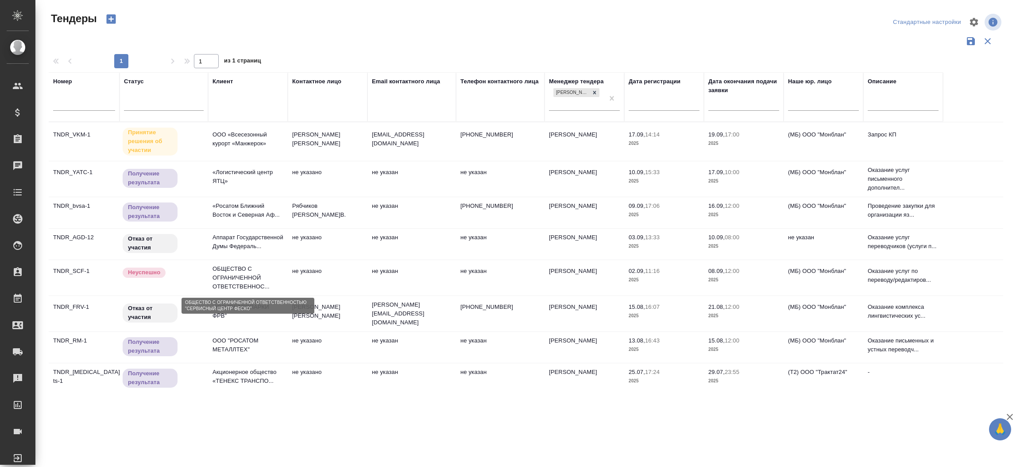
click at [235, 287] on p "ОБЩЕСТВО С ОГРАНИЧЕННОЙ ОТВЕТСТВЕННОС..." at bounding box center [248, 277] width 71 height 27
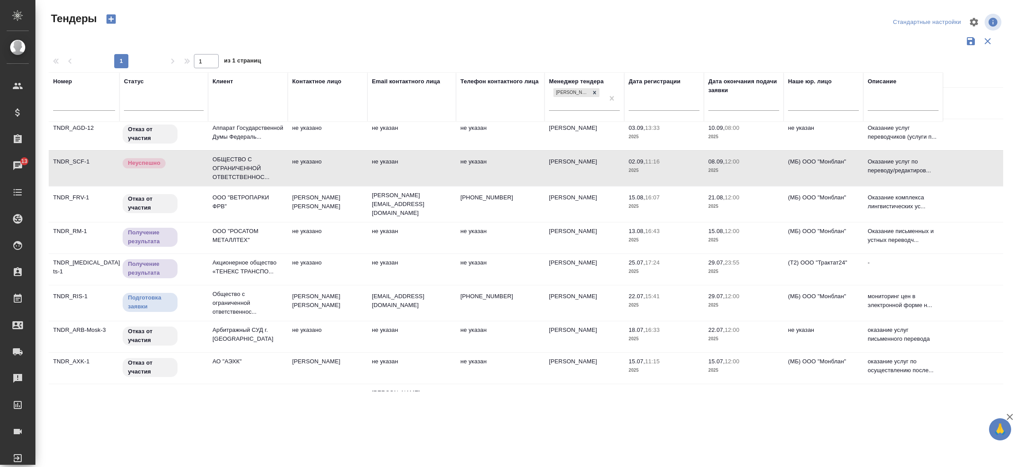
scroll to position [120, 0]
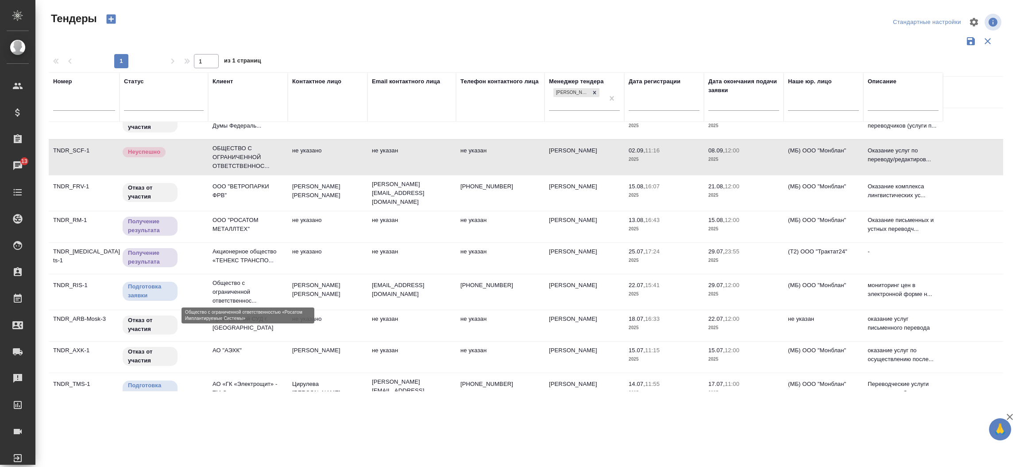
click at [243, 286] on p "Общество с ограниченной ответственнос..." at bounding box center [248, 292] width 71 height 27
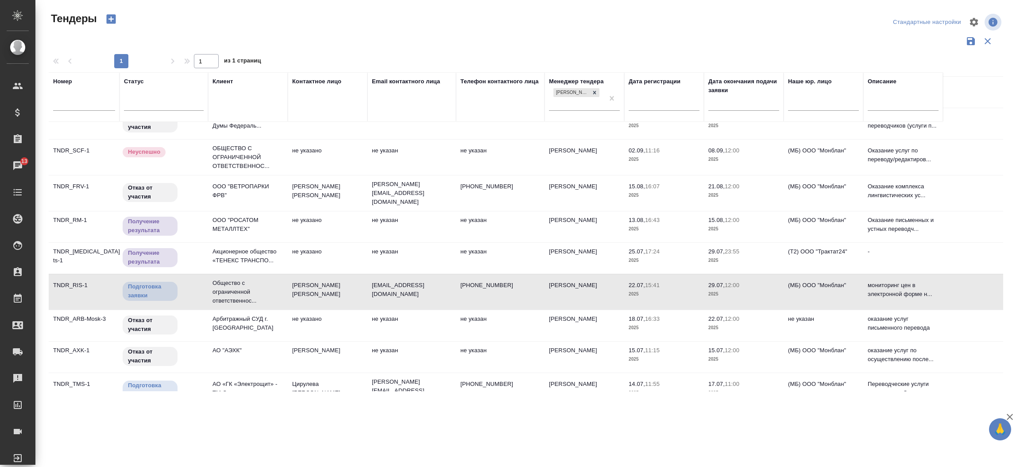
scroll to position [558, 0]
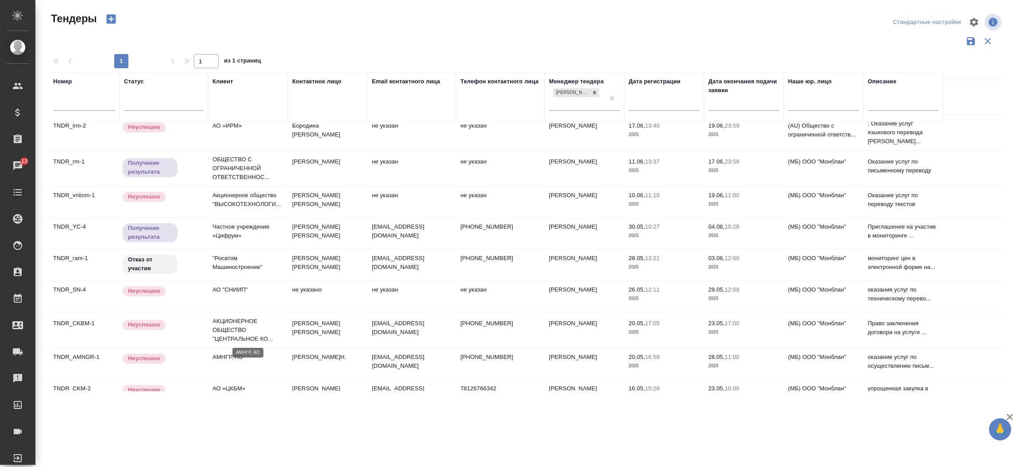
click at [233, 353] on p "АМНГР, АО" at bounding box center [248, 357] width 71 height 9
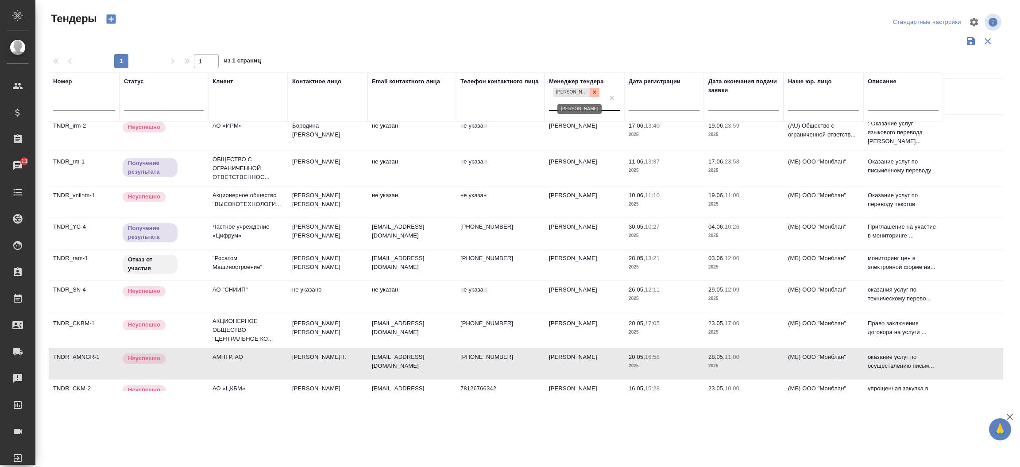
click at [593, 94] on icon at bounding box center [595, 92] width 6 height 6
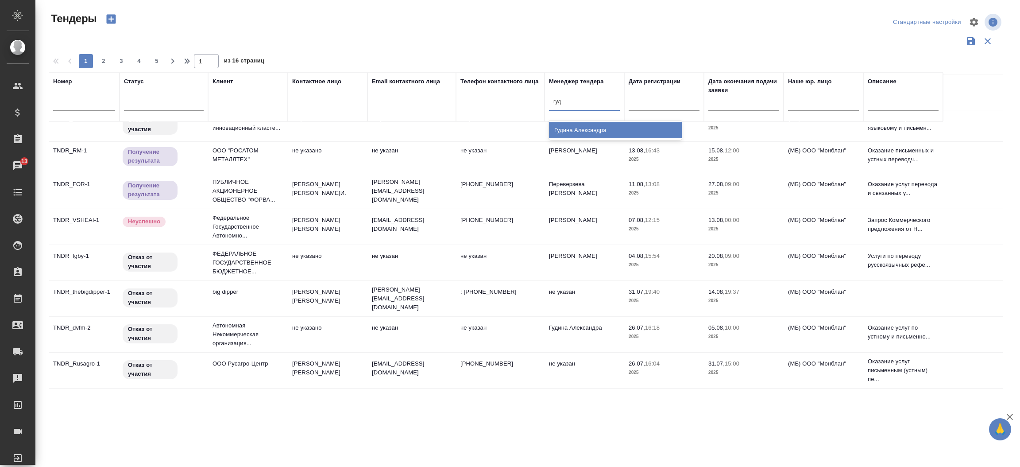
type input "гуди"
click at [584, 127] on div "Гудина Александра" at bounding box center [615, 130] width 133 height 16
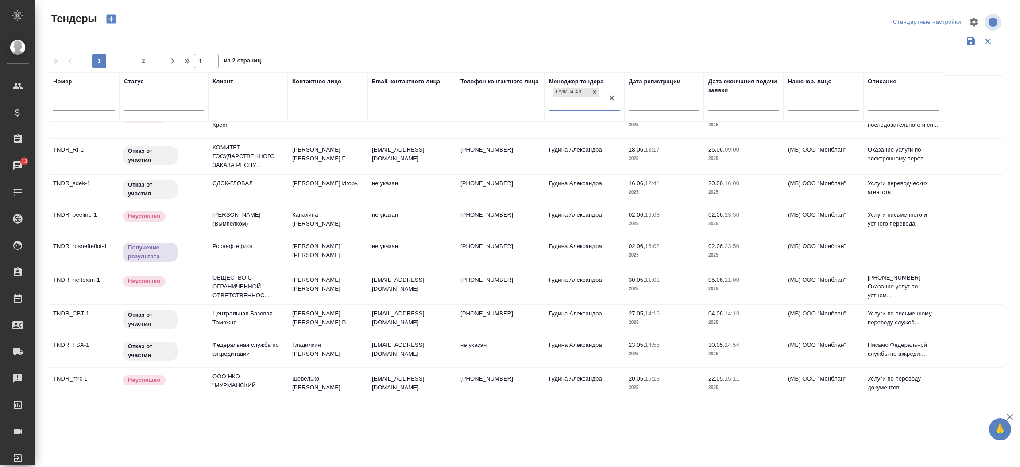
scroll to position [564, 0]
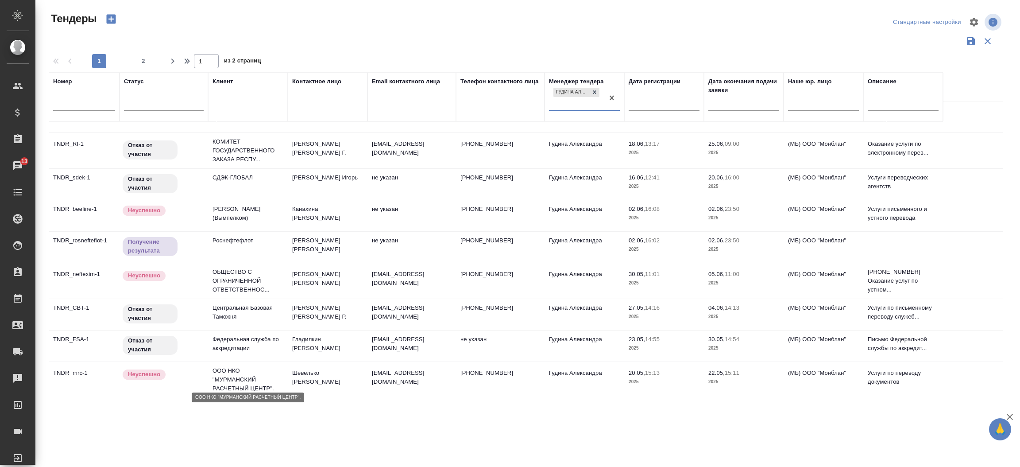
click at [244, 379] on p "ООО НКО "МУРМАНСКИЙ РАСЧЕТНЫЙ ЦЕНТР"." at bounding box center [248, 379] width 71 height 27
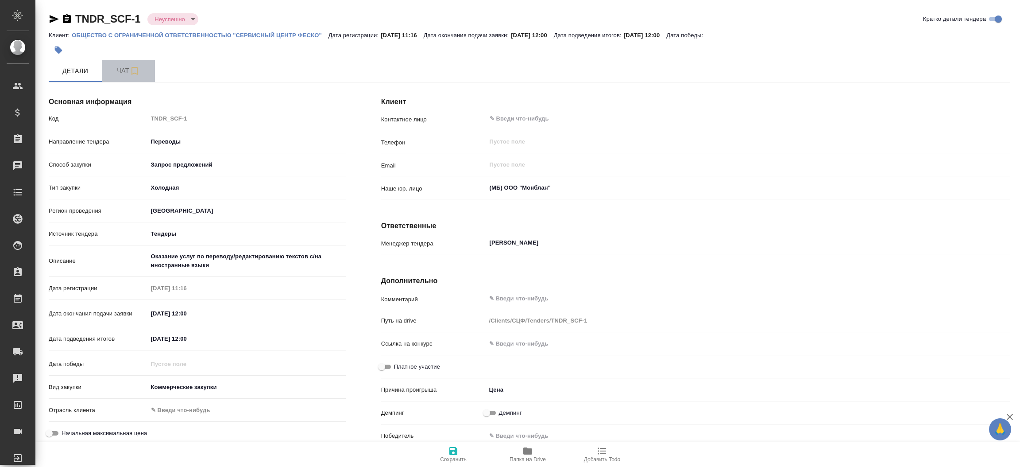
click at [121, 70] on span "Чат" at bounding box center [128, 70] width 43 height 11
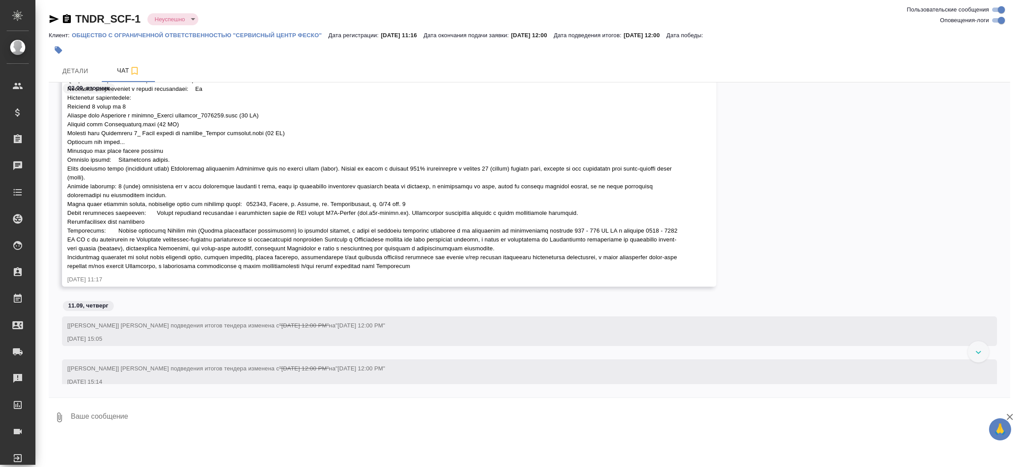
scroll to position [236, 0]
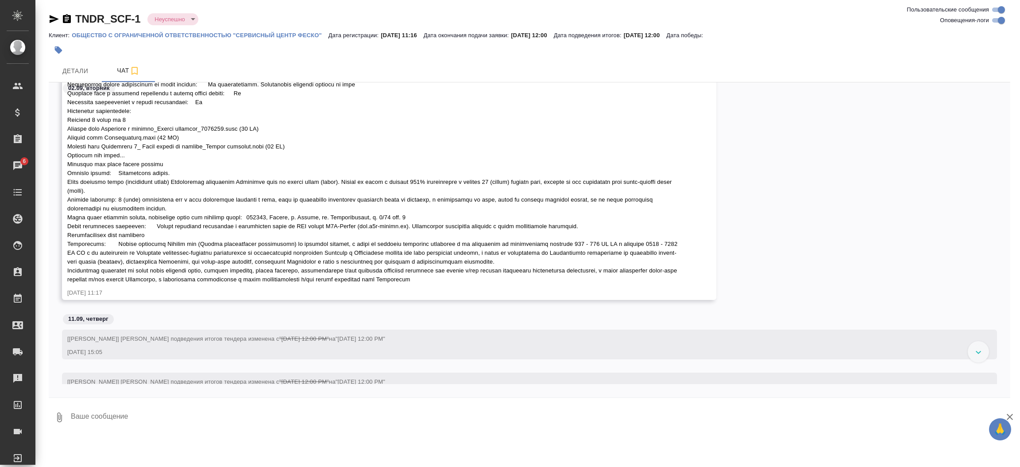
click at [272, 34] on p "ОБЩЕСТВО С ОГРАНИЧЕННОЙ ОТВЕТСТВЕННОСТЬЮ "СЕРВИСНЫЙ ЦЕНТР ФЕСКО"" at bounding box center [200, 35] width 256 height 7
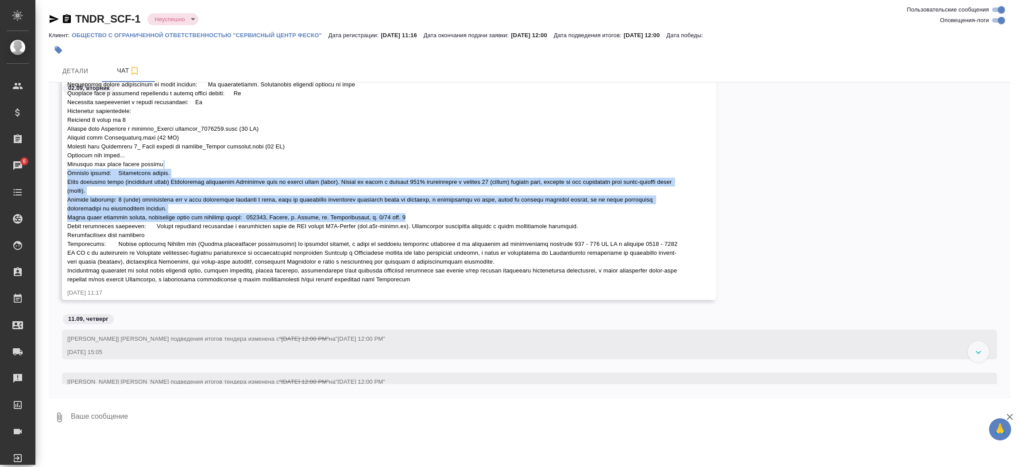
drag, startPoint x: 1000, startPoint y: 220, endPoint x: 1000, endPoint y: 167, distance: 53.1
click at [1000, 167] on div "Volkova Alena [DATE] 11:17" at bounding box center [530, 131] width 962 height 364
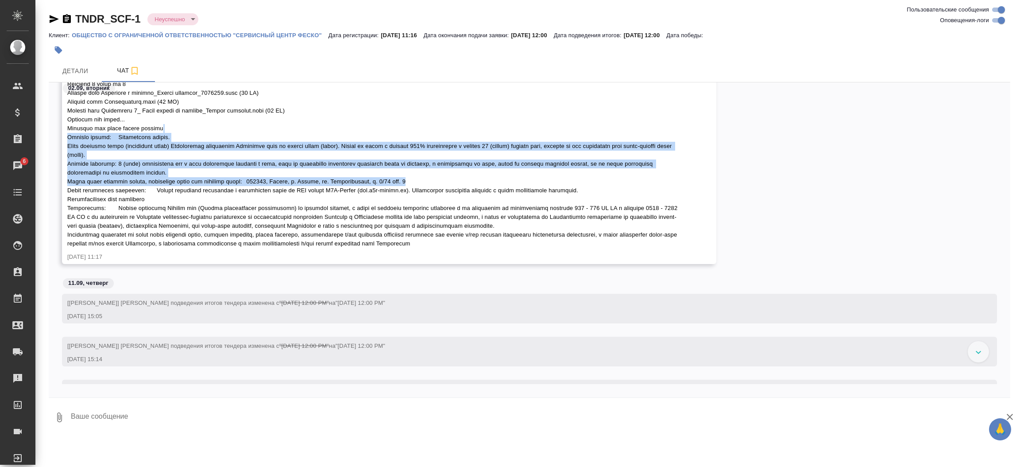
scroll to position [411, 0]
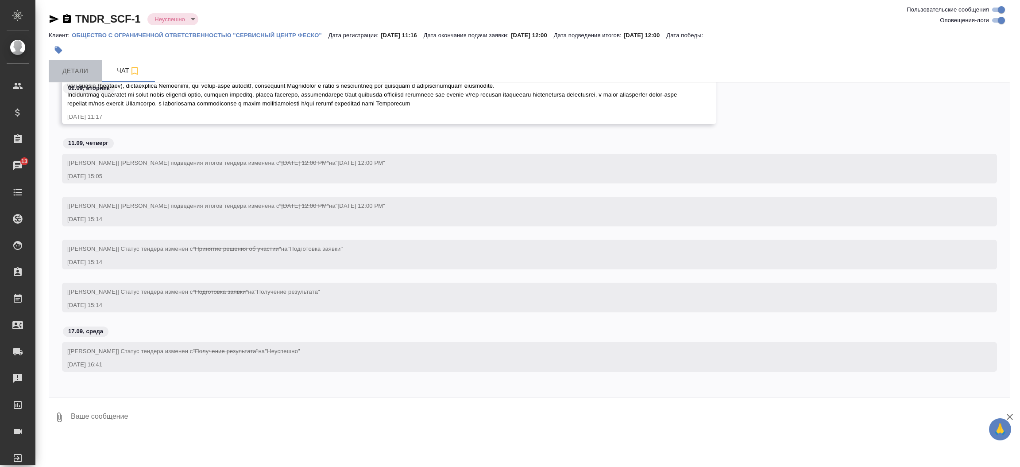
click at [88, 73] on span "Детали" at bounding box center [75, 71] width 43 height 11
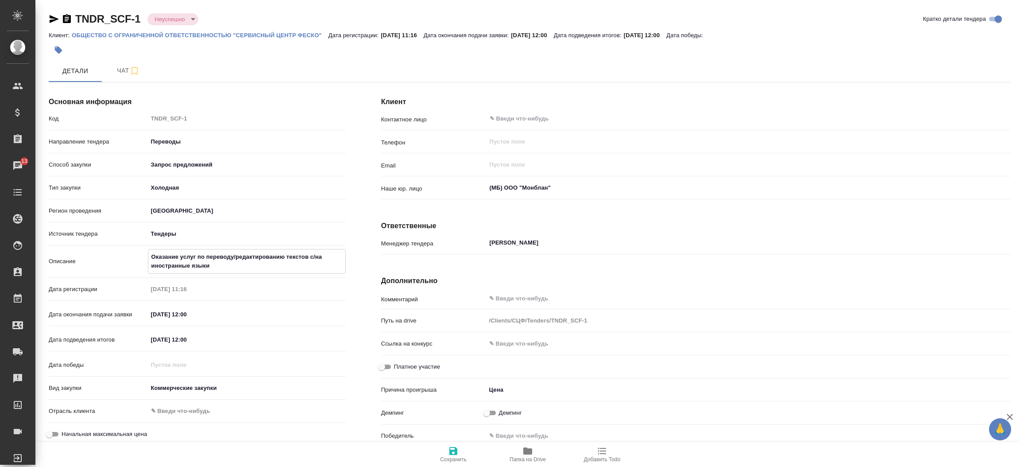
click at [213, 260] on textarea "Оказание услуг по переводу/редактированию текстов с/на иностранные языки" at bounding box center [246, 261] width 197 height 24
drag, startPoint x: 209, startPoint y: 263, endPoint x: 129, endPoint y: 243, distance: 83.0
click at [129, 243] on div "Код TNDR_SCF-1 Направление тендера Переводы translations Способ закупки Запрос …" at bounding box center [197, 280] width 297 height 338
type textarea "x"
click at [535, 453] on span "Папка на Drive" at bounding box center [528, 454] width 64 height 17
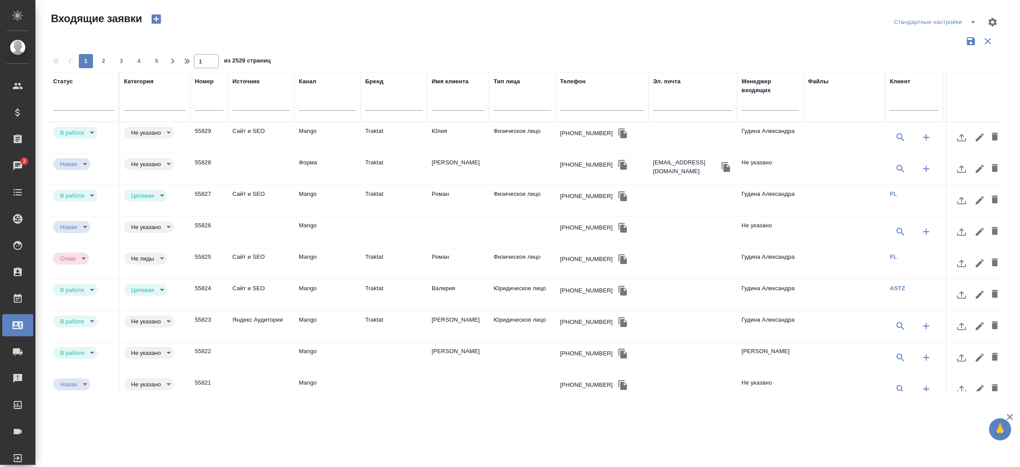
select select "RU"
click at [576, 110] on input "text" at bounding box center [602, 104] width 84 height 11
paste input "79399999113"
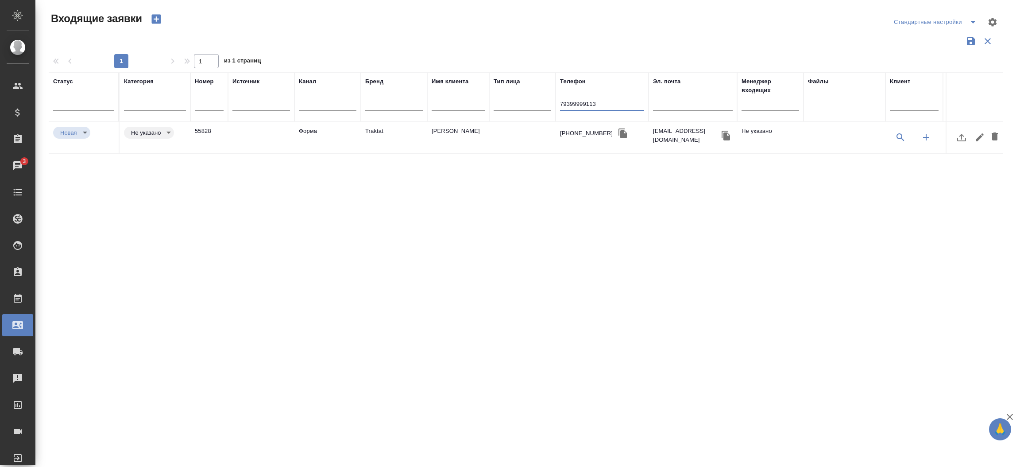
type input "79399999113"
click at [416, 125] on td "Traktat" at bounding box center [394, 137] width 66 height 31
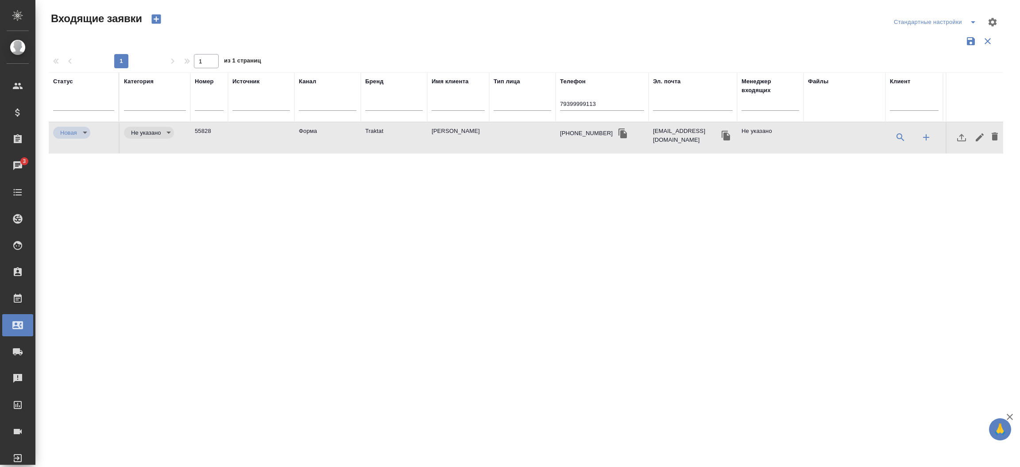
click at [416, 125] on td "Traktat" at bounding box center [394, 137] width 66 height 31
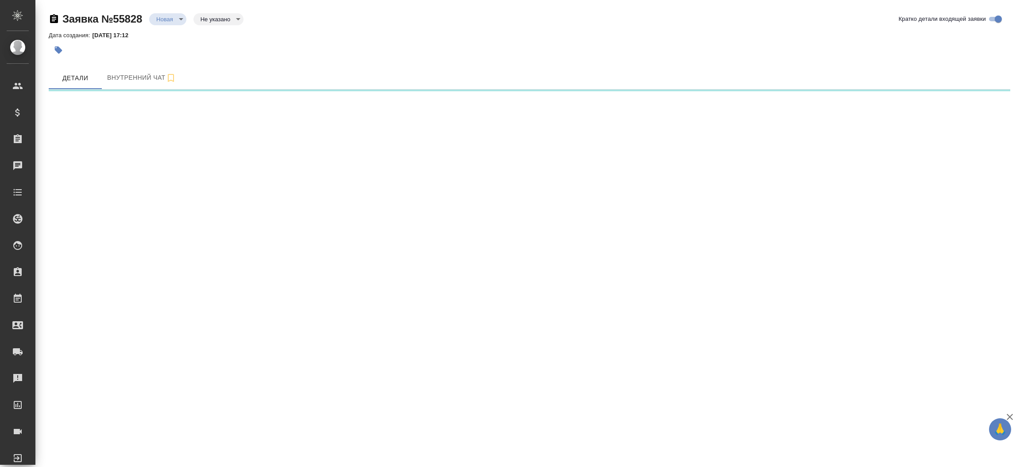
select select "RU"
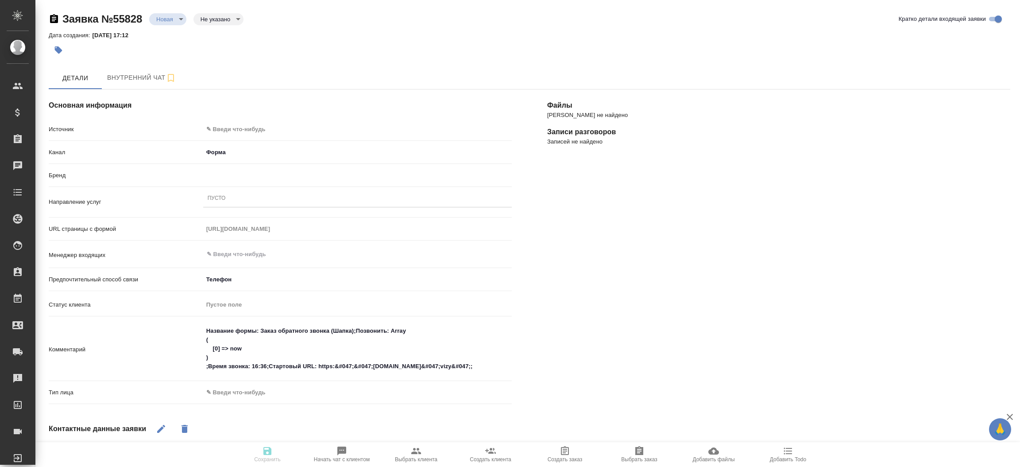
type textarea "x"
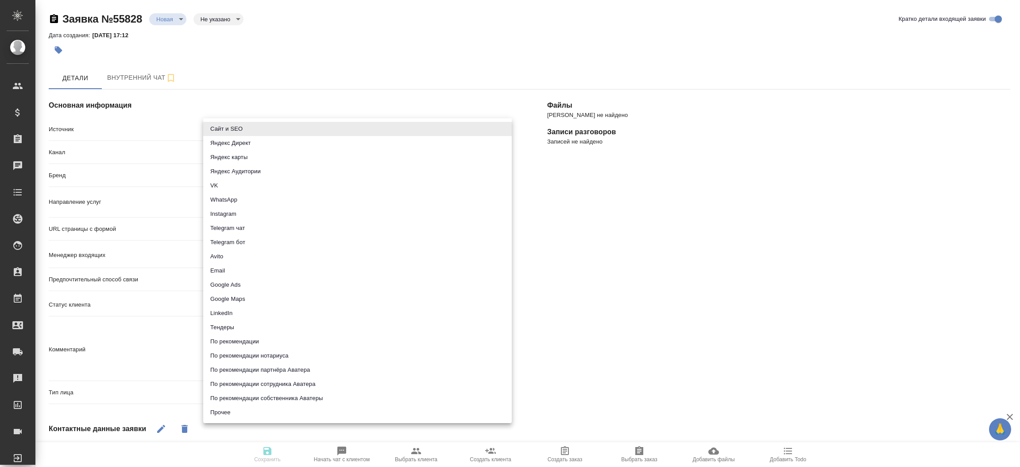
click at [368, 134] on body "🙏 .cls-1 fill:#fff; AWATERA [PERSON_NAME]prutko Клиенты Спецификации Заказы Чат…" at bounding box center [510, 233] width 1020 height 467
click at [368, 134] on li "Сайт и SEO" at bounding box center [357, 129] width 309 height 14
type input "seo"
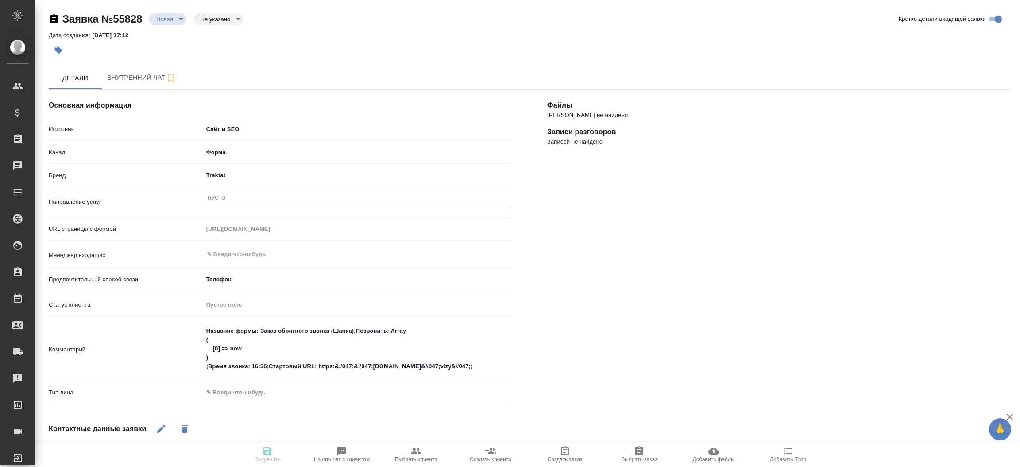
click at [323, 192] on div "Пусто" at bounding box center [357, 198] width 309 height 13
click at [619, 263] on div "Файлы Файлов не найдено Записи разговоров Записей не найдено" at bounding box center [779, 360] width 499 height 576
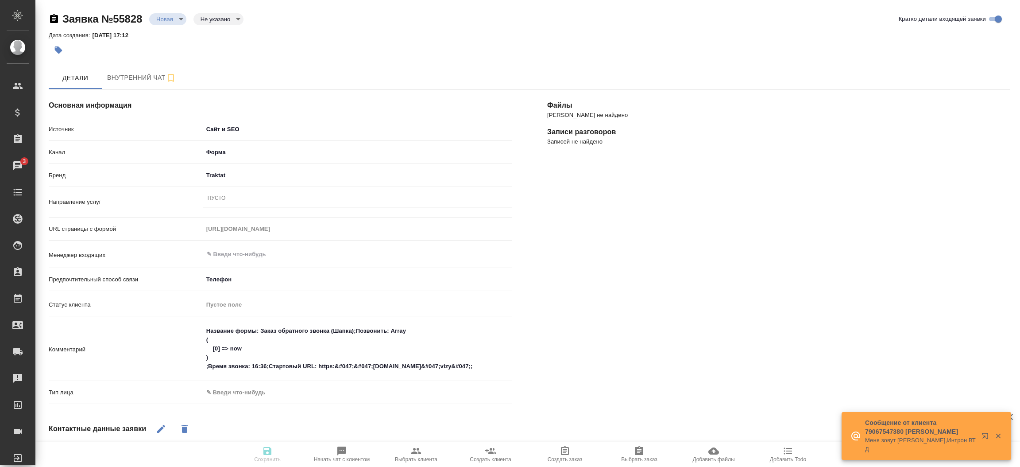
click at [246, 392] on body "🙏 .cls-1 fill:#fff; AWATERA Прутько Ирина i.prutko Клиенты Спецификации Заказы …" at bounding box center [510, 233] width 1020 height 467
click at [244, 411] on li "Физическое лицо" at bounding box center [306, 406] width 206 height 14
type textarea "x"
type input "private"
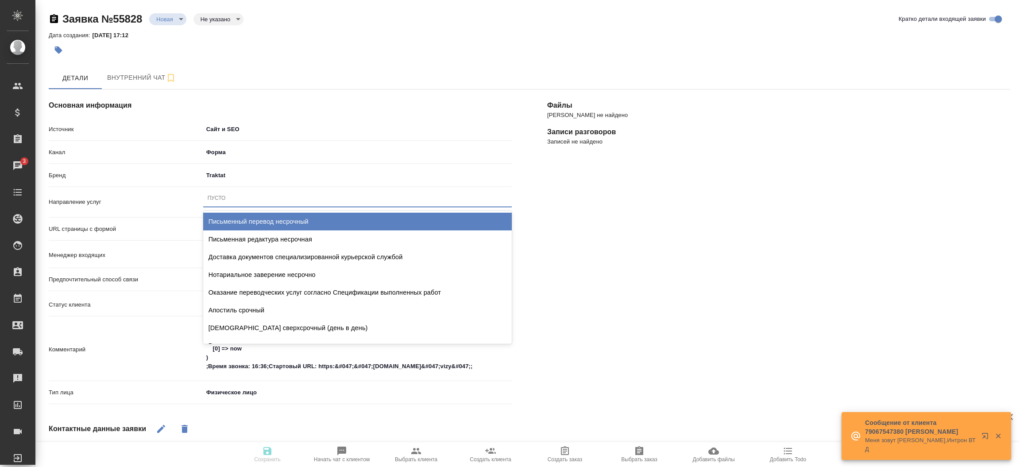
click at [259, 199] on div "Пусто" at bounding box center [357, 198] width 309 height 13
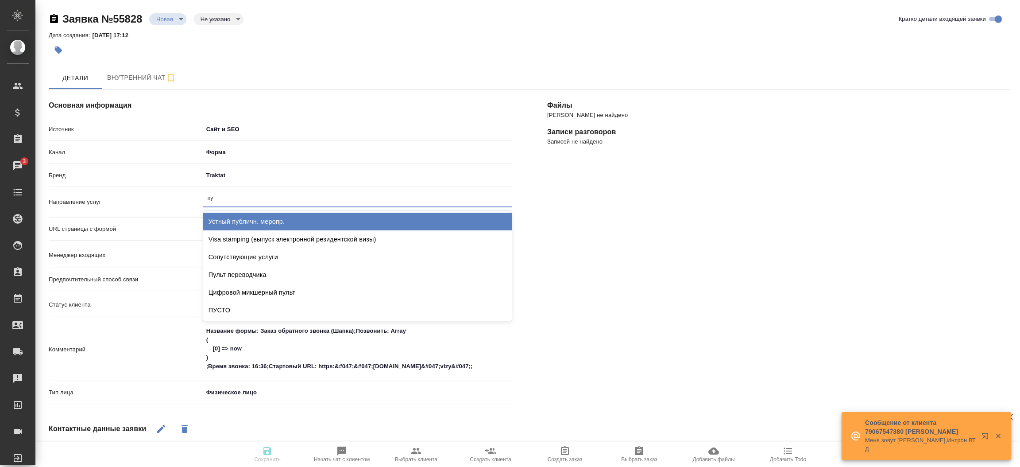
type input "пус"
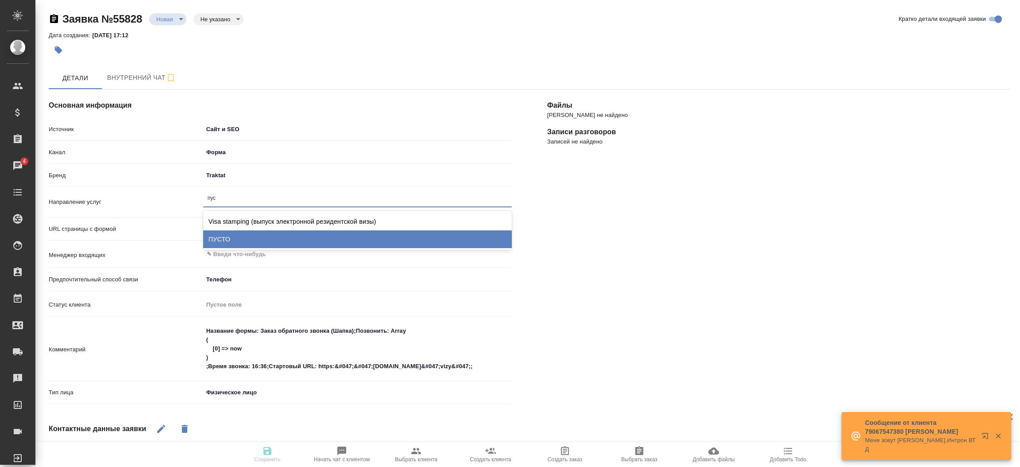
click at [256, 244] on div "ПУСТО" at bounding box center [357, 239] width 309 height 18
type textarea "x"
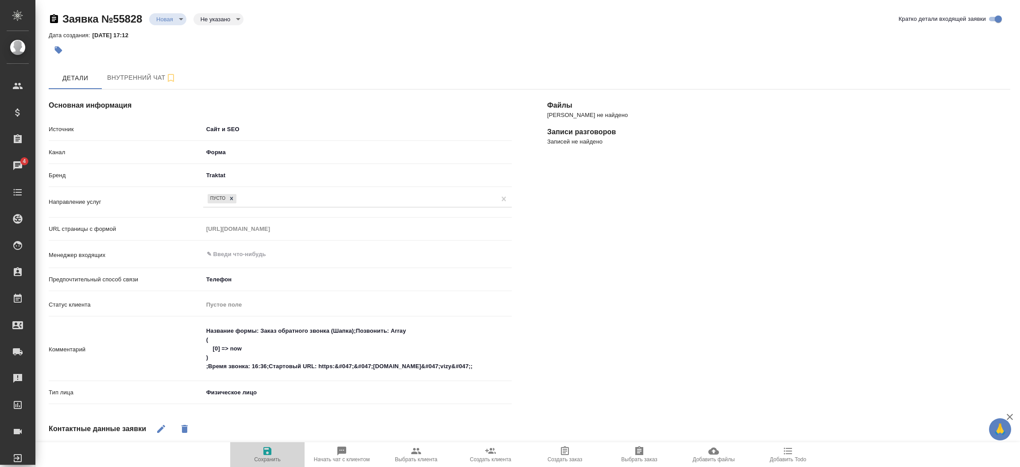
click at [269, 446] on icon "button" at bounding box center [267, 451] width 11 height 11
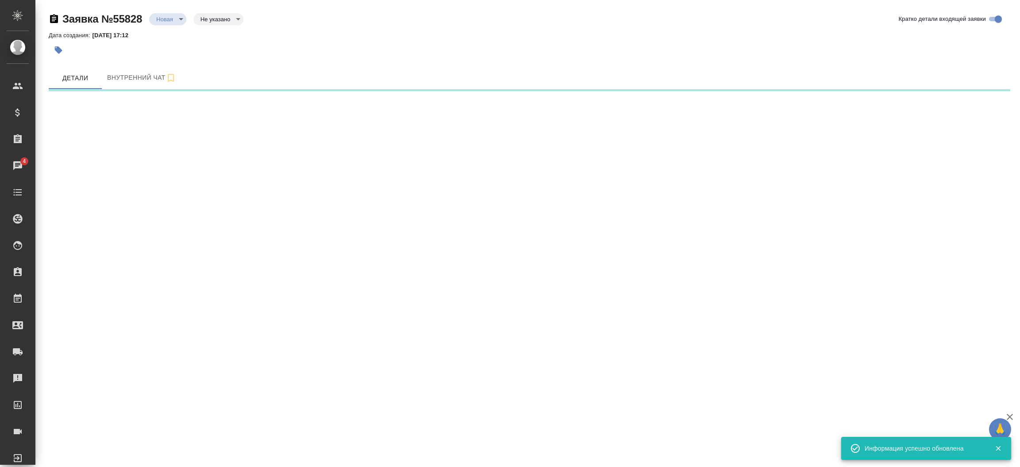
select select "RU"
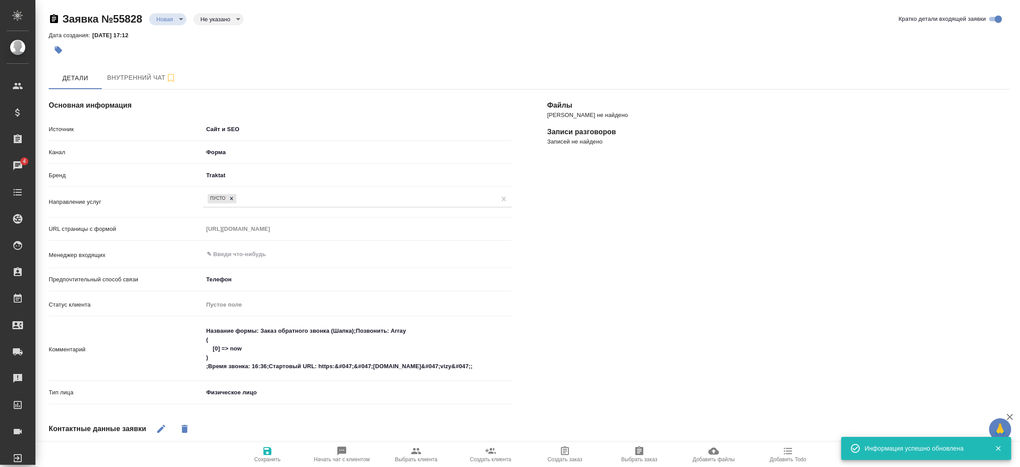
click at [334, 440] on div "Основная информация Источник Сайт и SEO seo Канал Форма 63623f8939da55ae86e7274…" at bounding box center [280, 360] width 499 height 576
click at [346, 460] on span "Начать чат с клиентом" at bounding box center [342, 459] width 56 height 6
type textarea "x"
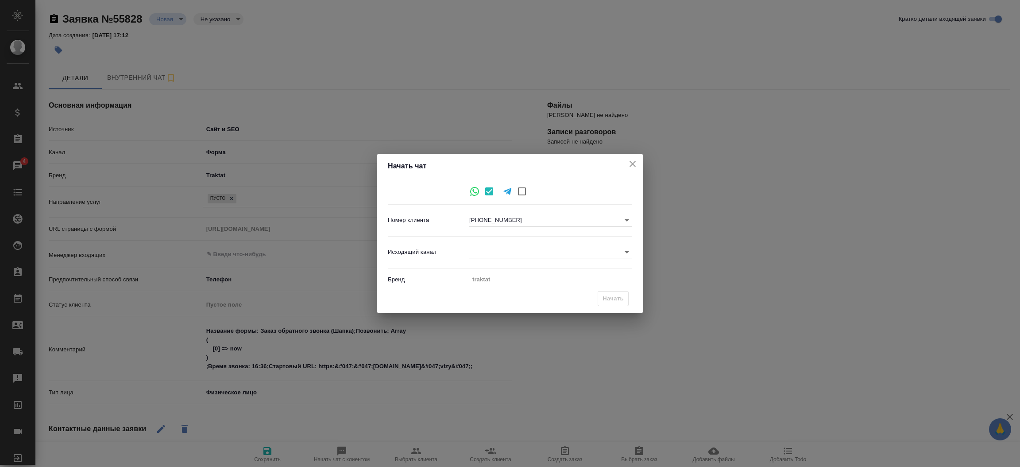
drag, startPoint x: 581, startPoint y: 244, endPoint x: 575, endPoint y: 252, distance: 9.8
click at [575, 252] on div "Исходящий канал ​" at bounding box center [510, 252] width 244 height 24
click at [575, 252] on body "🙏 .cls-1 fill:#fff; AWATERA Прутько Ирина i.prutko Клиенты Спецификации Заказы …" at bounding box center [510, 233] width 1020 height 467
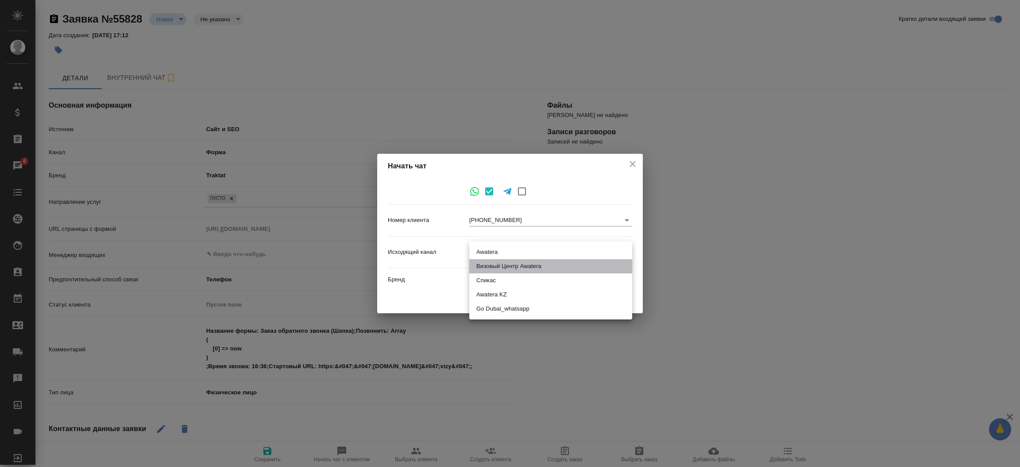
click at [546, 267] on li "Визовый Центр Awatera" at bounding box center [550, 266] width 163 height 14
type input "4"
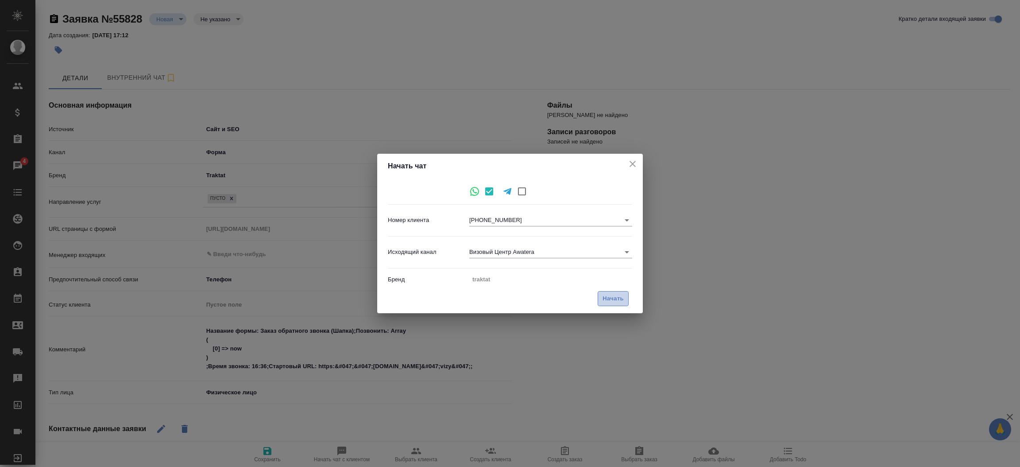
click at [604, 298] on span "Начать" at bounding box center [613, 299] width 21 height 10
type textarea "x"
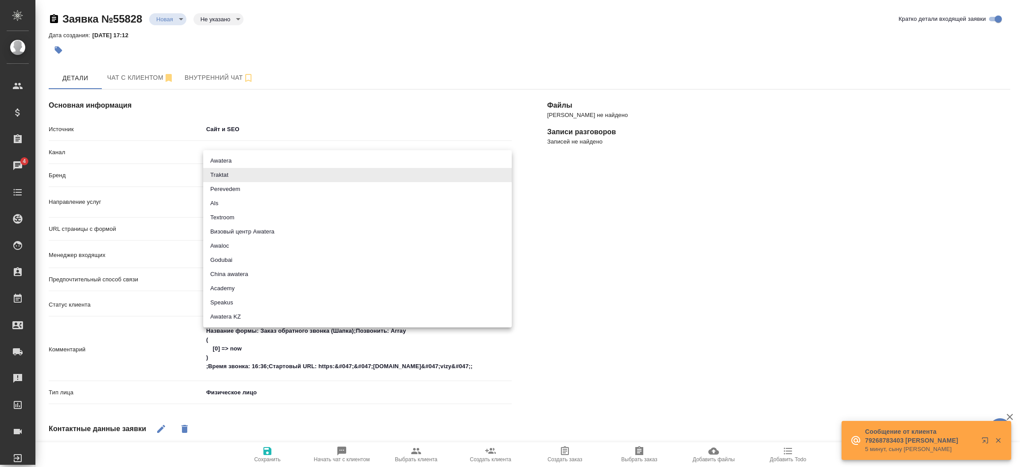
click at [346, 176] on body "🙏 .cls-1 fill:#fff; AWATERA Прутько Ирина i.prutko Клиенты Спецификации Заказы …" at bounding box center [510, 233] width 1020 height 467
drag, startPoint x: 312, startPoint y: 227, endPoint x: 268, endPoint y: 450, distance: 227.0
click at [268, 450] on div "Awatera Traktat Perevedem Als Textroom Визовый центр Awatera Awaloc Godubai Chi…" at bounding box center [510, 233] width 1020 height 467
click at [268, 450] on div at bounding box center [510, 233] width 1020 height 467
click at [271, 170] on body "🙏 .cls-1 fill:#fff; AWATERA Прутько Ирина i.prutko Клиенты Спецификации Заказы …" at bounding box center [510, 233] width 1020 height 467
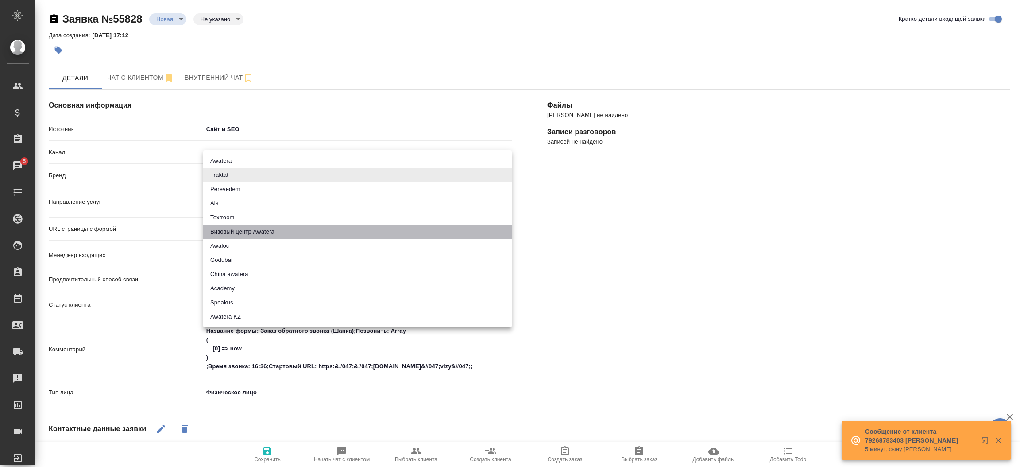
click at [277, 228] on li "Визовый центр Awatera" at bounding box center [357, 232] width 309 height 14
type input "visaCenterAwatera"
type textarea "x"
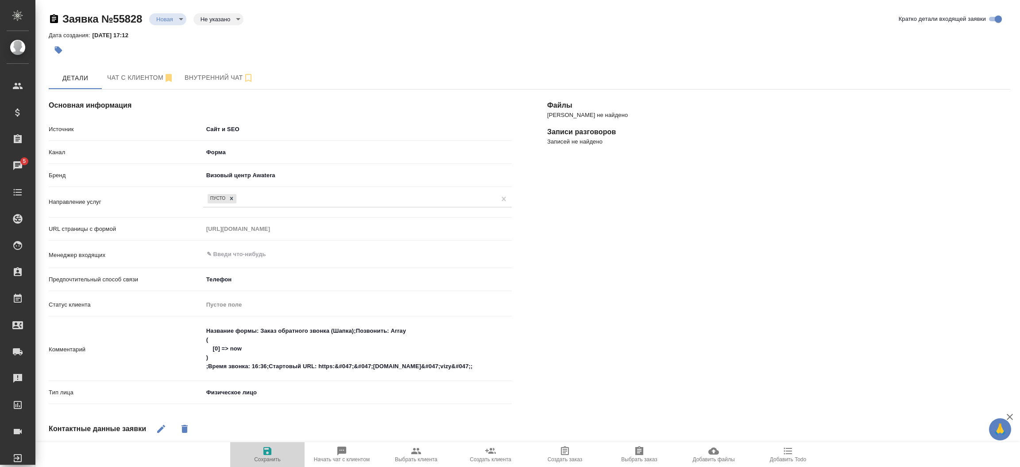
click at [276, 448] on span "Сохранить" at bounding box center [268, 454] width 64 height 17
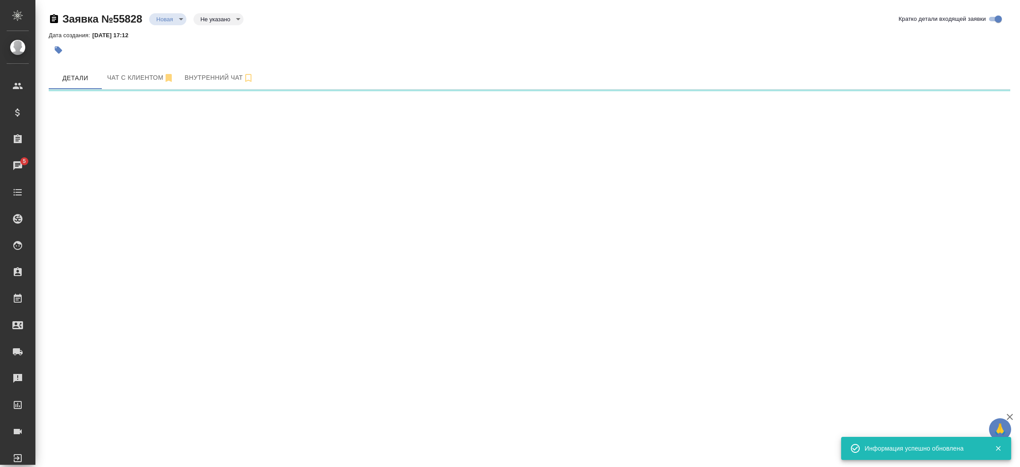
select select "RU"
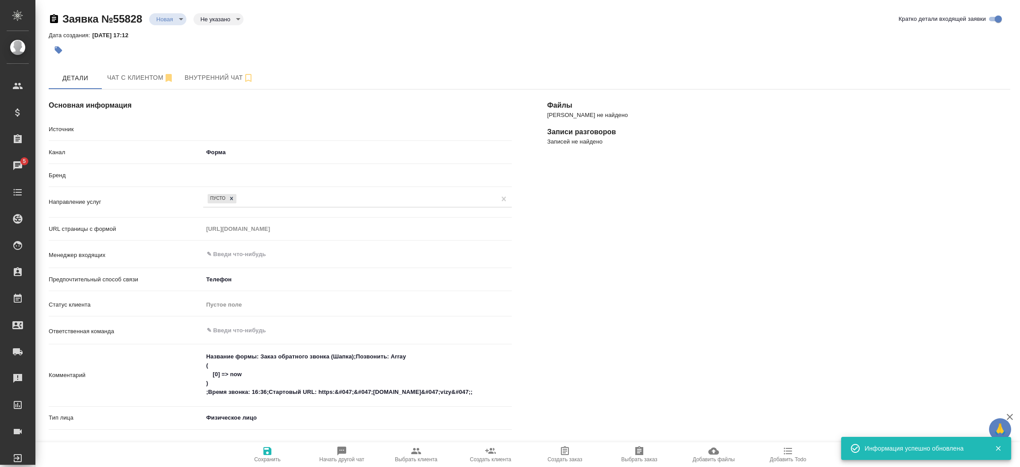
type textarea "x"
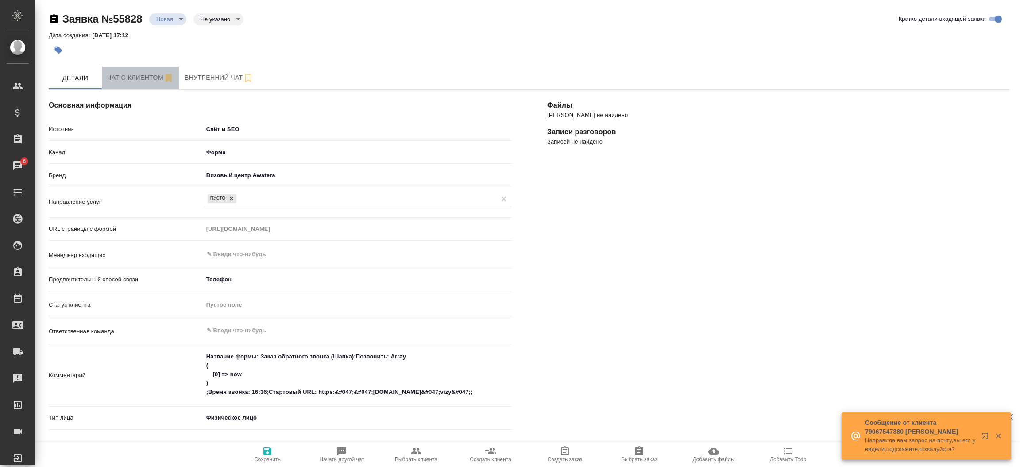
click at [131, 86] on button "Чат с клиентом" at bounding box center [140, 78] width 77 height 22
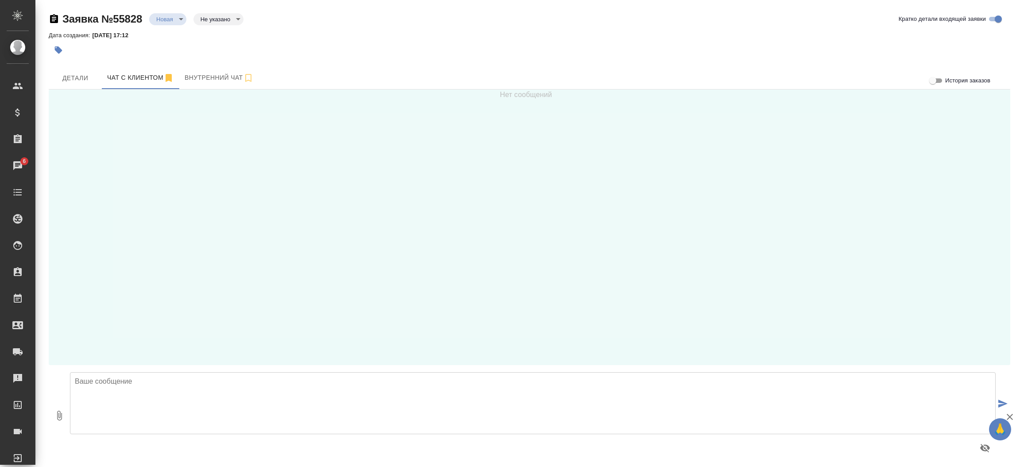
click at [164, 395] on textarea at bounding box center [533, 403] width 926 height 62
type textarea "Ксения, добрый день! В какую страну Вам необходима виза?"
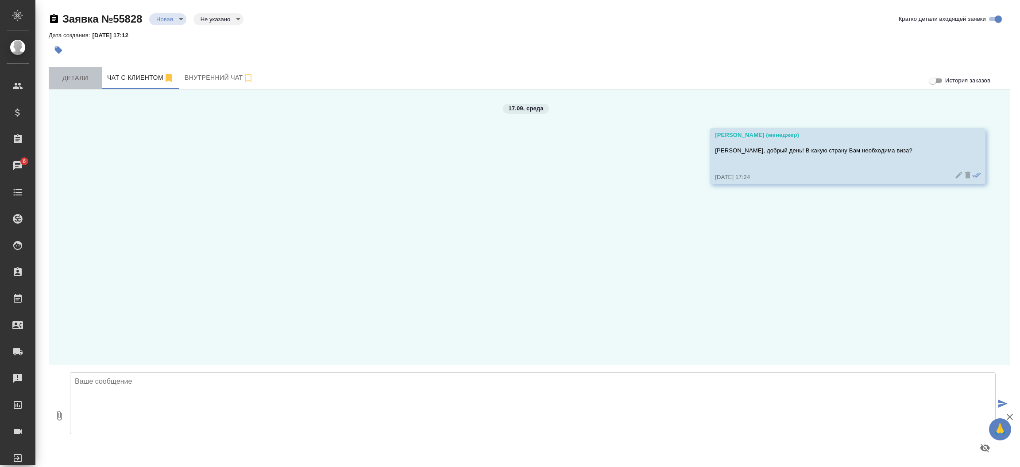
click at [77, 86] on button "Детали" at bounding box center [75, 78] width 53 height 22
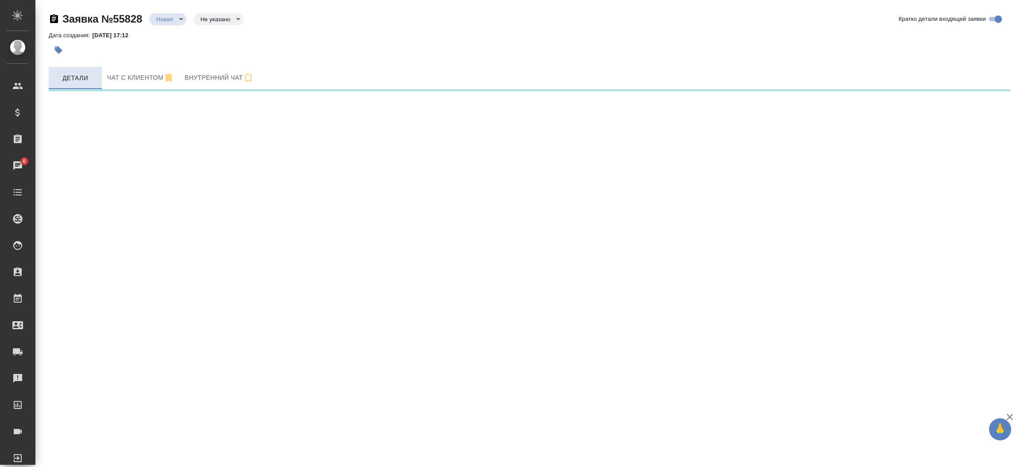
select select "RU"
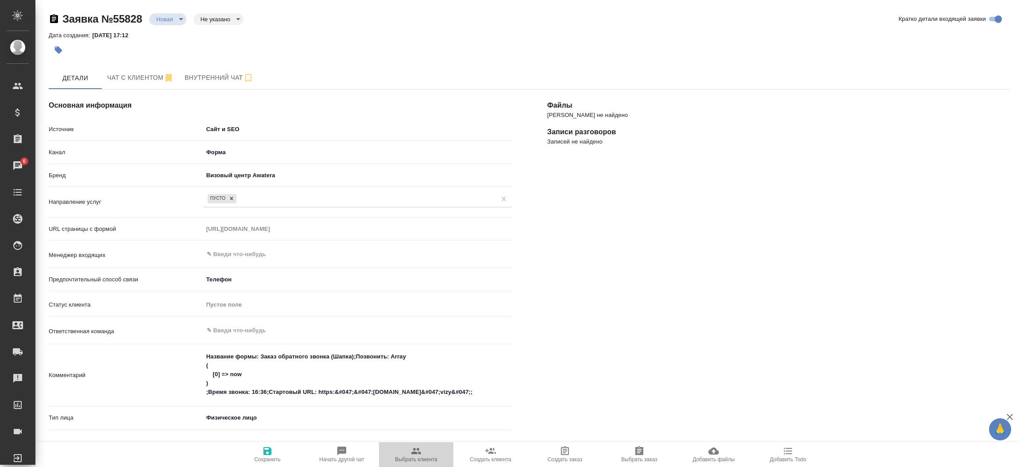
click at [407, 449] on span "Выбрать клиента" at bounding box center [416, 454] width 64 height 17
type textarea "x"
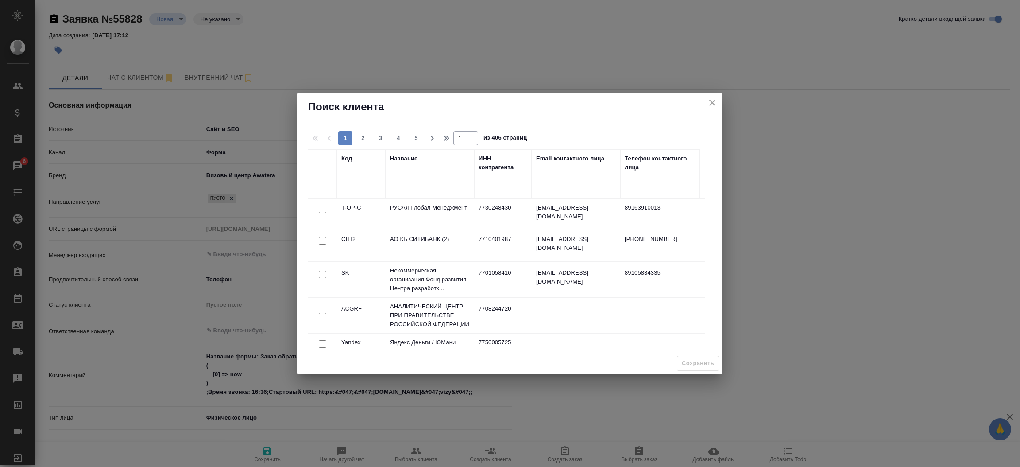
click at [411, 182] on input "text" at bounding box center [430, 181] width 80 height 11
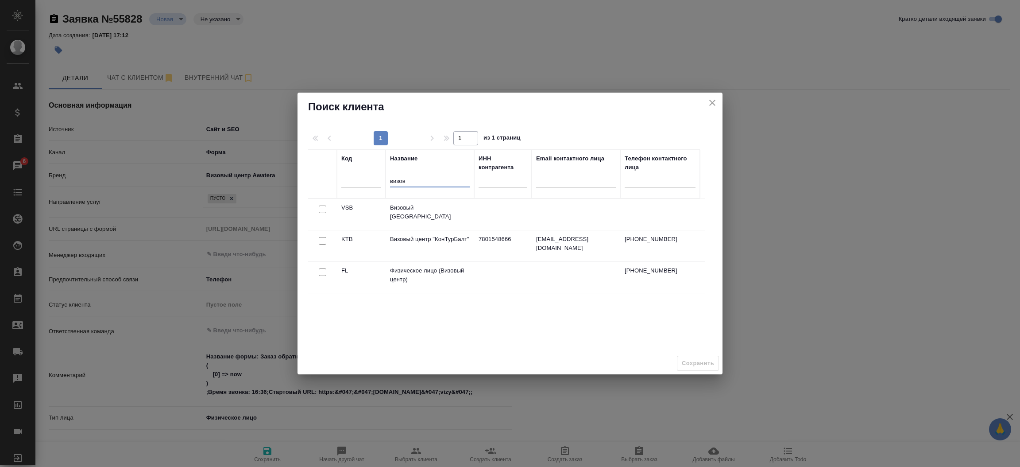
type input "визов"
click at [321, 270] on input "checkbox" at bounding box center [323, 272] width 8 height 8
checkbox input "true"
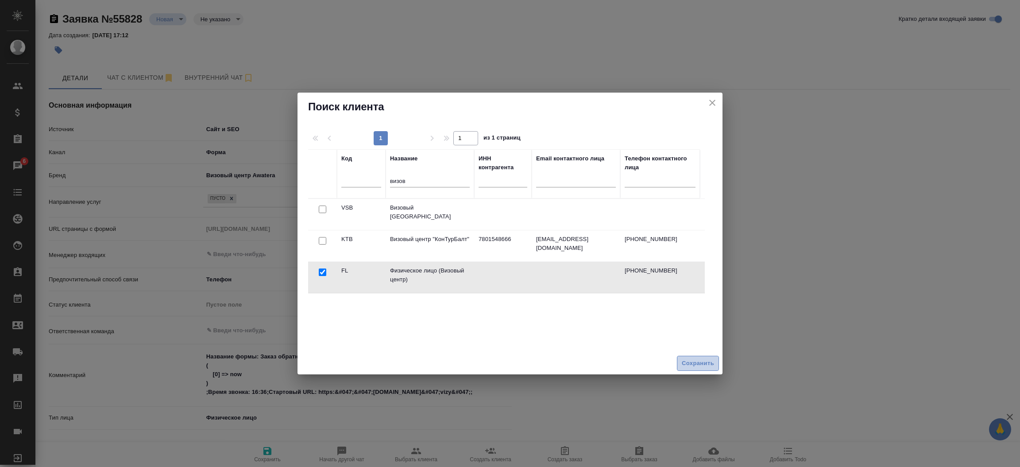
click at [704, 363] on span "Сохранить" at bounding box center [698, 363] width 32 height 10
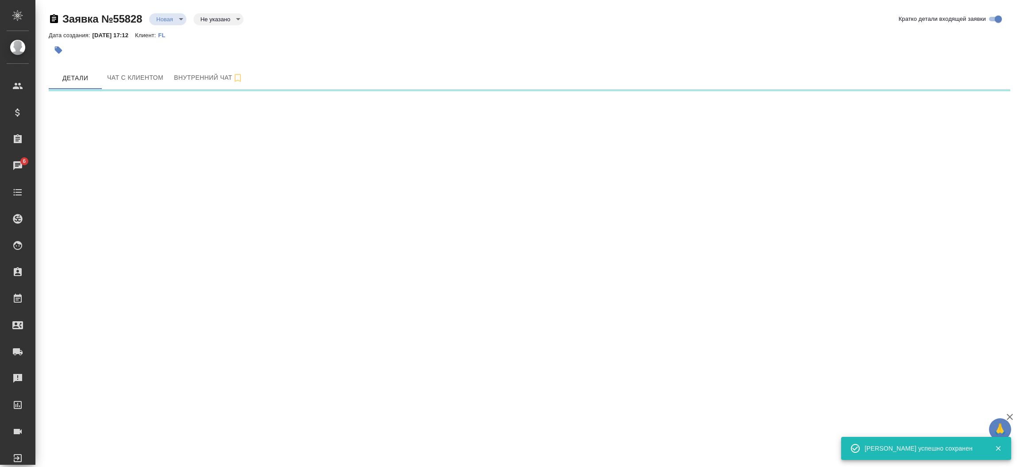
select select "RU"
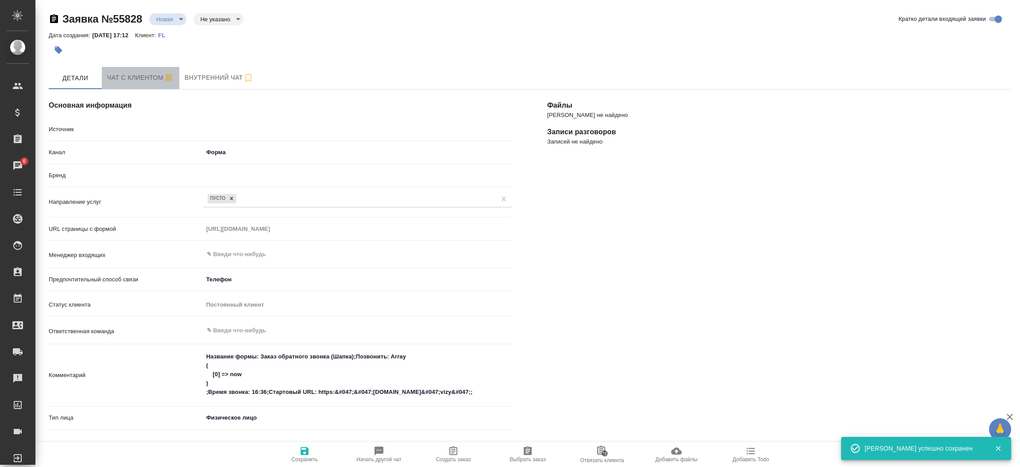
click at [105, 69] on button "Чат с клиентом" at bounding box center [140, 78] width 77 height 22
type textarea "x"
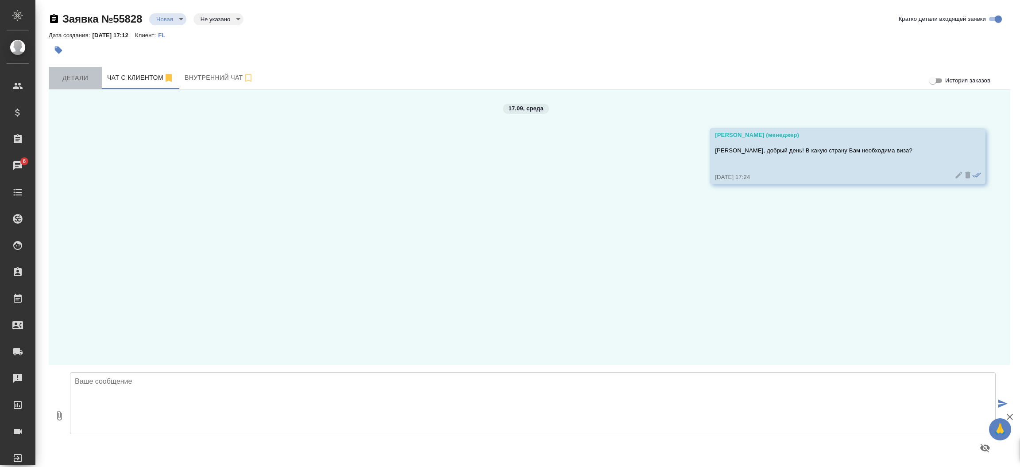
click at [88, 79] on span "Детали" at bounding box center [75, 78] width 43 height 11
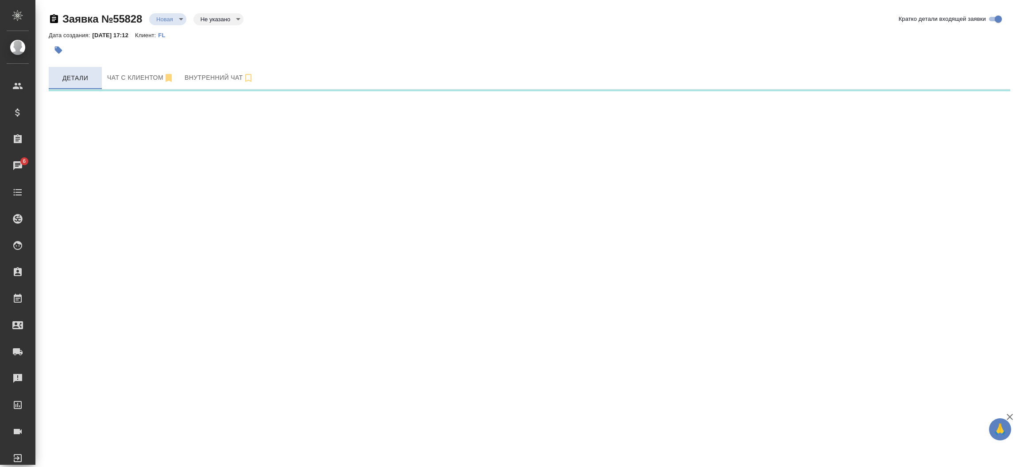
select select "RU"
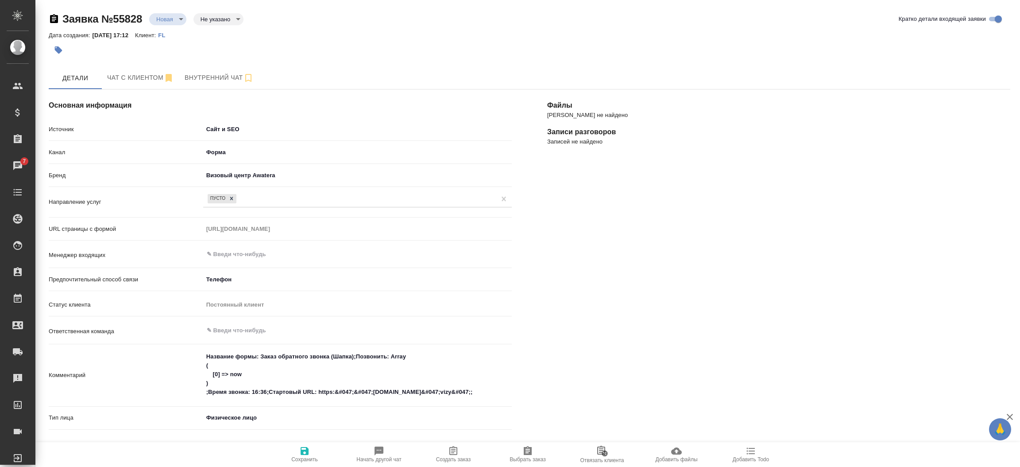
type textarea "x"
click at [139, 65] on div "Заявка №55828 Новая new Не указано notSelected Кратко детали входящей заявки Да…" at bounding box center [530, 330] width 972 height 661
click at [138, 67] on button "Чат с клиентом" at bounding box center [140, 78] width 77 height 22
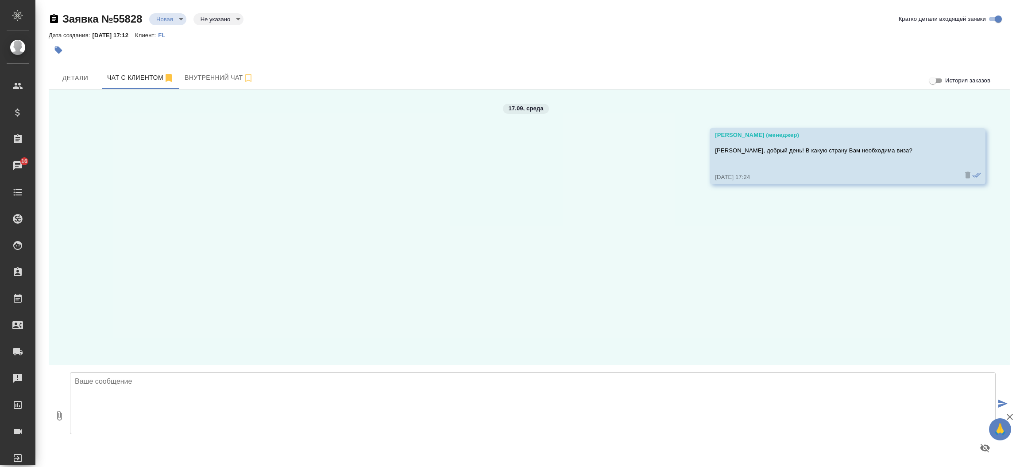
click at [688, 227] on div "17.09, среда Мосина Ирина (менеджер) Ксения, добрый день! В какую страну Вам не…" at bounding box center [530, 226] width 962 height 275
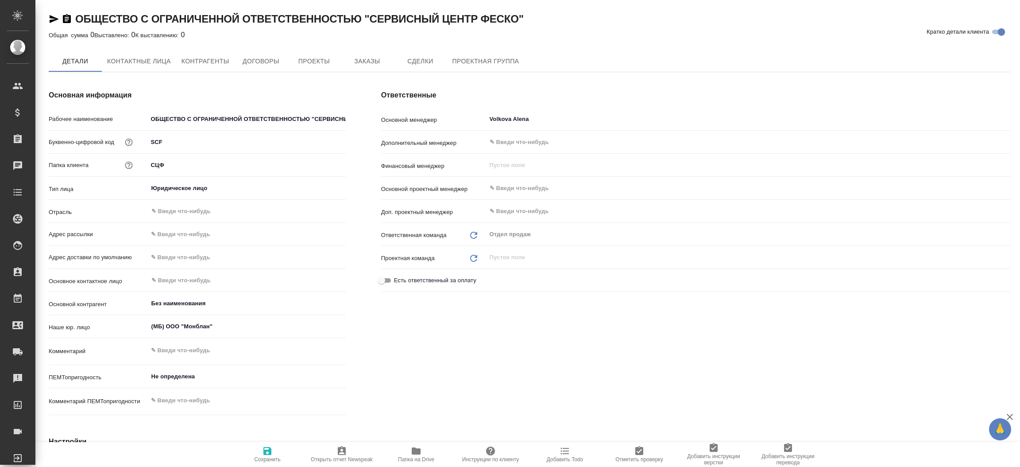
type textarea "x"
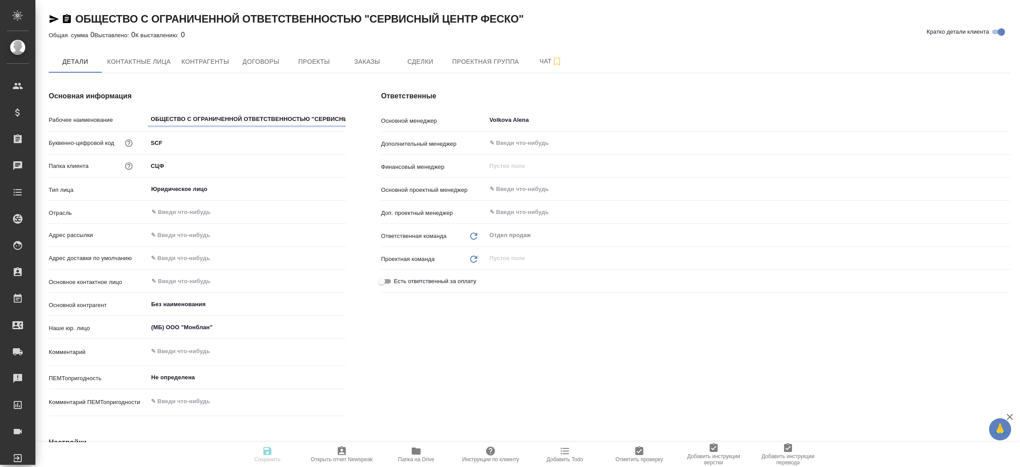
type textarea "x"
click at [140, 57] on span "Контактные лица" at bounding box center [139, 61] width 64 height 11
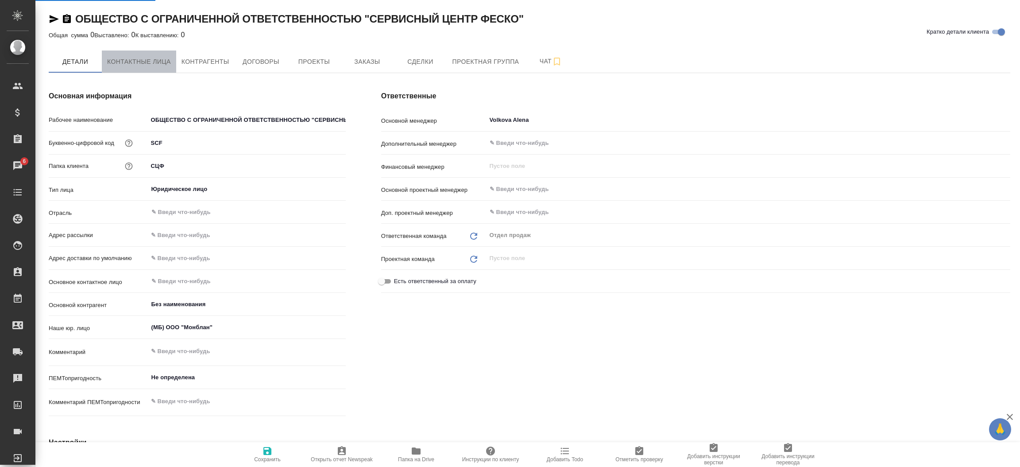
select select "RU"
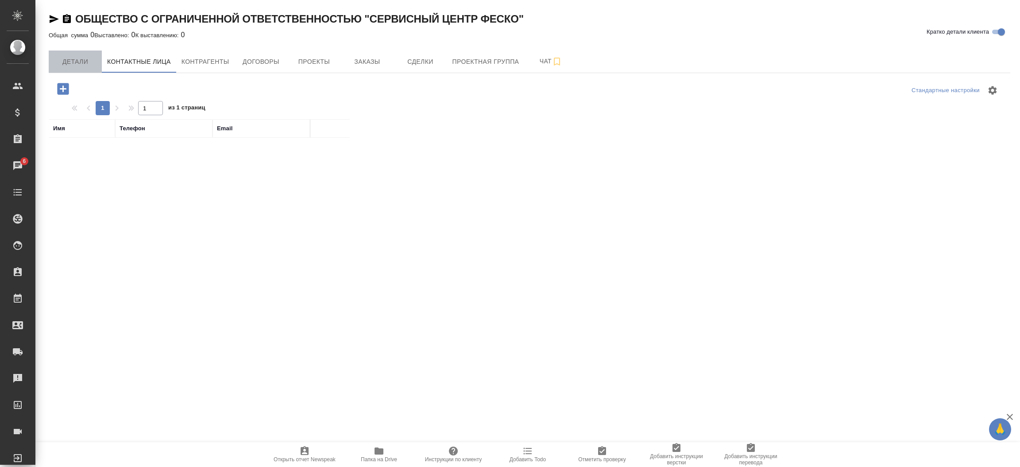
click at [62, 58] on span "Детали" at bounding box center [75, 61] width 43 height 11
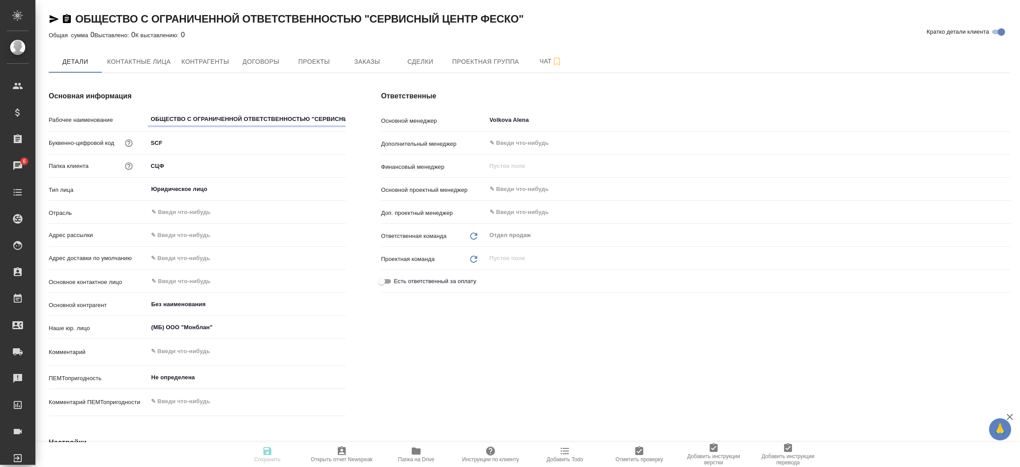
type textarea "x"
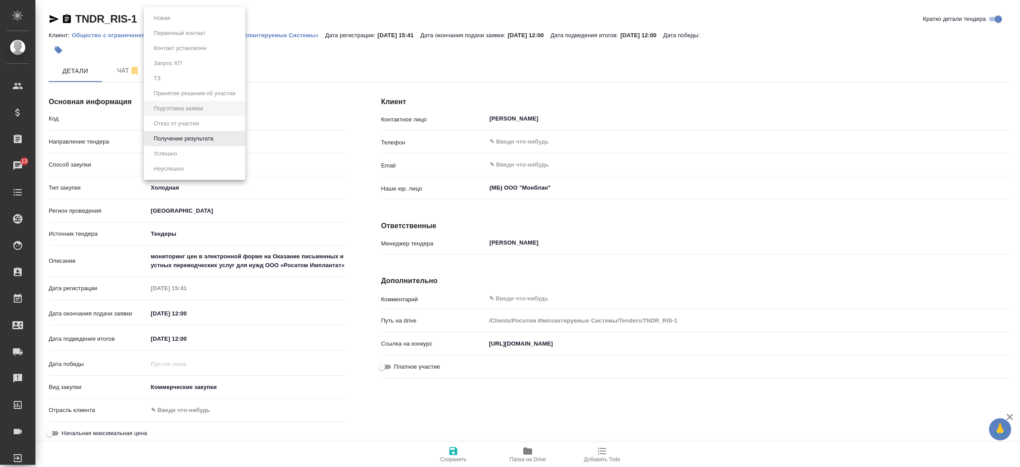
click at [193, 18] on body "🙏 .cls-1 fill:#fff; AWATERA [PERSON_NAME]prutko Клиенты Спецификации Заказы 13 …" at bounding box center [510, 233] width 1020 height 467
click at [194, 132] on li "Получение результата" at bounding box center [194, 138] width 101 height 15
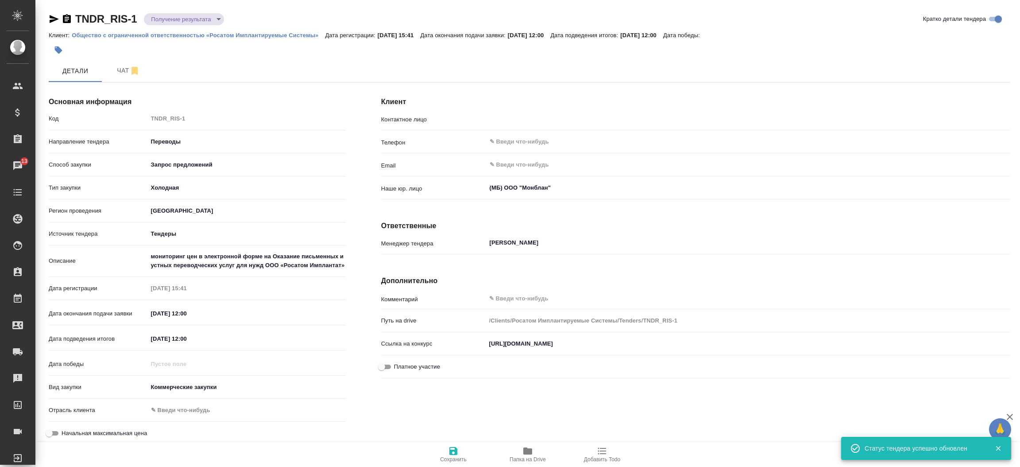
type input "АНДРИАНОВ АНДРЕЙ НИКОЛАЕВИЧ"
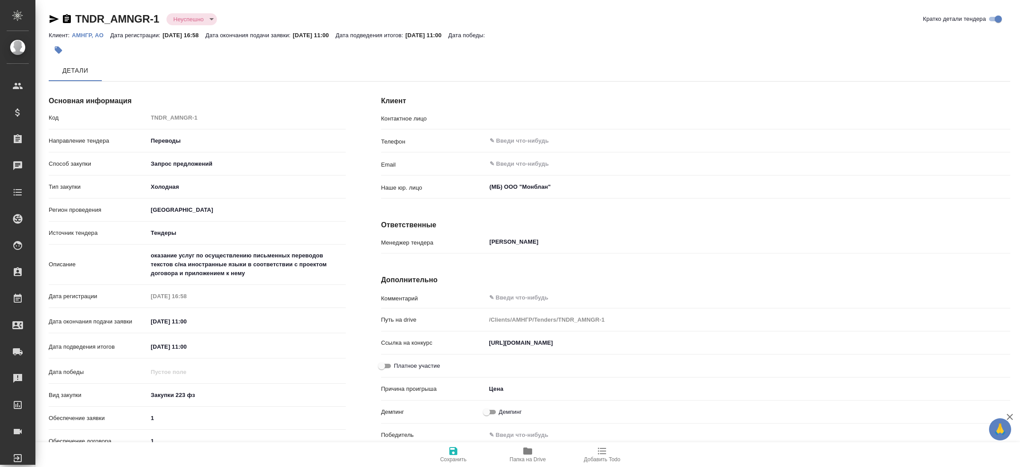
type input "Коннова Д.Н."
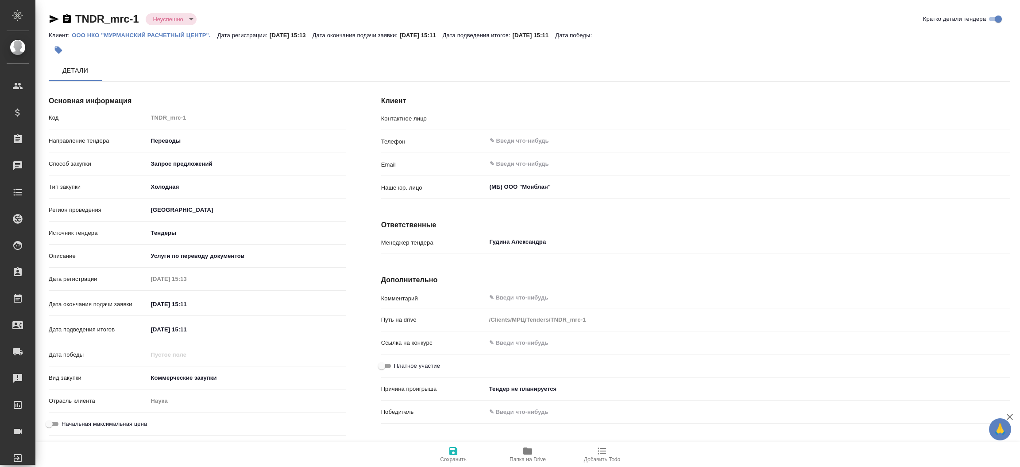
type input "[PERSON_NAME]"
click at [179, 36] on p "ООО НКО "МУРМАНСКИЙ РАСЧЕТНЫЙ ЦЕНТР"." at bounding box center [144, 35] width 145 height 7
drag, startPoint x: 265, startPoint y: 252, endPoint x: 126, endPoint y: 255, distance: 138.7
click at [126, 255] on div "Описание Услуги по переводу документов x" at bounding box center [197, 257] width 297 height 16
click at [535, 459] on span "Папка на Drive" at bounding box center [528, 459] width 36 height 6
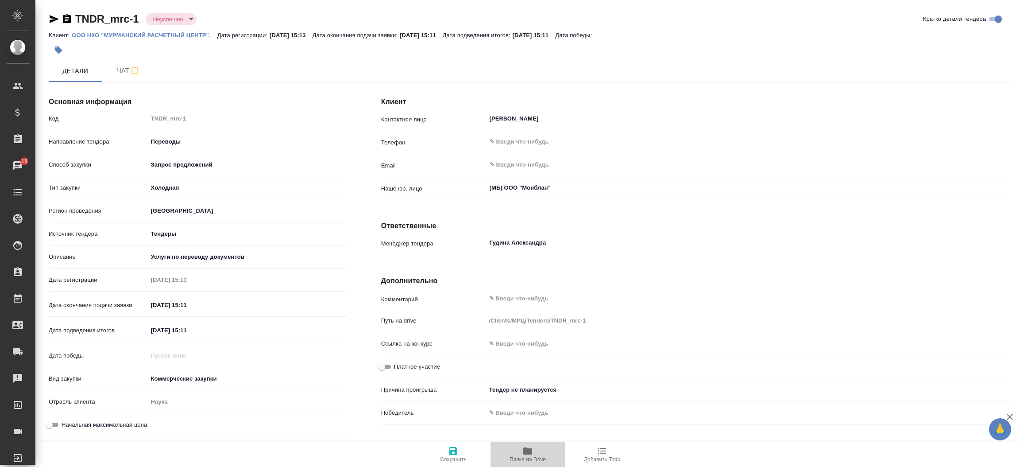
click at [535, 459] on span "Папка на Drive" at bounding box center [528, 459] width 36 height 6
click at [532, 455] on icon "button" at bounding box center [528, 451] width 11 height 11
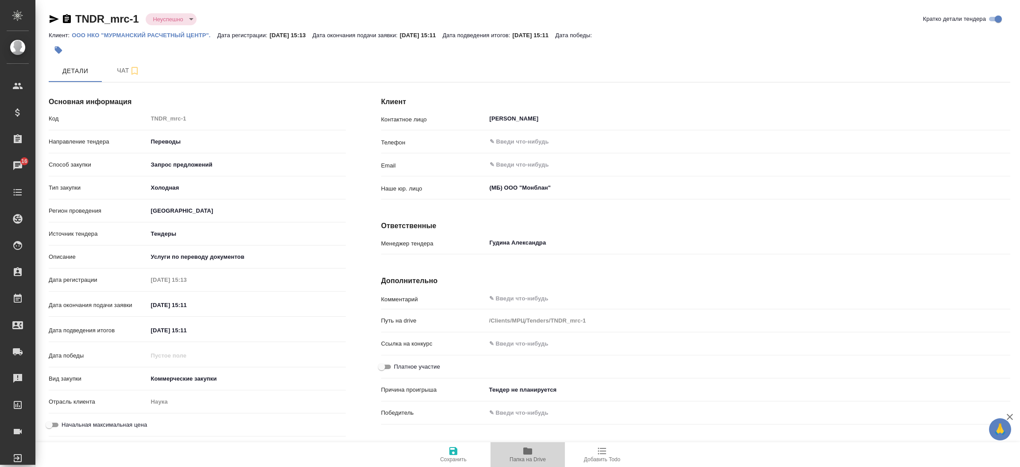
click at [534, 450] on span "Папка на Drive" at bounding box center [528, 454] width 64 height 17
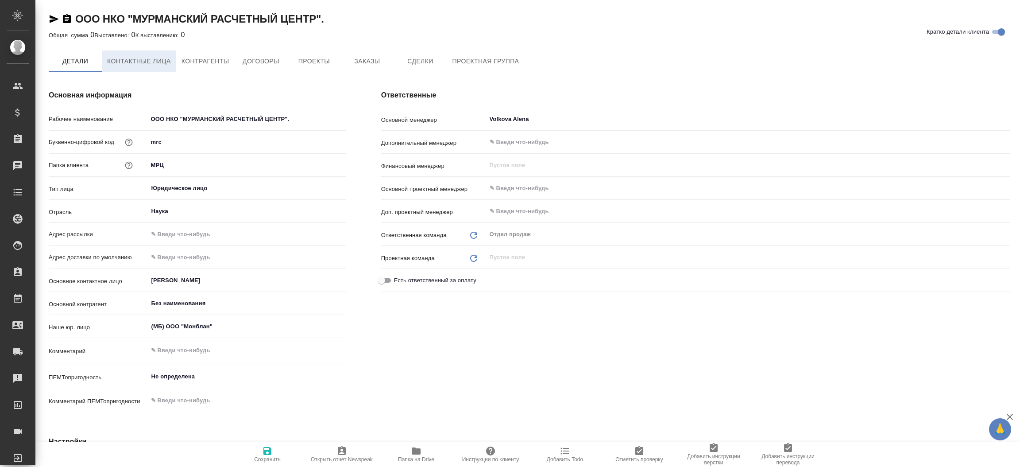
type textarea "x"
click at [161, 58] on span "Контактные лица" at bounding box center [139, 61] width 64 height 11
select select "RU"
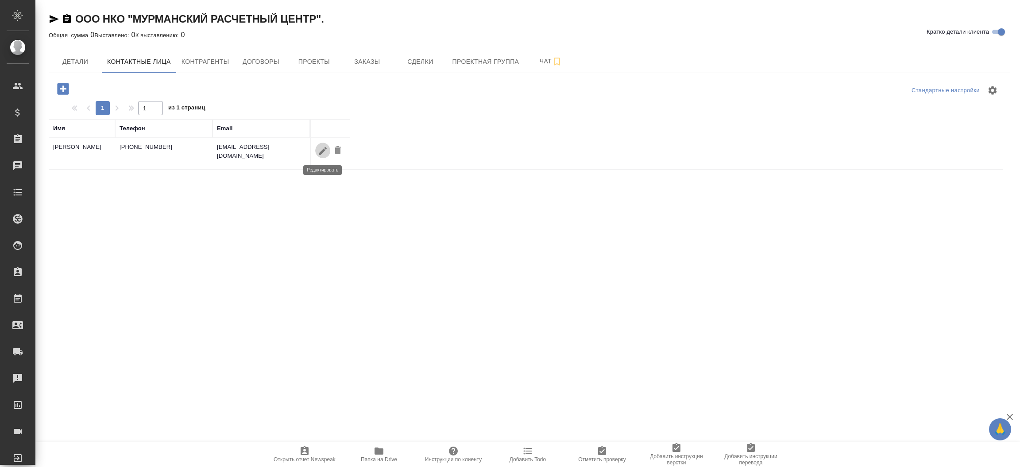
click at [323, 148] on icon "button" at bounding box center [323, 151] width 11 height 11
type input "Кирилл"
type input "Шевелько"
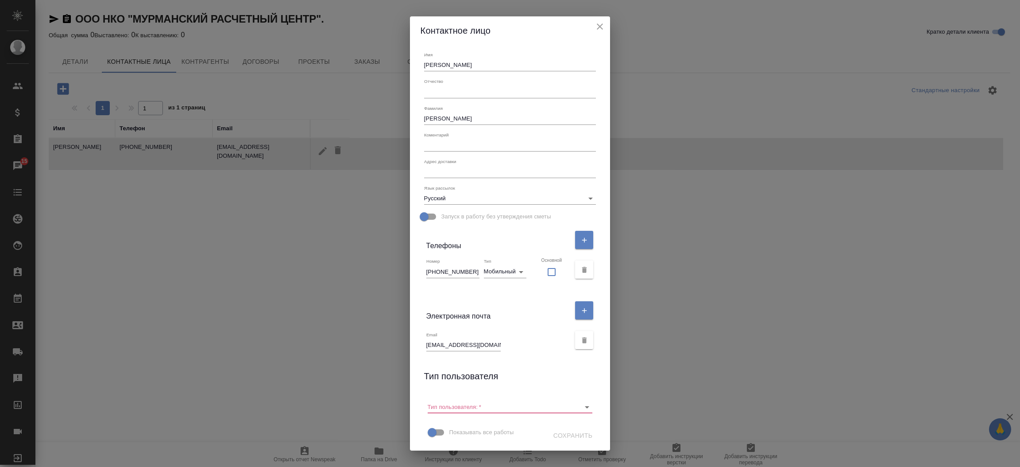
click at [480, 272] on input "+79853140963" at bounding box center [452, 271] width 53 height 12
click at [487, 346] on input "k.shevelko@mtcfinance.ru" at bounding box center [463, 345] width 74 height 12
